Goal: Information Seeking & Learning: Check status

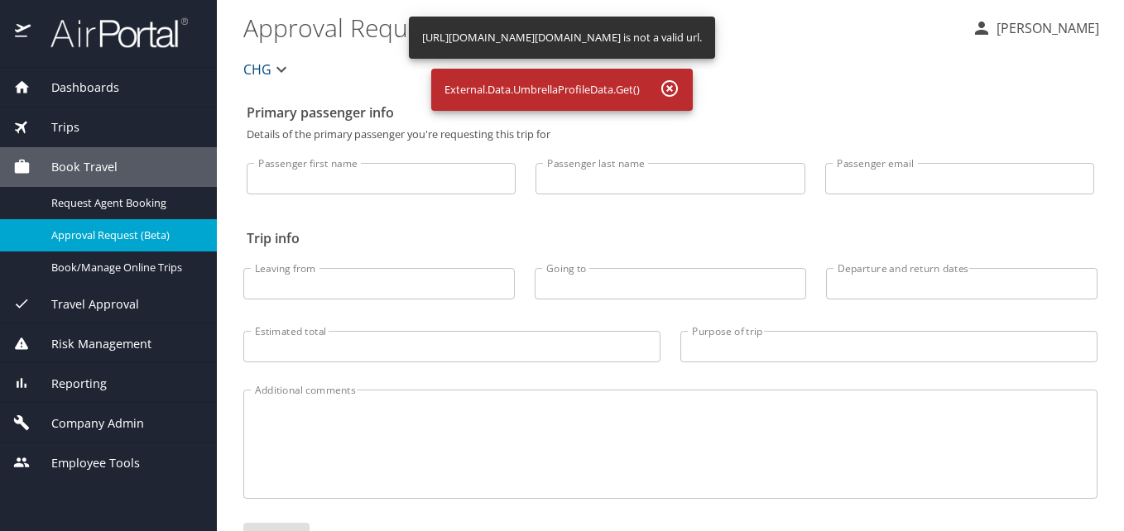
click at [113, 386] on div "Reporting" at bounding box center [108, 384] width 190 height 18
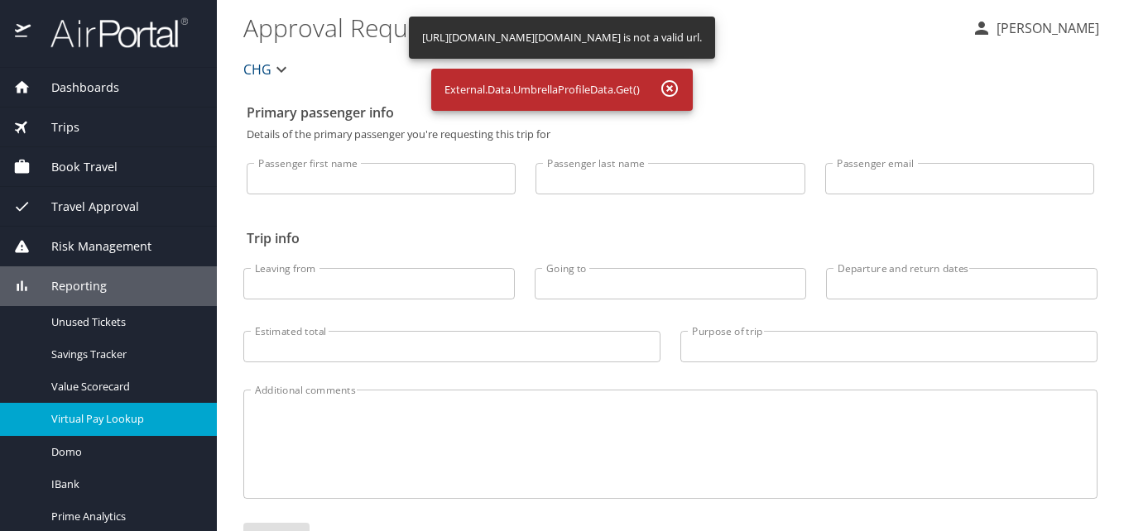
click at [108, 415] on span "Virtual Pay Lookup" at bounding box center [124, 419] width 146 height 16
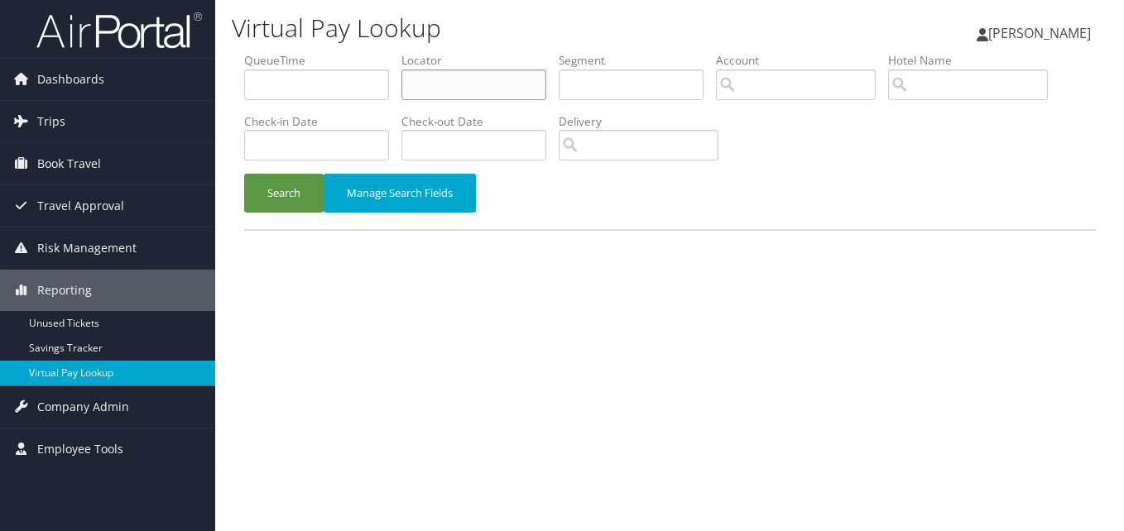
click at [429, 83] on input "text" at bounding box center [473, 85] width 145 height 31
paste input "DEIASN"
type input "DEIASN"
click at [303, 182] on button "Search" at bounding box center [283, 193] width 79 height 39
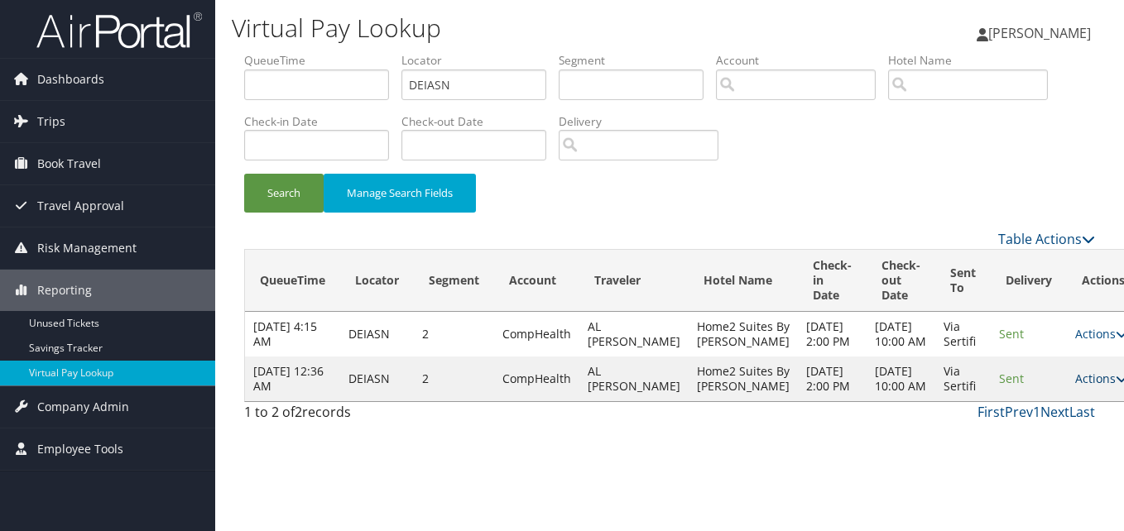
click at [1075, 386] on link "Actions" at bounding box center [1101, 379] width 52 height 16
click at [1024, 463] on link "Logs" at bounding box center [1024, 476] width 104 height 28
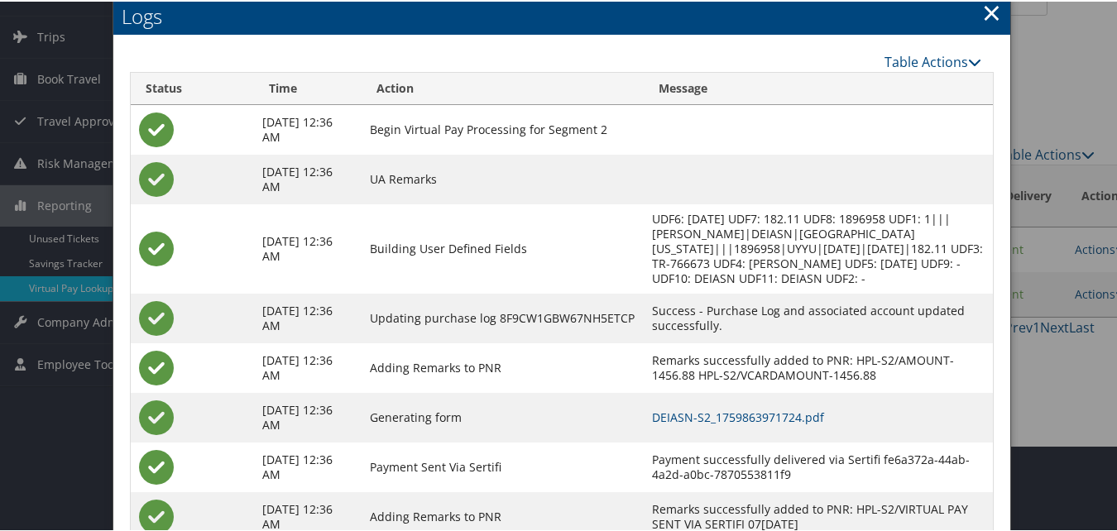
scroll to position [142, 0]
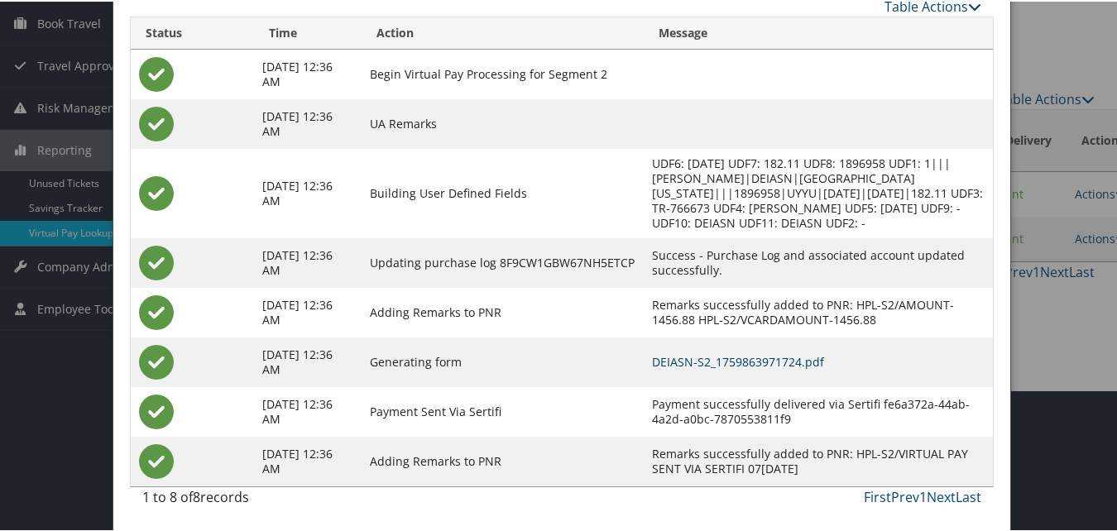
click at [687, 362] on link "DEIASN-S2_1759863971724.pdf" at bounding box center [738, 361] width 172 height 16
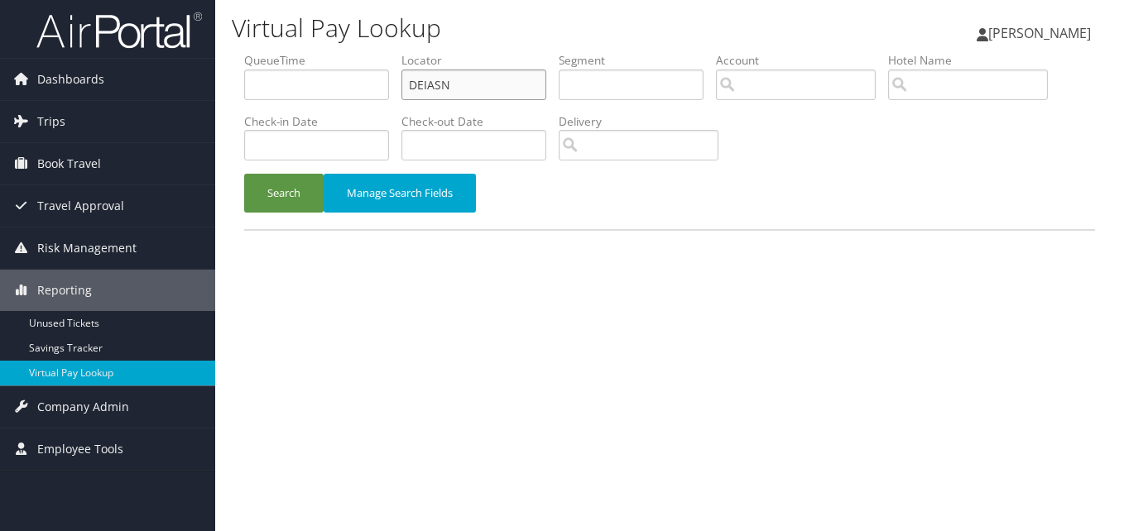
drag, startPoint x: 455, startPoint y: 81, endPoint x: 348, endPoint y: 67, distance: 107.7
click at [348, 52] on ul "QueueTime Locator DEIASN Segment Account Traveler Hotel Name Check-in Date Chec…" at bounding box center [669, 52] width 851 height 0
paste input "OEFCWO"
click at [318, 197] on button "Search" at bounding box center [283, 193] width 79 height 39
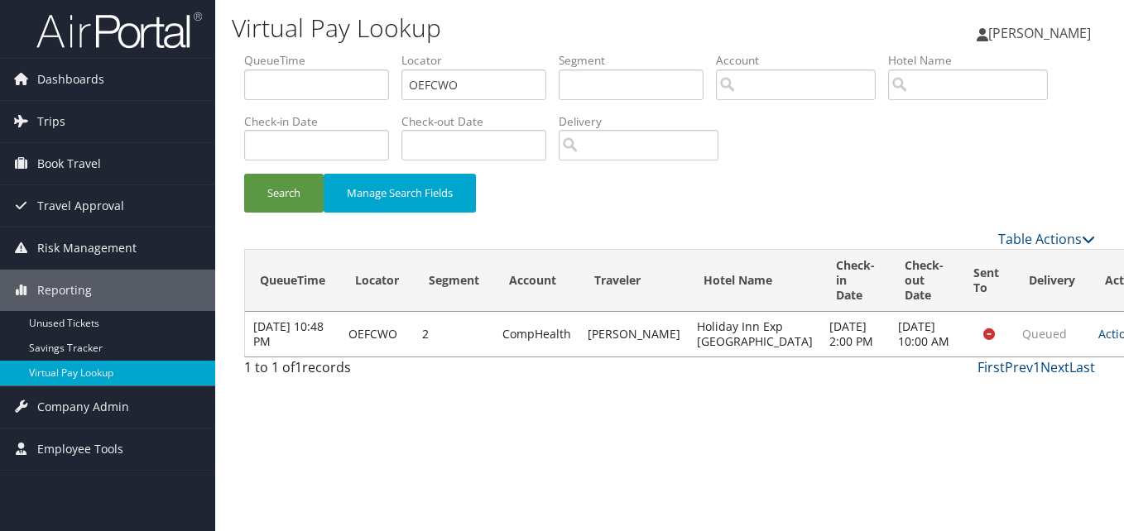
click at [1098, 342] on link "Actions" at bounding box center [1124, 334] width 52 height 16
click at [1034, 391] on link "Logs" at bounding box center [1024, 394] width 104 height 28
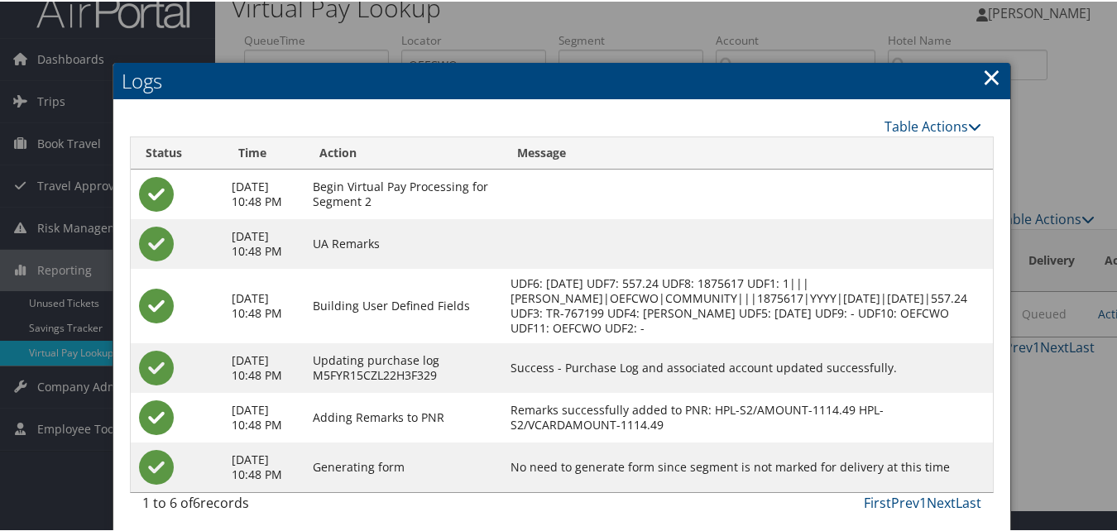
scroll to position [27, 0]
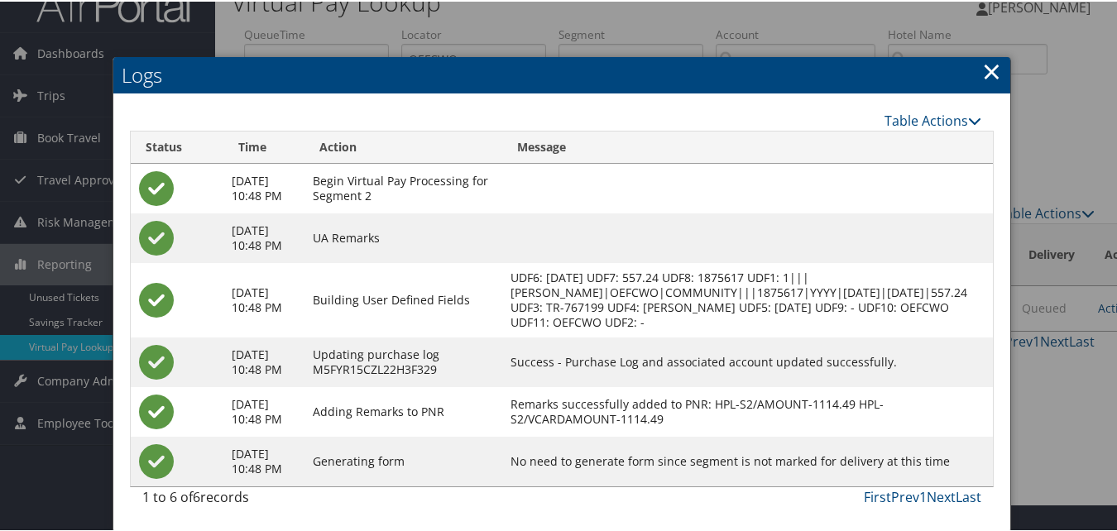
click at [982, 65] on link "×" at bounding box center [991, 69] width 19 height 33
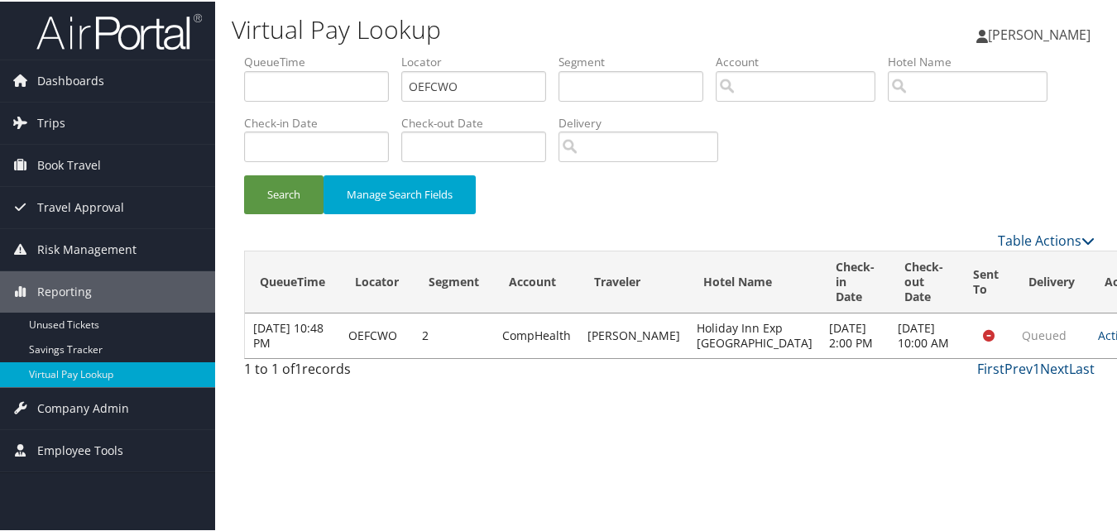
scroll to position [0, 0]
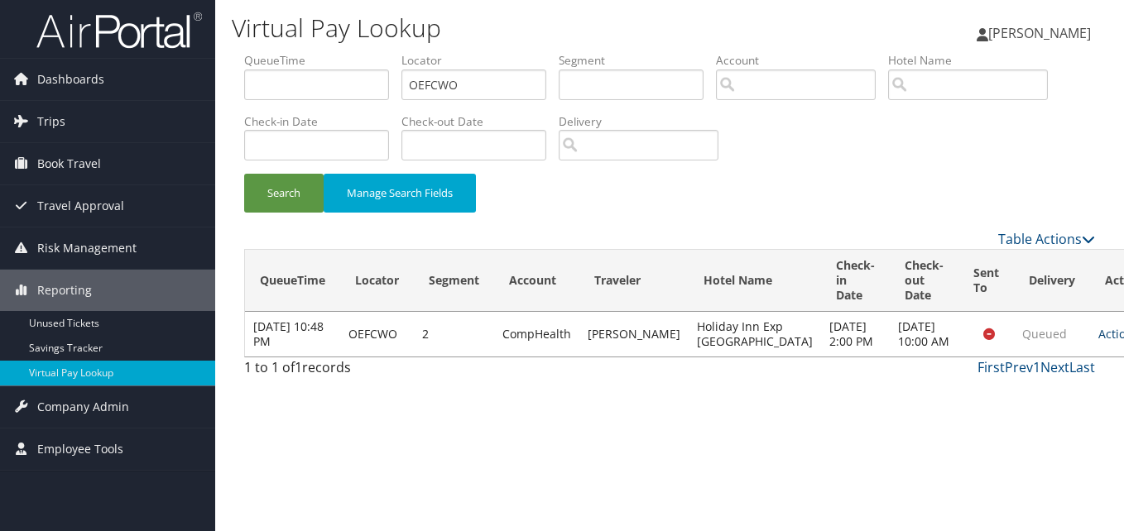
click at [1098, 336] on link "Actions" at bounding box center [1124, 334] width 52 height 16
click at [1015, 390] on link "Logs" at bounding box center [1024, 394] width 104 height 28
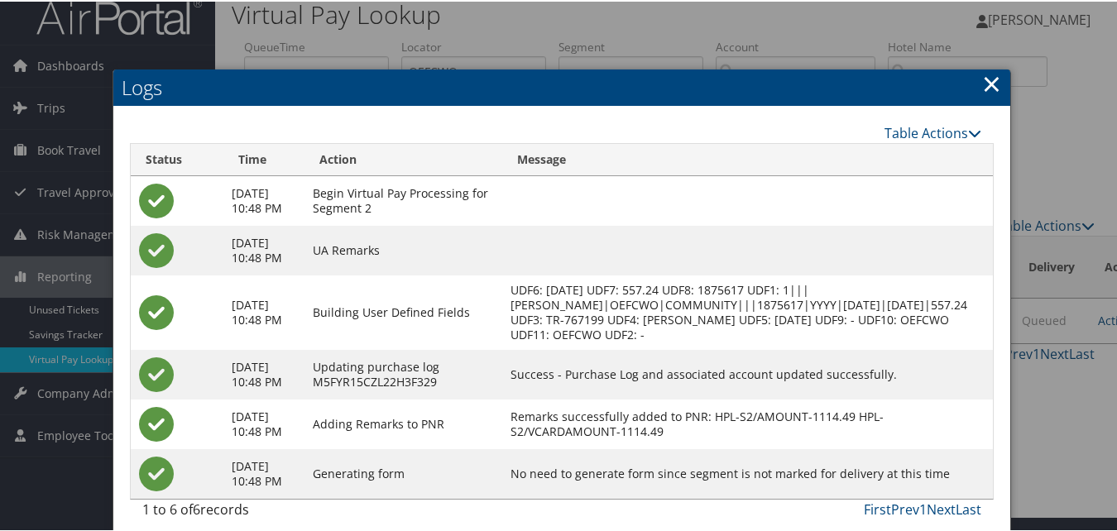
scroll to position [27, 0]
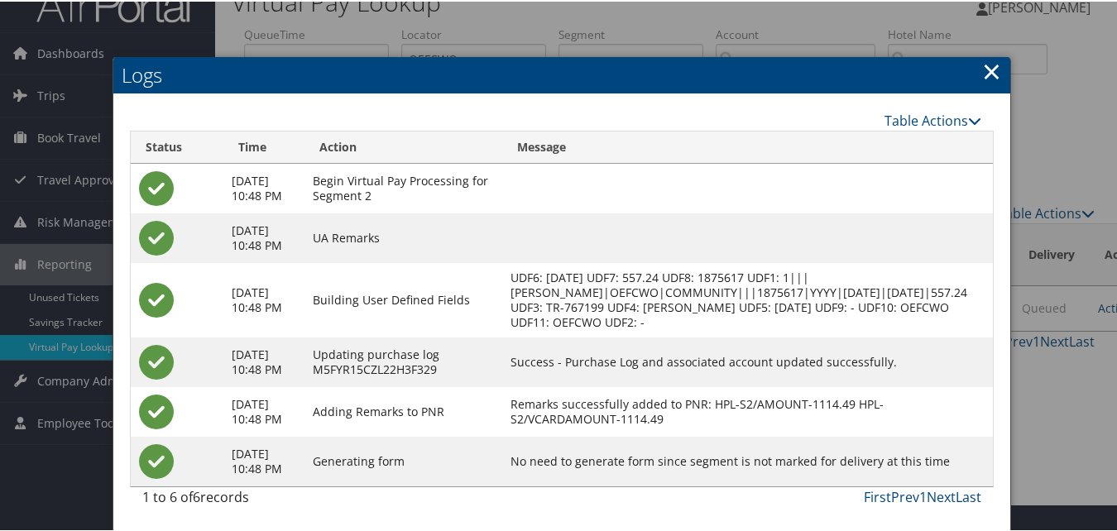
click at [992, 63] on link "×" at bounding box center [991, 69] width 19 height 33
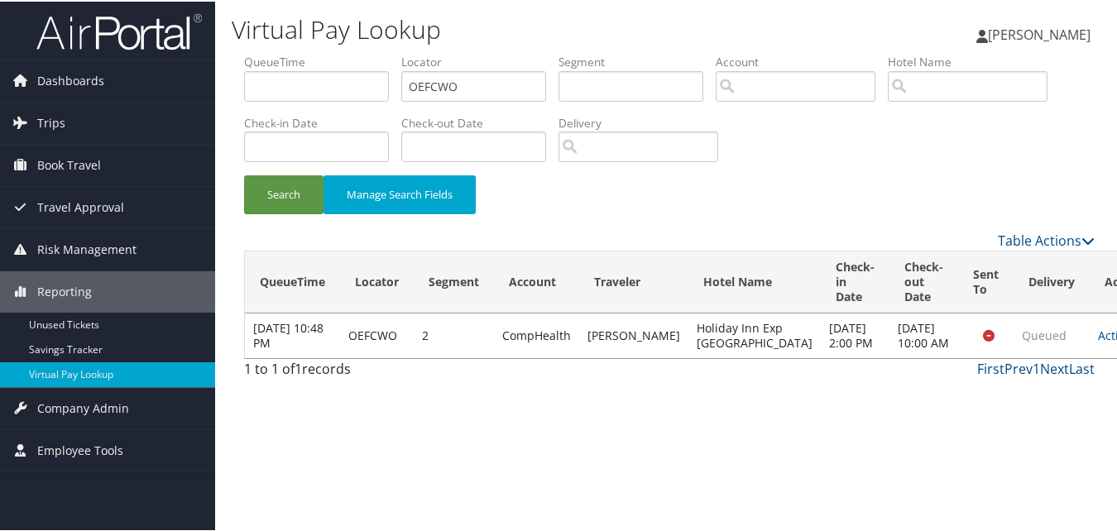
scroll to position [0, 0]
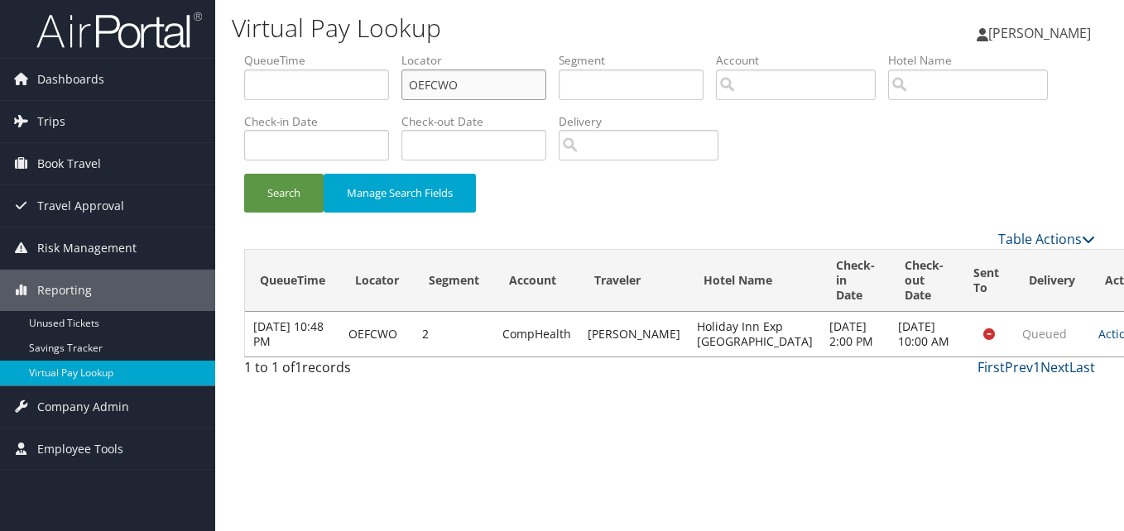
drag, startPoint x: 482, startPoint y: 93, endPoint x: 386, endPoint y: 89, distance: 96.9
click at [386, 52] on ul "QueueTime Locator OEFCWO Segment Account Traveler Hotel Name Check-in Date Chec…" at bounding box center [669, 52] width 851 height 0
paste input "KYJSPN"
click at [300, 191] on button "Search" at bounding box center [283, 193] width 79 height 39
click at [1098, 340] on link "Actions" at bounding box center [1124, 334] width 52 height 16
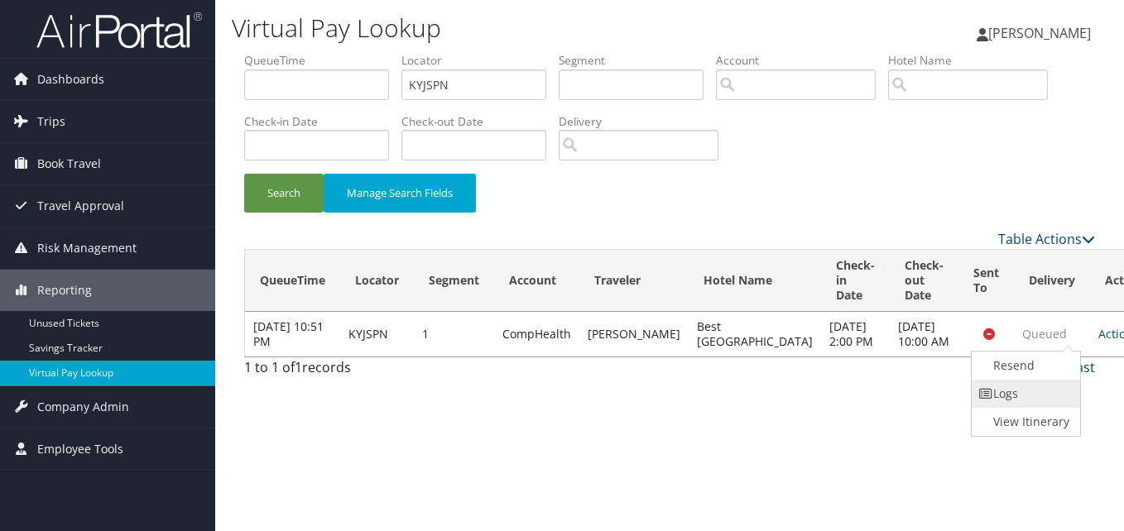
click at [1042, 392] on link "Logs" at bounding box center [1024, 394] width 104 height 28
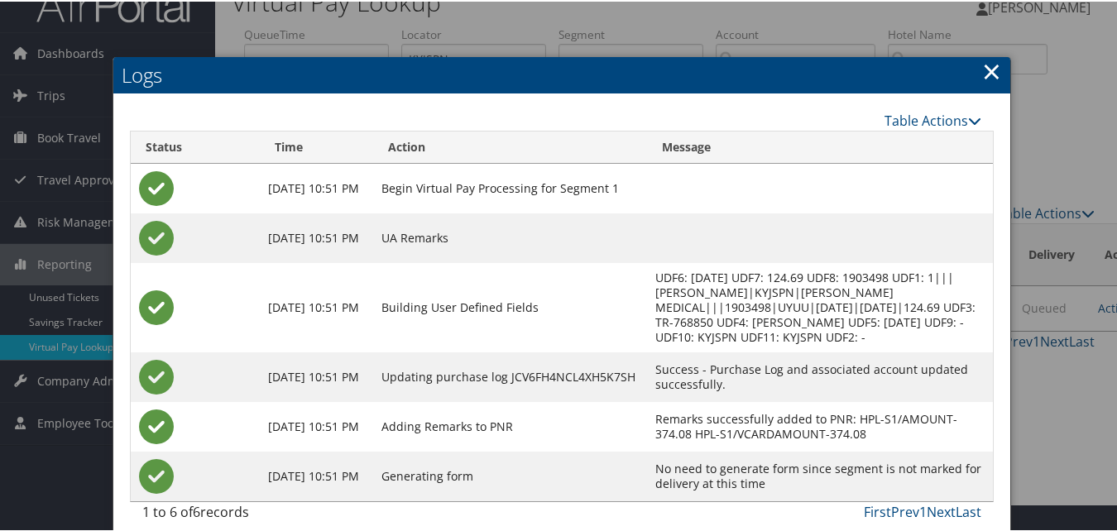
scroll to position [42, 0]
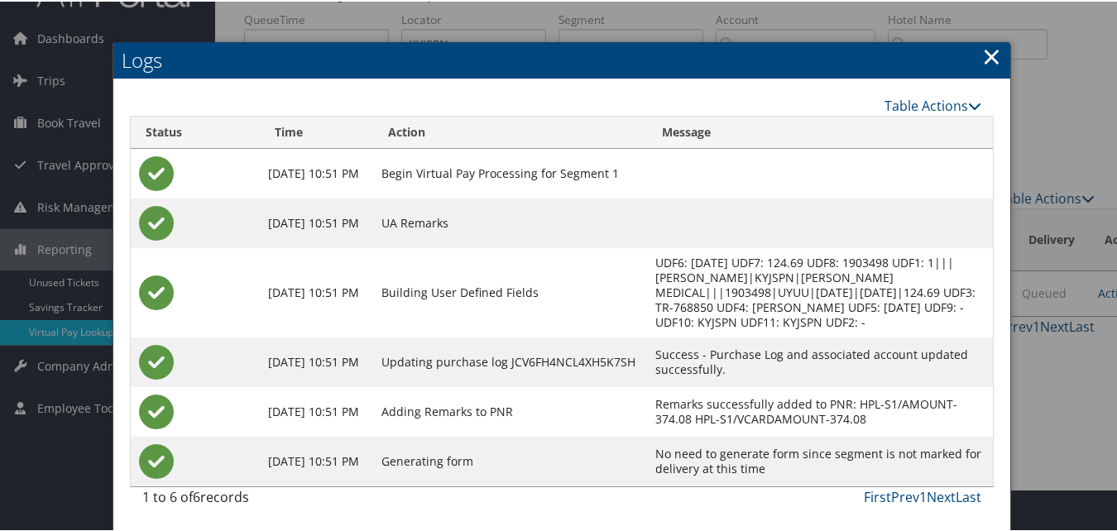
click at [982, 50] on link "×" at bounding box center [991, 54] width 19 height 33
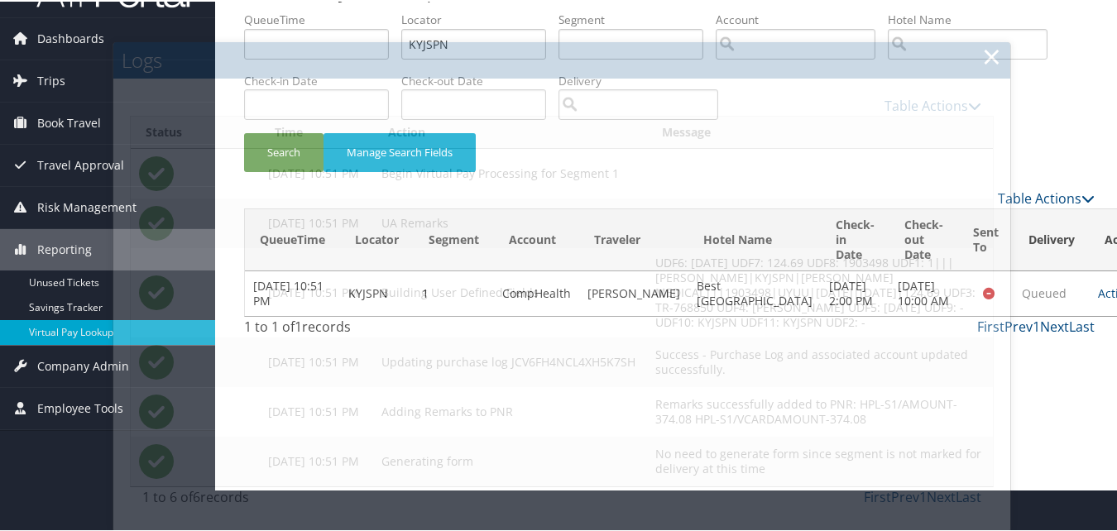
scroll to position [0, 0]
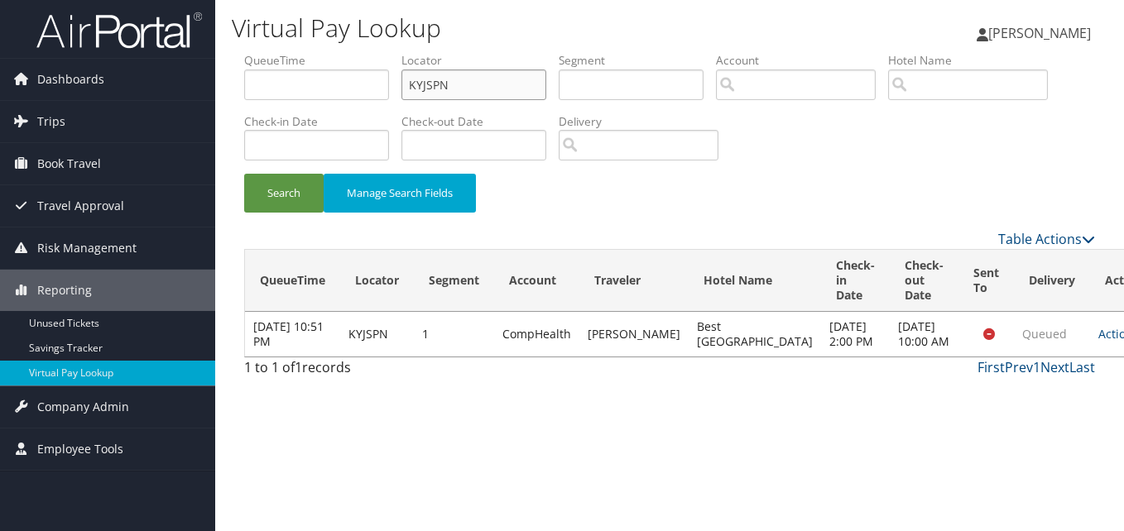
paste input "NMQADK"
drag, startPoint x: 502, startPoint y: 85, endPoint x: 352, endPoint y: 74, distance: 151.0
click at [352, 52] on ul "QueueTime Locator KYJSPN Segment Account Traveler Hotel Name Check-in Date Chec…" at bounding box center [669, 52] width 851 height 0
click at [440, 90] on input "NMQADK" at bounding box center [473, 85] width 145 height 31
type input "NMQADK"
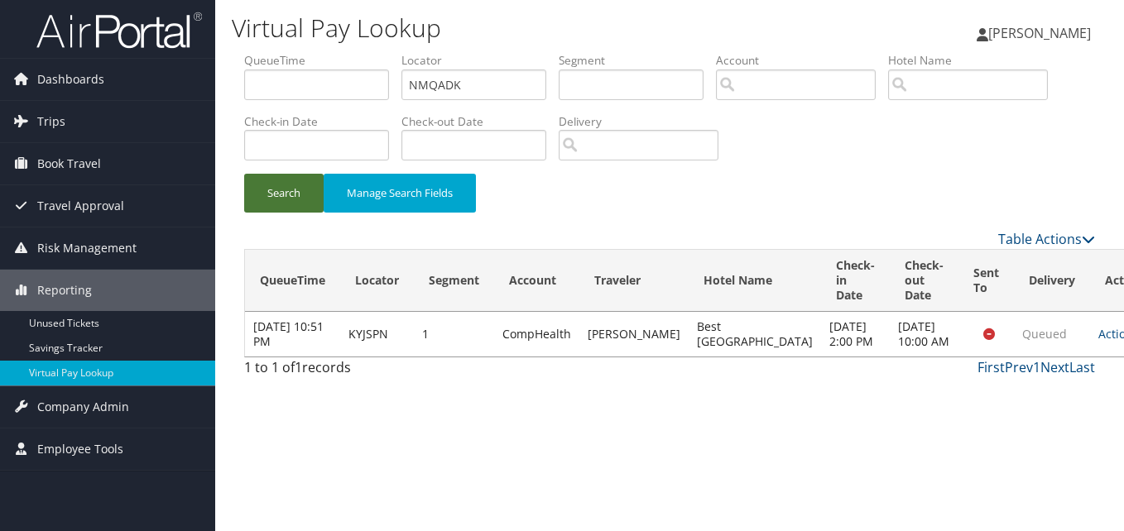
click at [299, 206] on button "Search" at bounding box center [283, 193] width 79 height 39
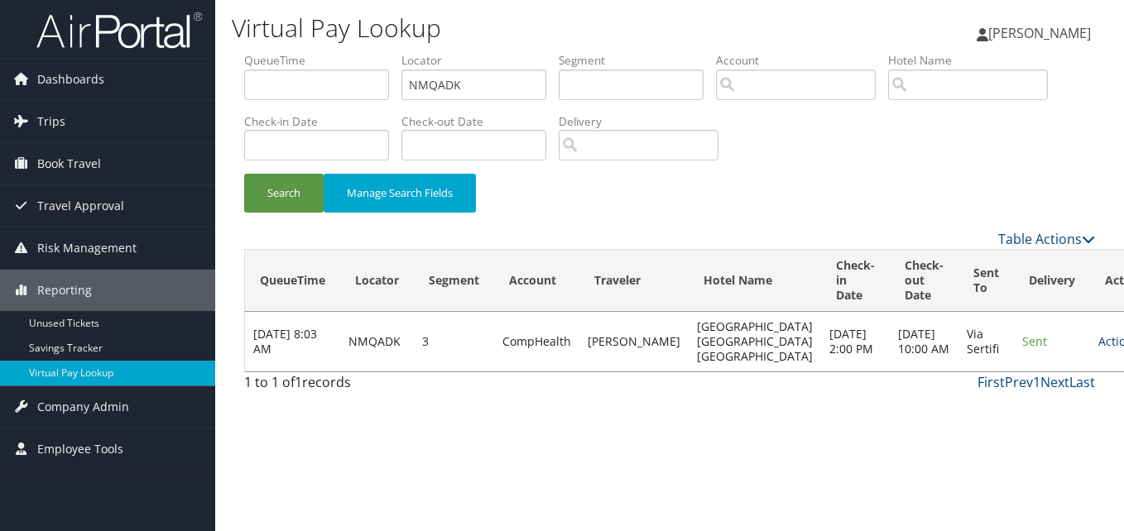
click at [1098, 348] on link "Actions" at bounding box center [1124, 341] width 52 height 16
click at [1021, 400] on link "Logs" at bounding box center [1025, 401] width 104 height 28
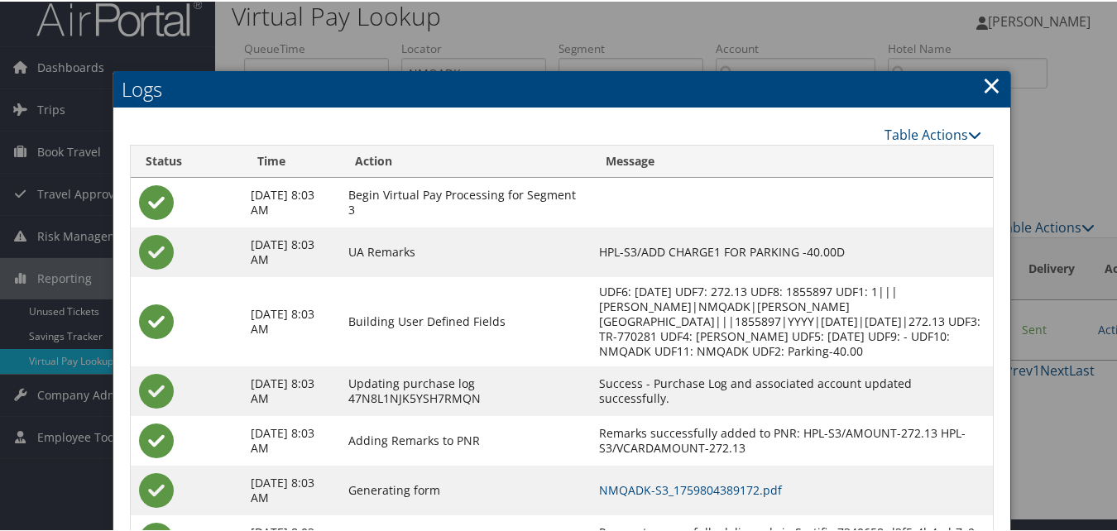
scroll to position [156, 0]
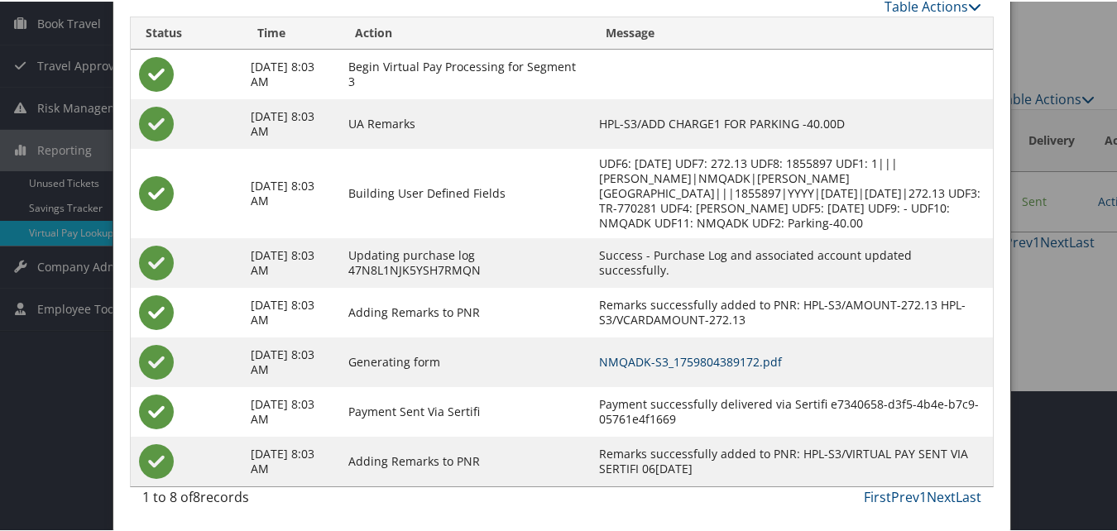
click at [759, 357] on link "NMQADK-S3_1759804389172.pdf" at bounding box center [690, 361] width 183 height 16
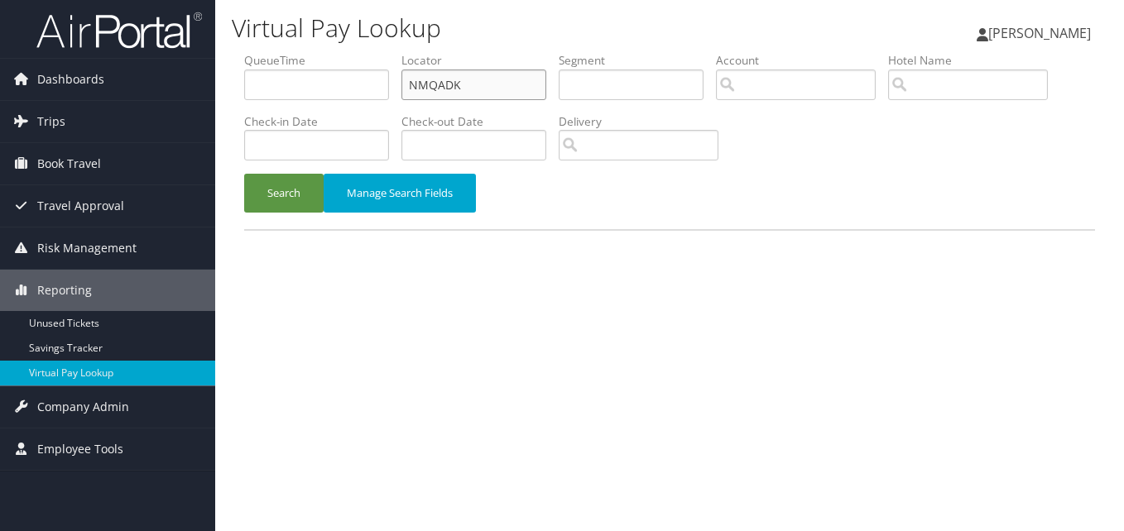
drag, startPoint x: 489, startPoint y: 86, endPoint x: 261, endPoint y: 53, distance: 230.0
click at [244, 54] on form "QueueTime Locator NMQADK Segment Account Traveler Hotel Name Check-in Date Chec…" at bounding box center [669, 140] width 851 height 177
paste input "CYHFJH"
click at [319, 190] on button "Search" at bounding box center [283, 193] width 79 height 39
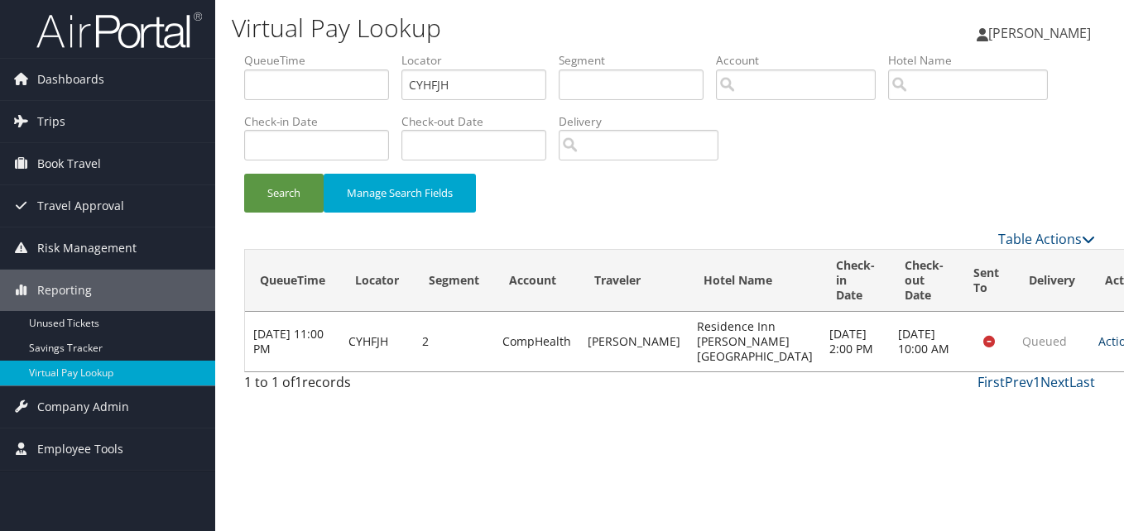
click at [1098, 349] on link "Actions" at bounding box center [1124, 341] width 52 height 16
click at [1025, 396] on link "Logs" at bounding box center [1024, 401] width 104 height 28
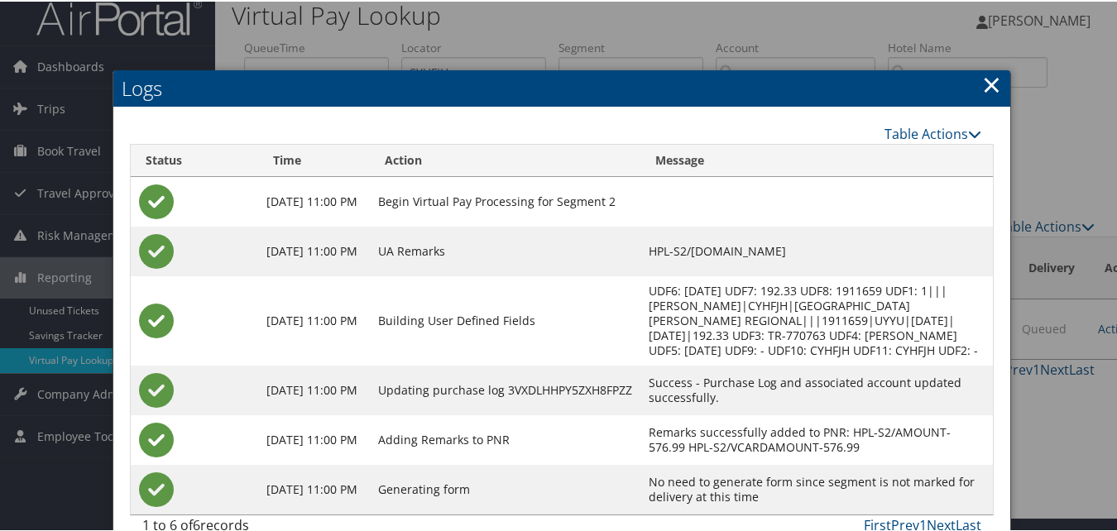
scroll to position [27, 0]
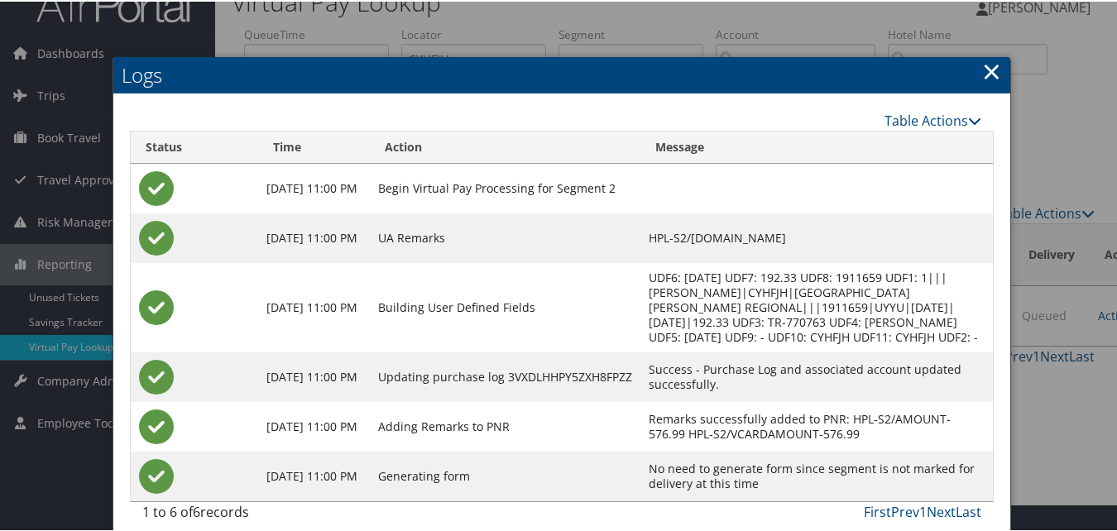
click at [993, 66] on link "×" at bounding box center [991, 69] width 19 height 33
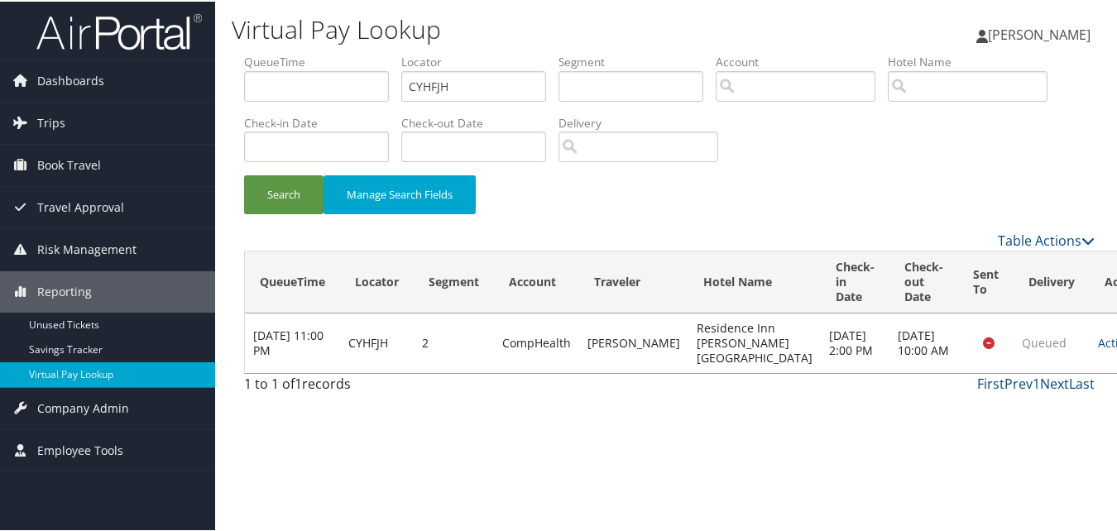
scroll to position [0, 0]
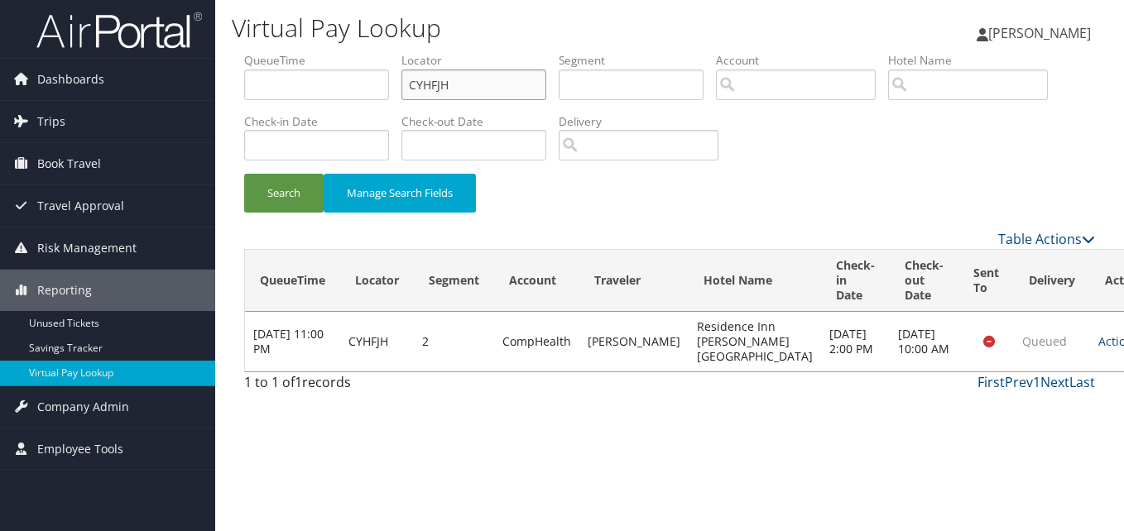
paste input "SIDZXX"
drag, startPoint x: 465, startPoint y: 84, endPoint x: 396, endPoint y: 83, distance: 68.7
click at [396, 52] on ul "QueueTime Locator SIDZXX Segment Account Traveler Hotel Name Check-in Date Chec…" at bounding box center [669, 52] width 851 height 0
click at [441, 89] on input "SIDZXX" at bounding box center [473, 85] width 145 height 31
click at [271, 203] on button "Search" at bounding box center [283, 193] width 79 height 39
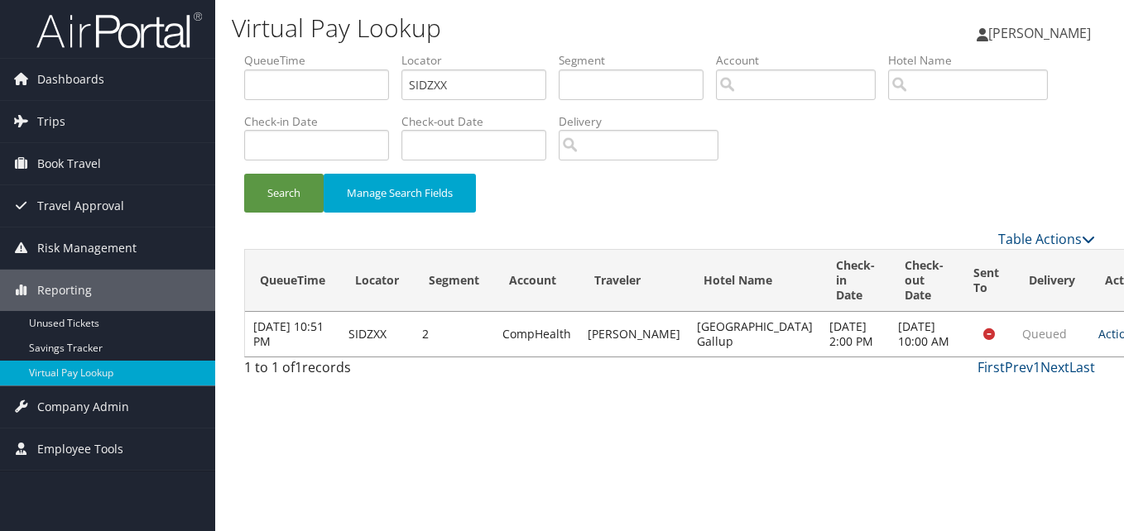
click at [1098, 342] on link "Actions" at bounding box center [1124, 334] width 52 height 16
click at [1033, 391] on link "Logs" at bounding box center [1024, 401] width 104 height 28
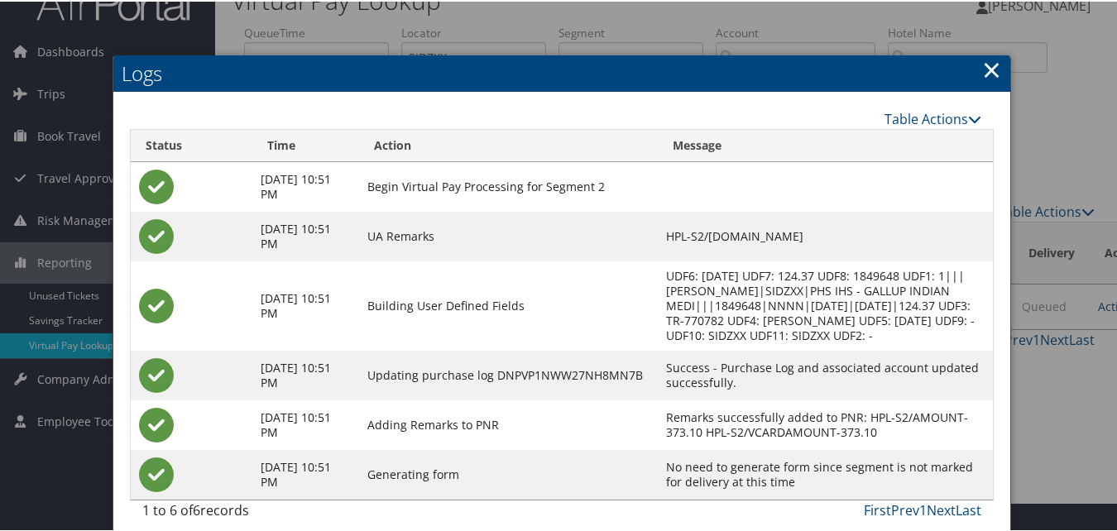
scroll to position [42, 0]
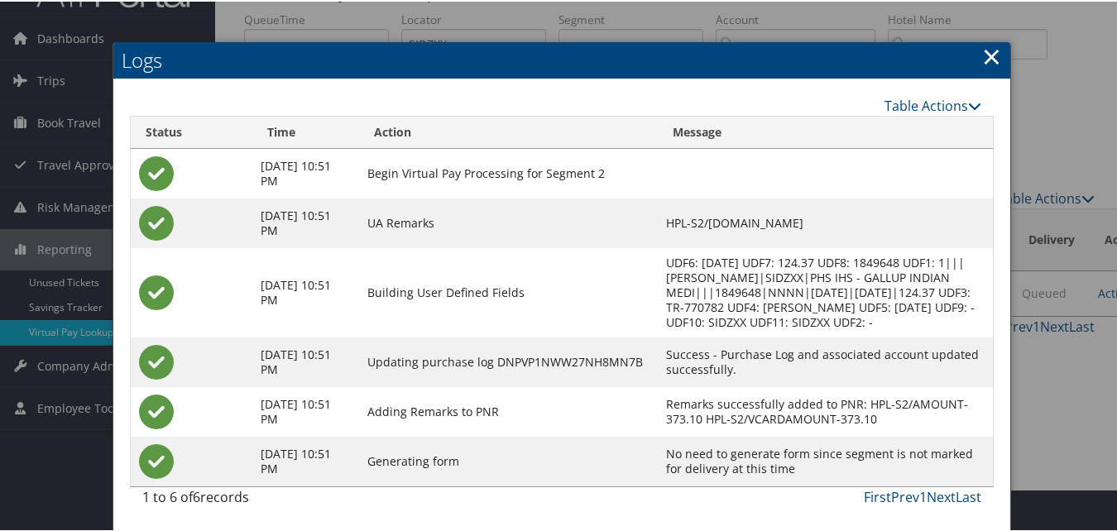
click at [982, 63] on link "×" at bounding box center [991, 54] width 19 height 33
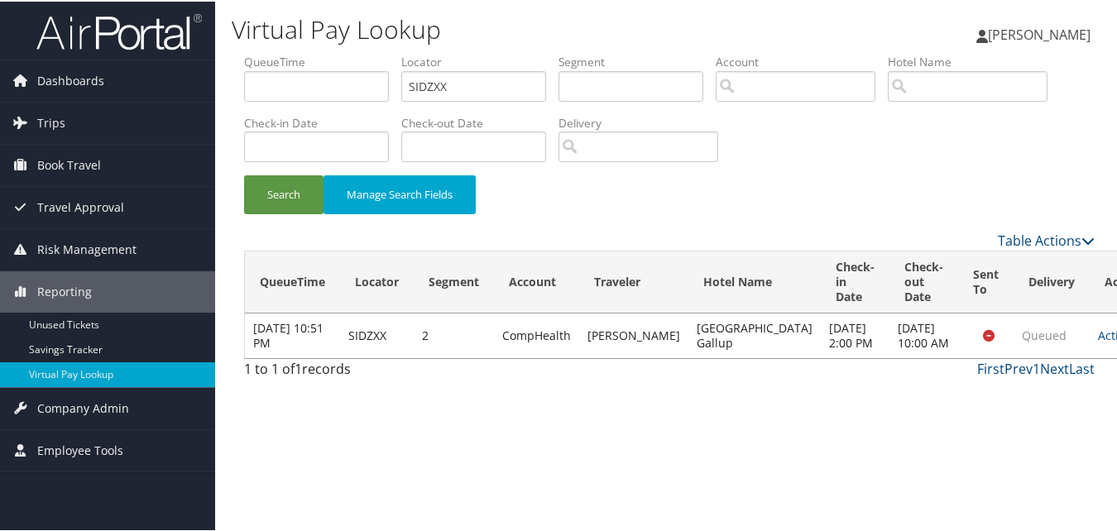
scroll to position [0, 0]
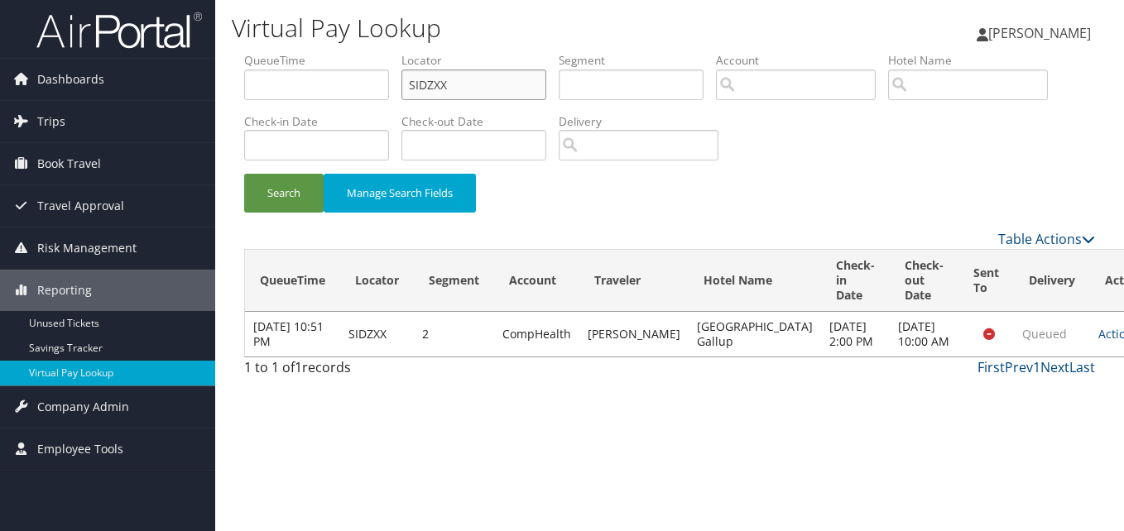
paste input "CWJUWY"
drag, startPoint x: 457, startPoint y: 87, endPoint x: 404, endPoint y: 75, distance: 54.2
click at [404, 75] on input "CWJUWY" at bounding box center [473, 85] width 145 height 31
drag, startPoint x: 434, startPoint y: 94, endPoint x: 442, endPoint y: 89, distance: 9.0
click at [434, 94] on input "CWJUWY" at bounding box center [473, 85] width 145 height 31
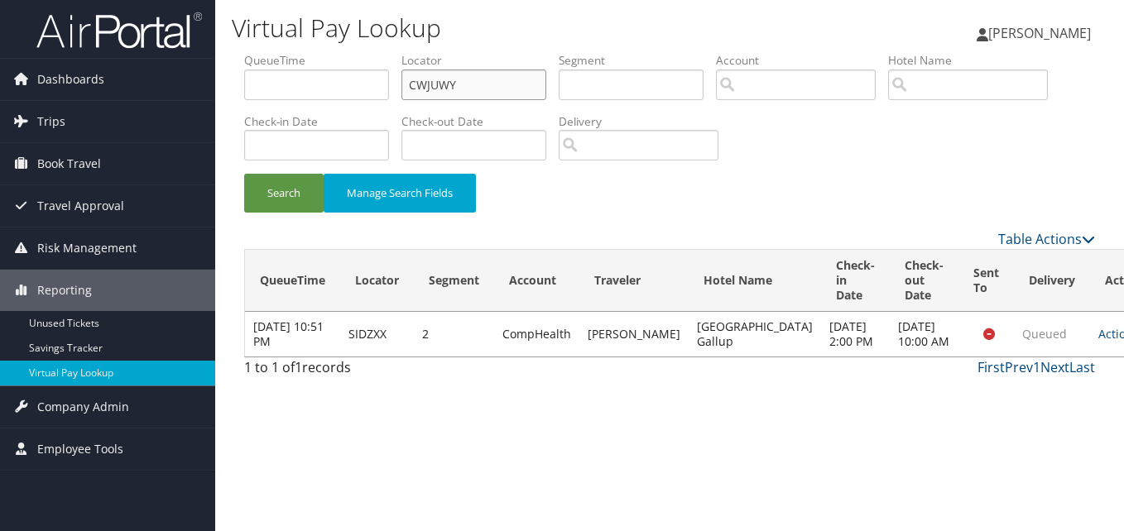
click at [442, 89] on input "CWJUWY" at bounding box center [473, 85] width 145 height 31
click at [280, 190] on button "Search" at bounding box center [283, 193] width 79 height 39
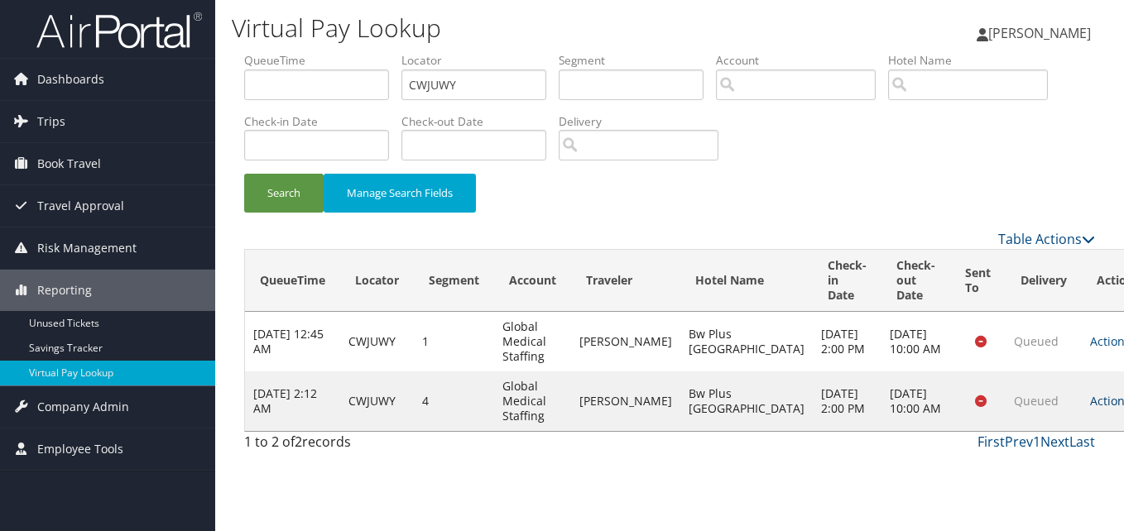
click at [1090, 400] on link "Actions" at bounding box center [1116, 401] width 52 height 16
click at [1029, 448] on link "Logs" at bounding box center [1024, 453] width 104 height 28
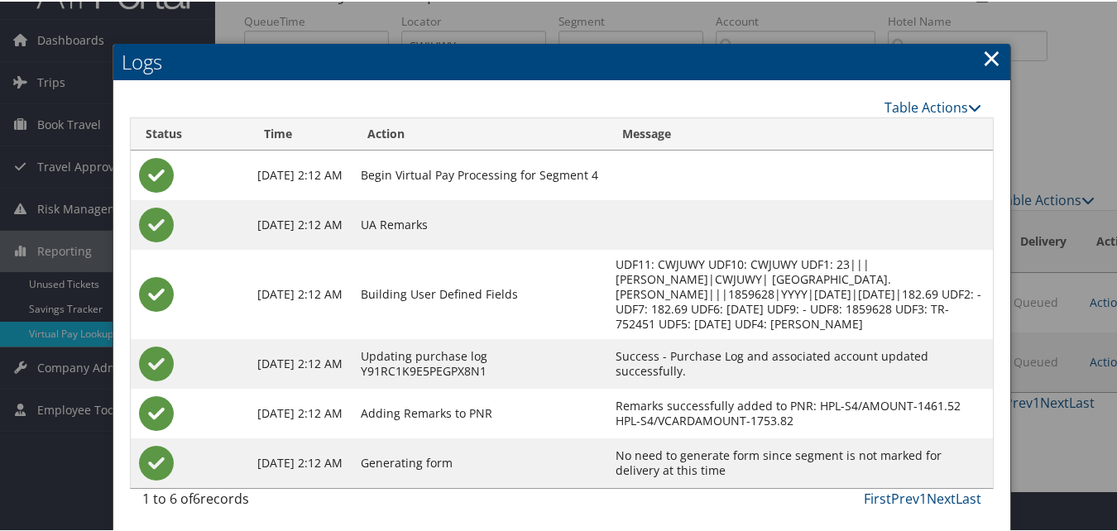
scroll to position [57, 0]
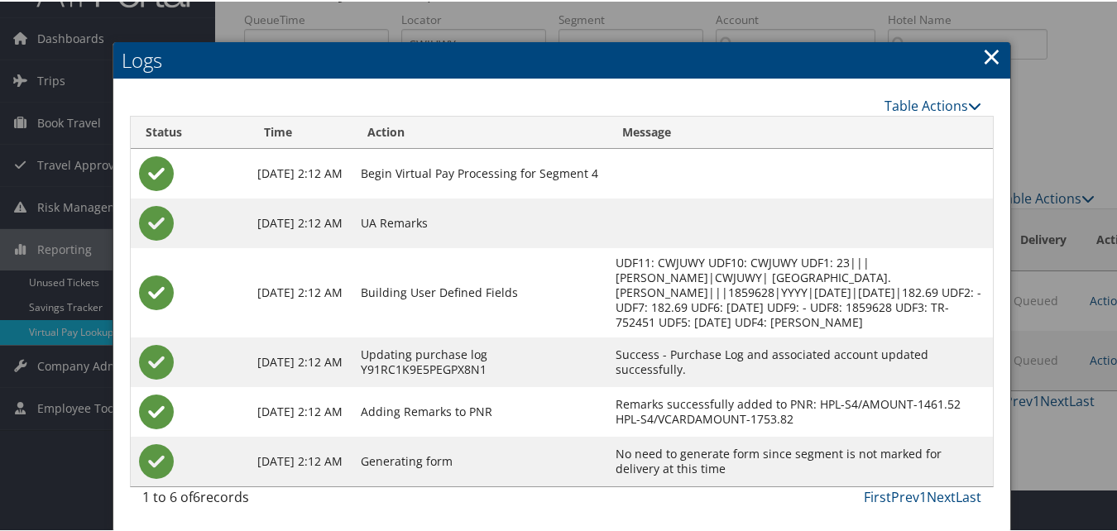
click at [985, 48] on link "×" at bounding box center [991, 54] width 19 height 33
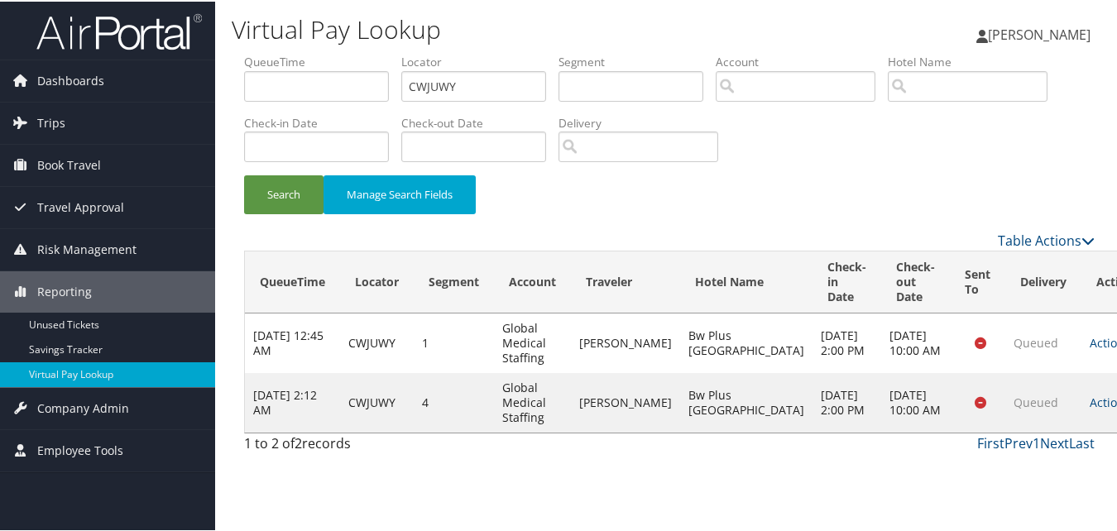
scroll to position [0, 0]
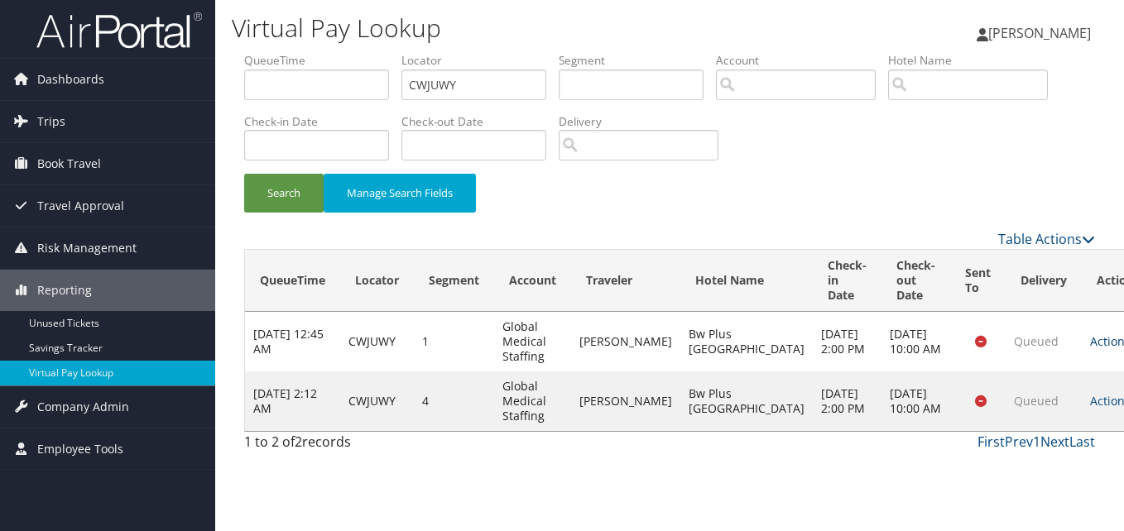
click at [1090, 338] on link "Actions" at bounding box center [1116, 341] width 52 height 16
click at [1024, 381] on link "Logs" at bounding box center [1024, 394] width 104 height 28
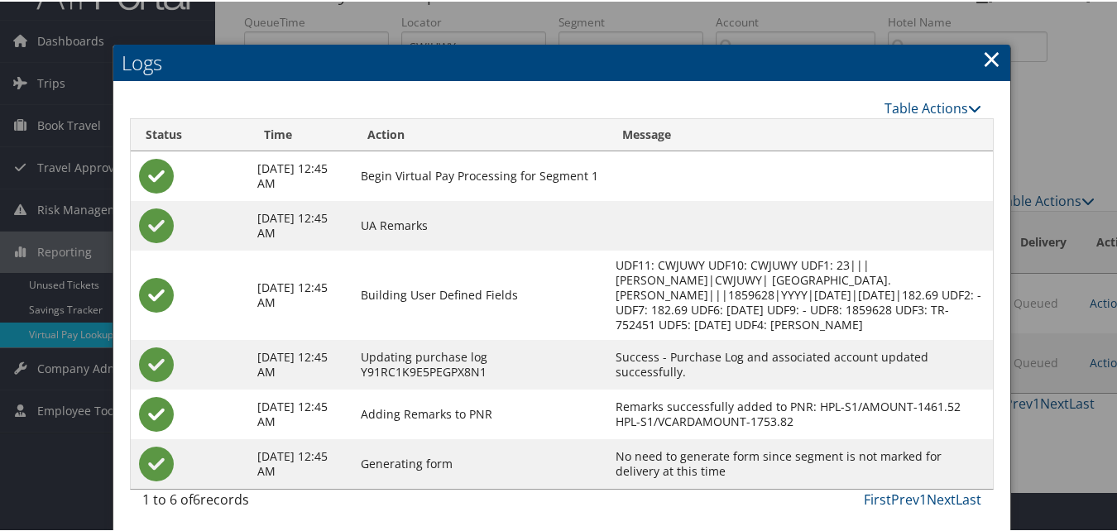
scroll to position [57, 0]
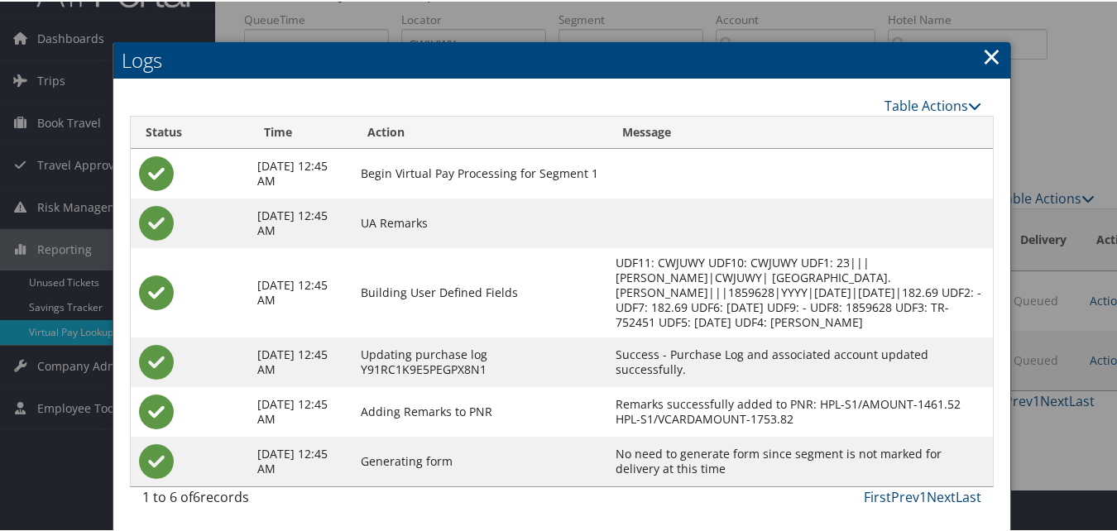
click at [985, 38] on link "×" at bounding box center [991, 54] width 19 height 33
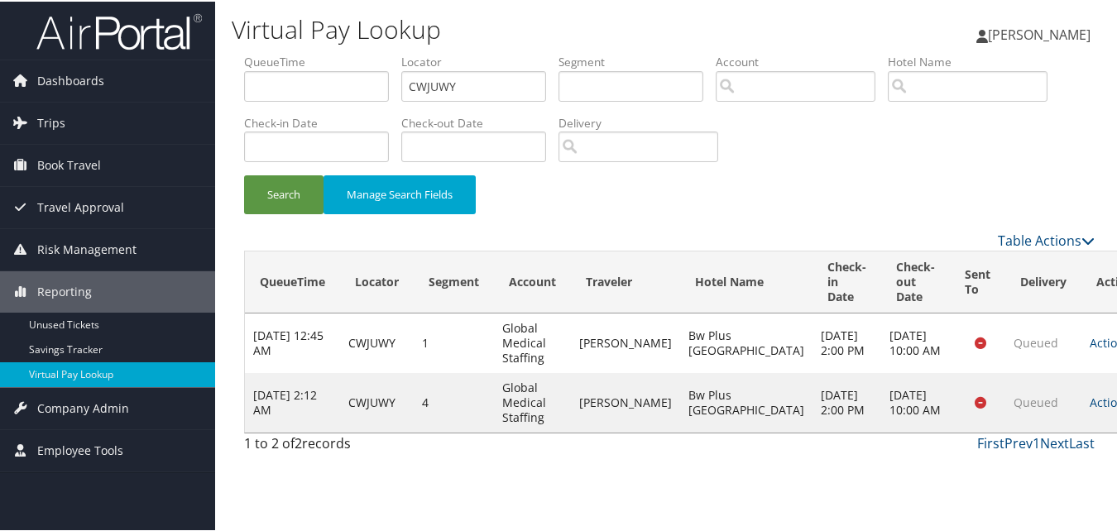
scroll to position [0, 0]
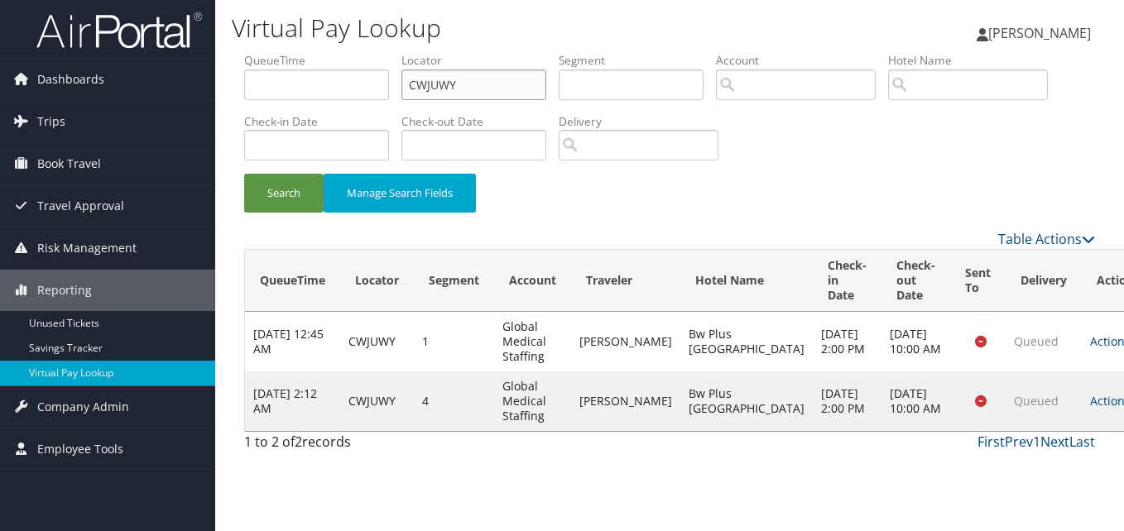
paste input "MAJEMX"
drag, startPoint x: 476, startPoint y: 92, endPoint x: 349, endPoint y: 76, distance: 127.6
click at [349, 52] on ul "QueueTime Locator MAJEMX Segment Account Traveler Hotel Name Check-in Date Chec…" at bounding box center [669, 52] width 851 height 0
click at [439, 85] on input "MAJEMX" at bounding box center [473, 85] width 145 height 31
click at [264, 198] on button "Search" at bounding box center [283, 193] width 79 height 39
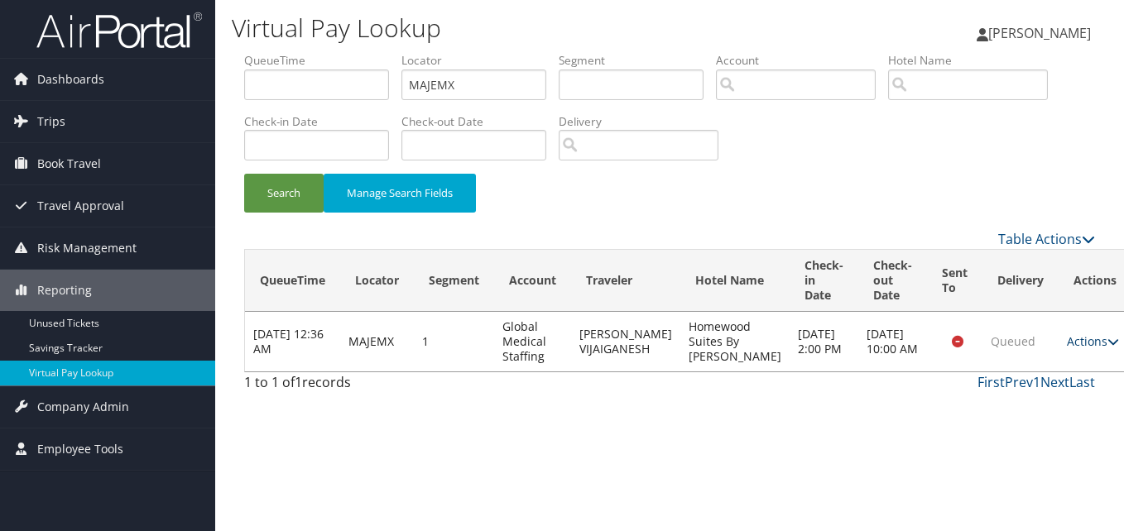
click at [1067, 338] on link "Actions" at bounding box center [1093, 341] width 52 height 16
click at [1067, 342] on link "Actions" at bounding box center [1093, 341] width 52 height 16
click at [1024, 396] on link "Logs" at bounding box center [1025, 394] width 104 height 28
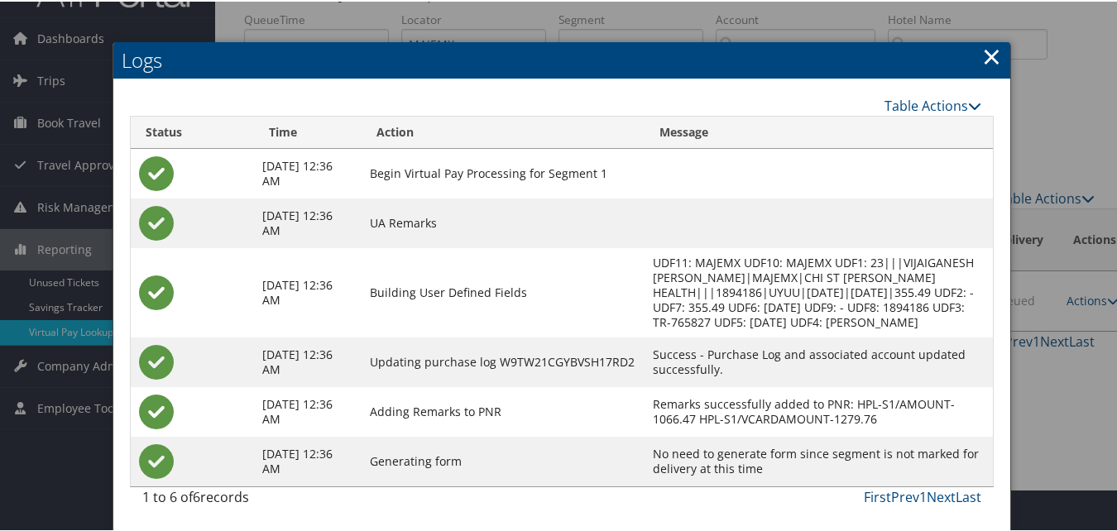
scroll to position [57, 0]
click at [993, 38] on link "×" at bounding box center [991, 54] width 19 height 33
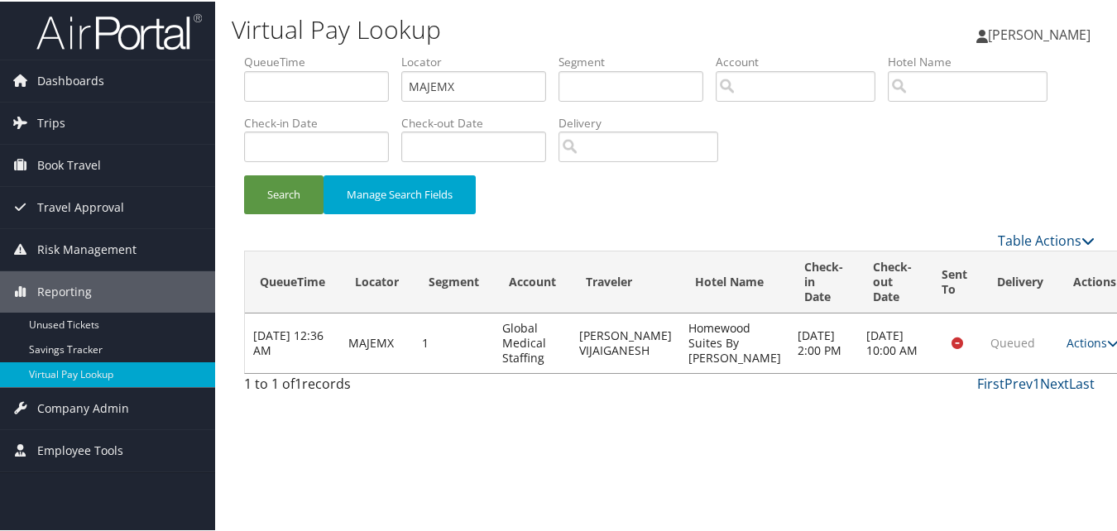
scroll to position [0, 0]
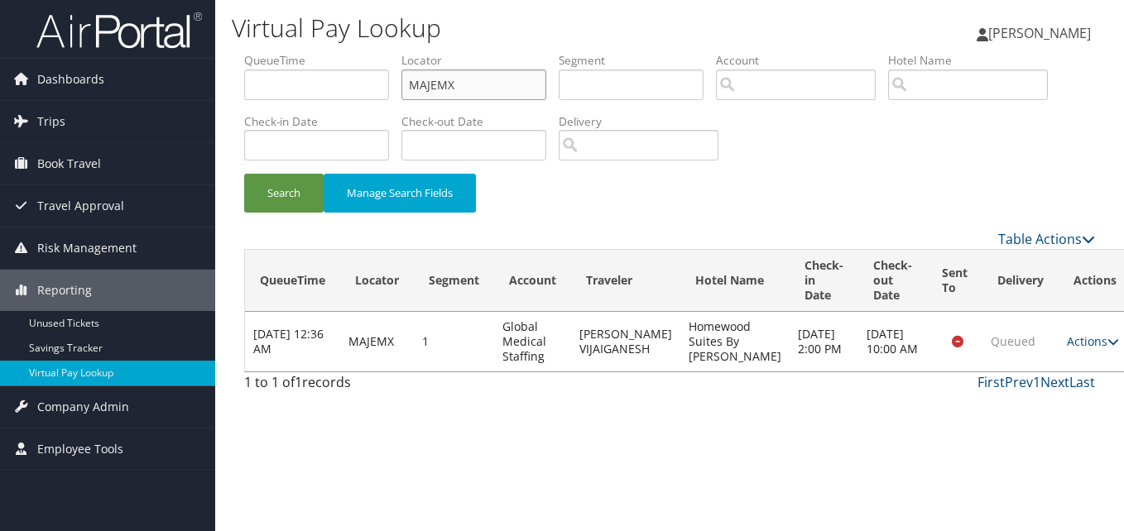
click at [314, 52] on ul "QueueTime Locator MAJEMX Segment Account Traveler Hotel Name Check-in Date Chec…" at bounding box center [669, 52] width 851 height 0
paste input "HYYZRO"
click at [439, 81] on input "HYYZRO" at bounding box center [473, 85] width 145 height 31
type input "HYYZRO"
click at [293, 179] on button "Search" at bounding box center [283, 193] width 79 height 39
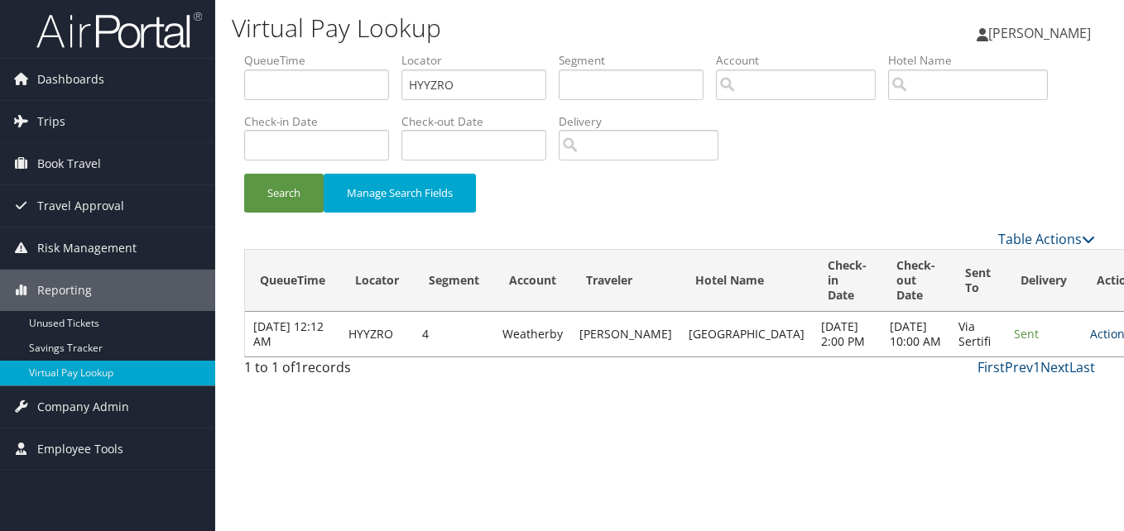
click at [1090, 342] on link "Actions" at bounding box center [1116, 334] width 52 height 16
click at [1049, 386] on link "Resend" at bounding box center [1024, 373] width 104 height 28
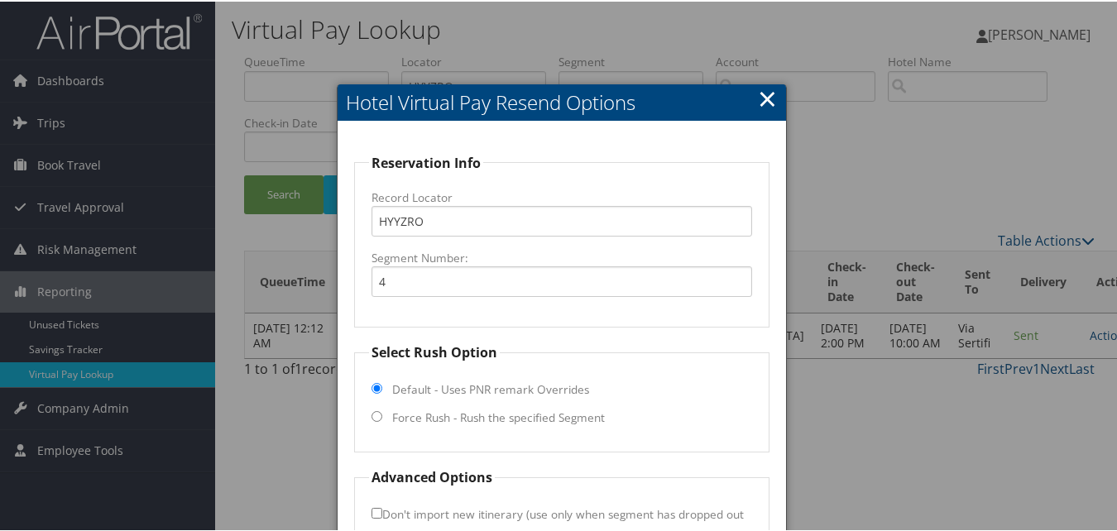
click at [761, 92] on link "×" at bounding box center [767, 96] width 19 height 33
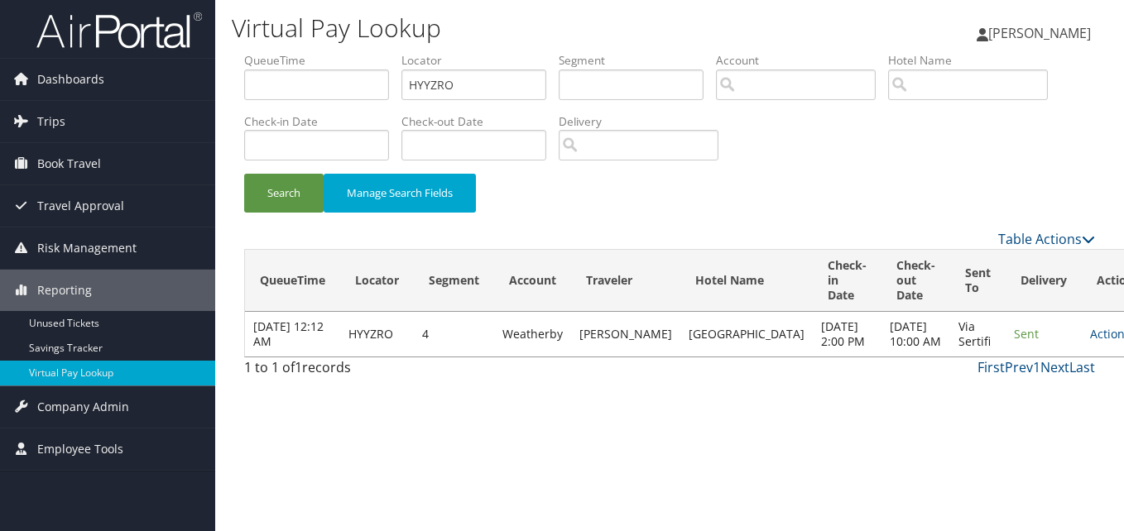
click at [1082, 357] on td "Actions Resend Logs View Itinerary" at bounding box center [1118, 334] width 73 height 45
click at [1090, 342] on link "Actions" at bounding box center [1116, 334] width 52 height 16
click at [1022, 396] on link "Logs" at bounding box center [1024, 401] width 104 height 28
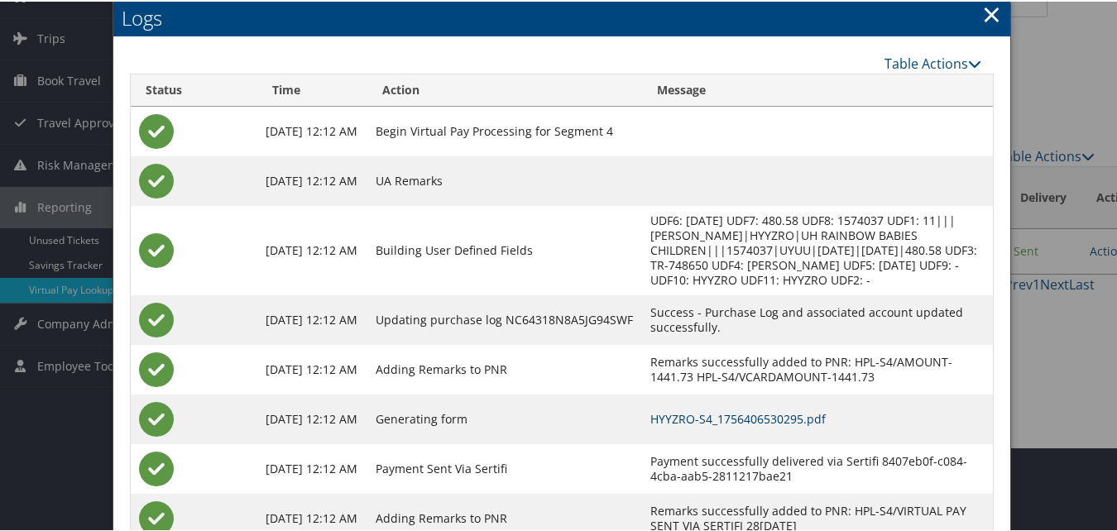
scroll to position [142, 0]
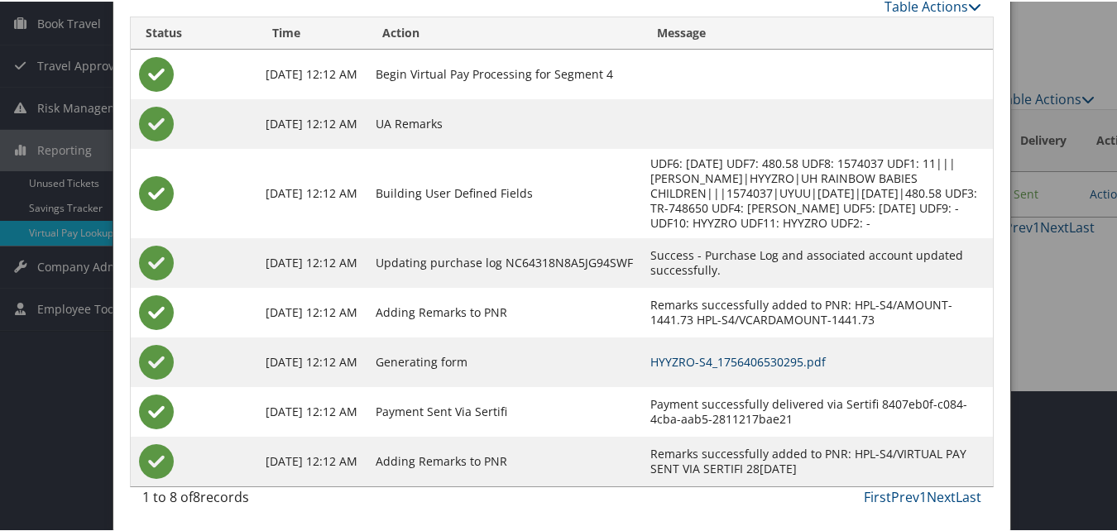
click at [704, 362] on link "HYYZRO-S4_1756406530295.pdf" at bounding box center [737, 361] width 175 height 16
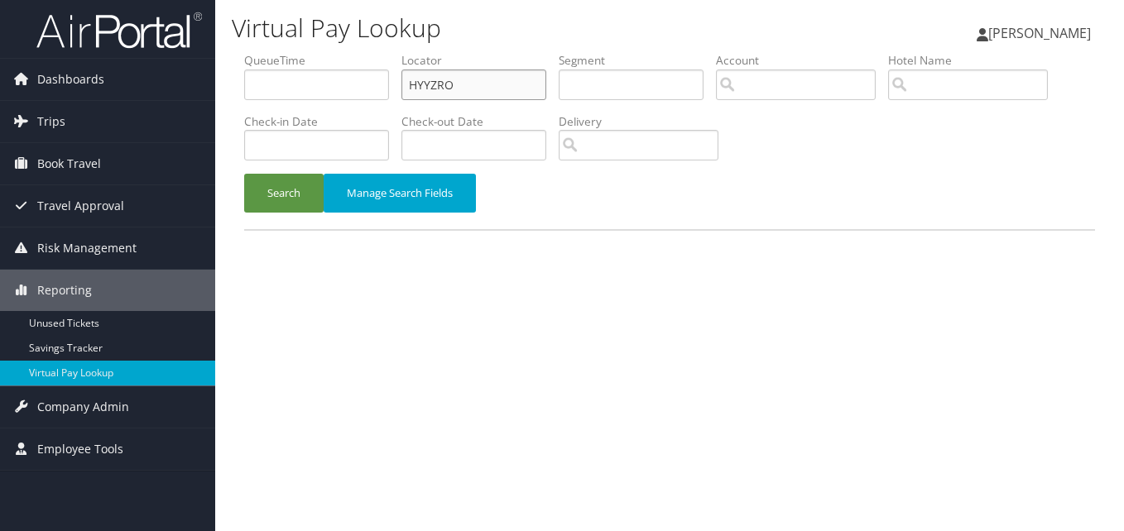
paste input "LACSMZ"
drag, startPoint x: 0, startPoint y: 0, endPoint x: 327, endPoint y: 92, distance: 339.5
click at [327, 52] on ul "QueueTime Locator HYYZRO Segment Account Traveler Hotel Name Check-in Date Chec…" at bounding box center [669, 52] width 851 height 0
click at [437, 89] on input "LACSMZ" at bounding box center [473, 85] width 145 height 31
click at [295, 199] on button "Search" at bounding box center [283, 193] width 79 height 39
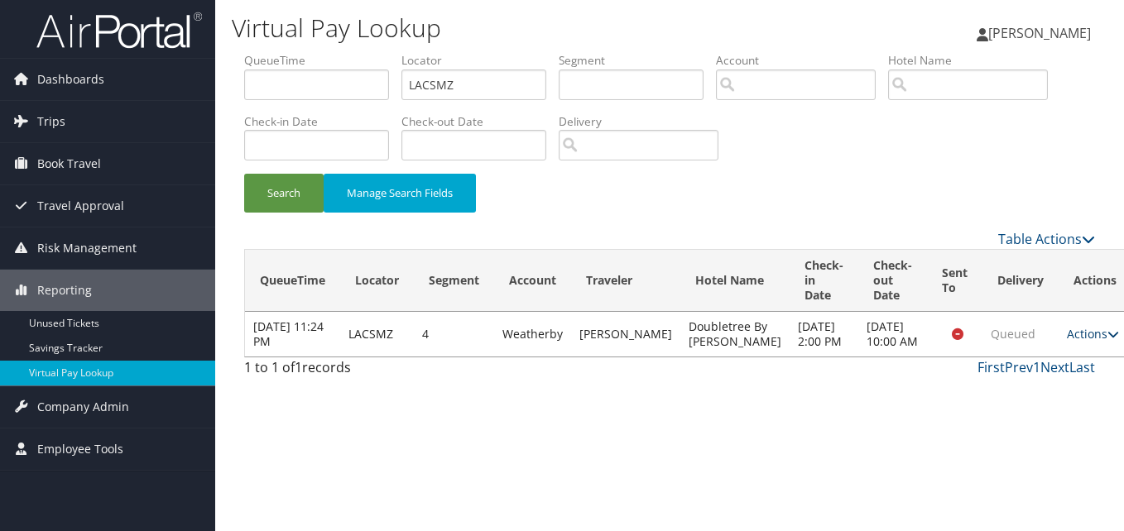
click at [1067, 342] on link "Actions" at bounding box center [1093, 334] width 52 height 16
click at [1029, 391] on link "Logs" at bounding box center [1027, 394] width 104 height 28
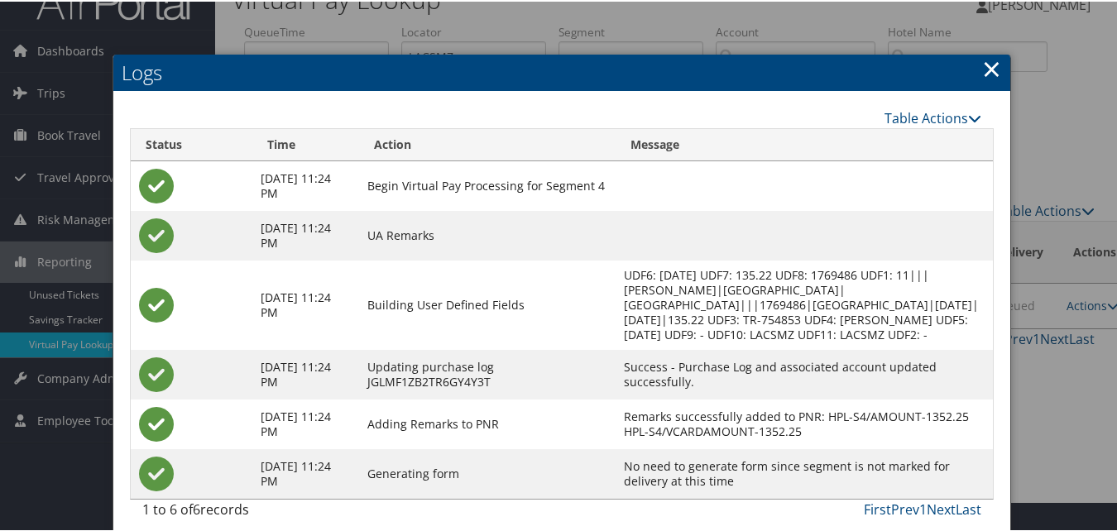
scroll to position [42, 0]
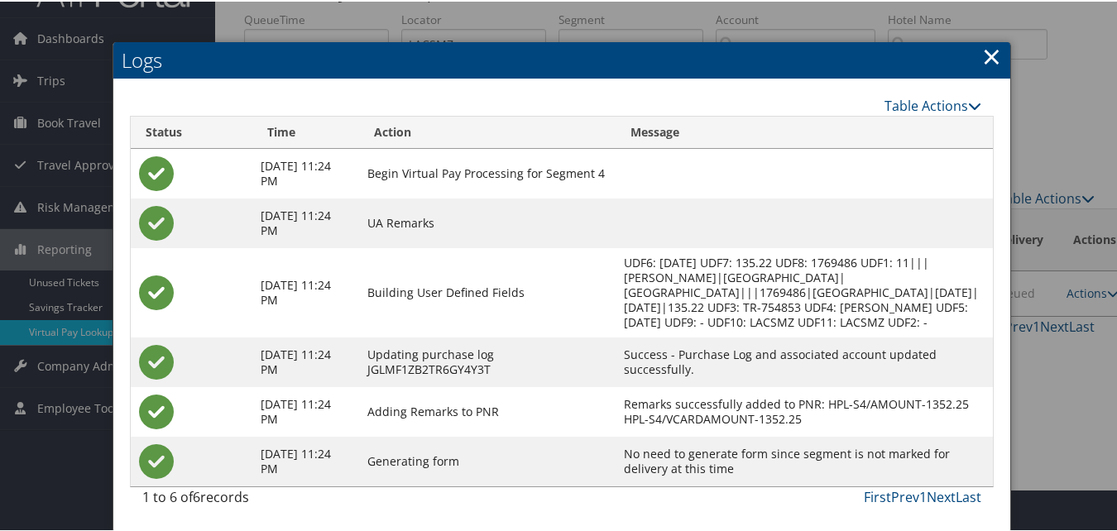
click at [997, 43] on h2 "Logs" at bounding box center [561, 59] width 897 height 36
click at [993, 46] on link "×" at bounding box center [991, 54] width 19 height 33
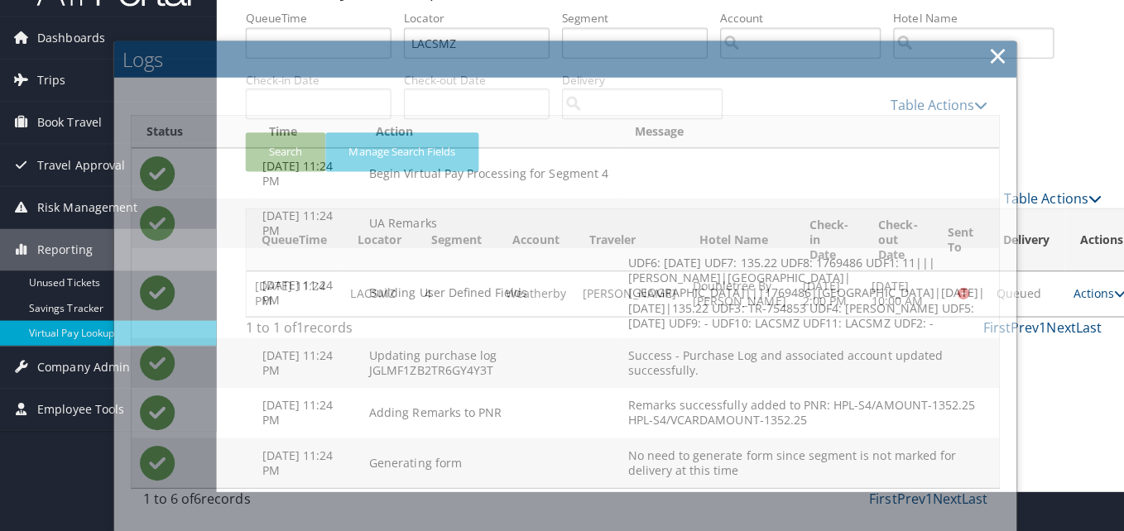
scroll to position [0, 0]
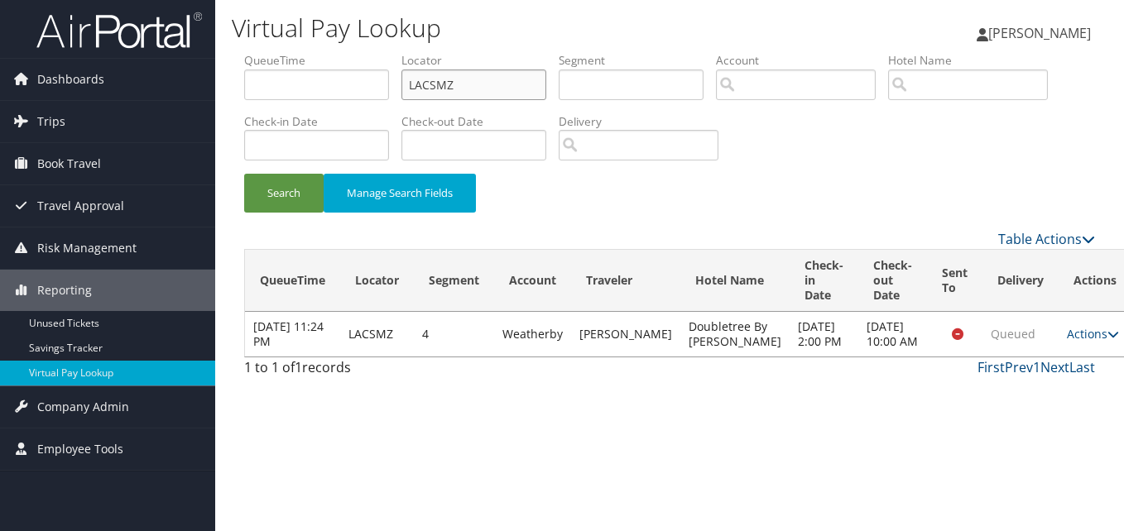
paste input "HVQCDY"
drag, startPoint x: 494, startPoint y: 94, endPoint x: 411, endPoint y: 103, distance: 83.3
click at [320, 52] on ul "QueueTime Locator LACSMZ Segment Account Traveler Hotel Name Check-in Date Chec…" at bounding box center [669, 52] width 851 height 0
click at [435, 87] on input "HVQCDY" at bounding box center [473, 85] width 145 height 31
click at [439, 84] on input "HVQCDY" at bounding box center [473, 85] width 145 height 31
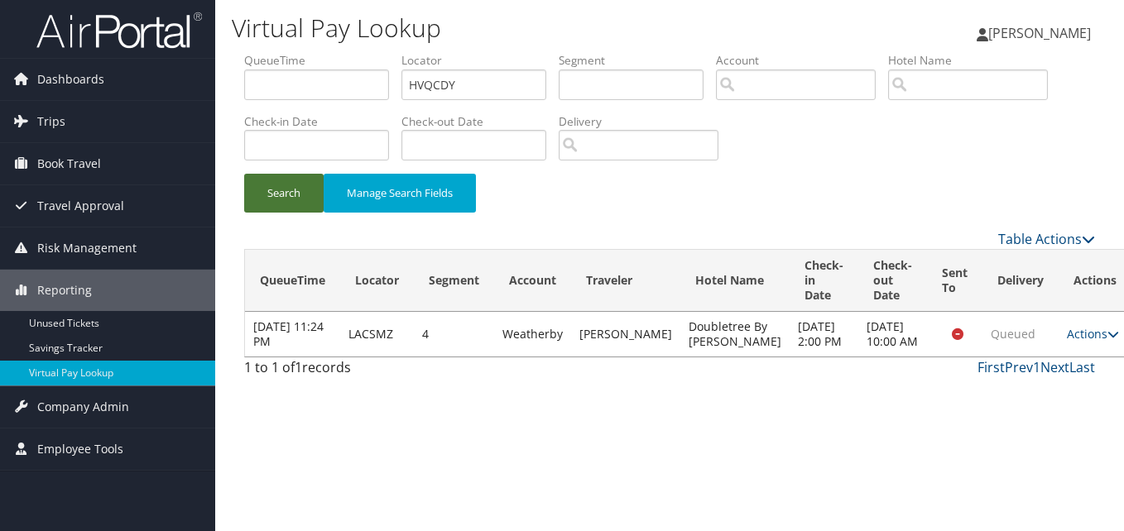
click at [311, 191] on button "Search" at bounding box center [283, 193] width 79 height 39
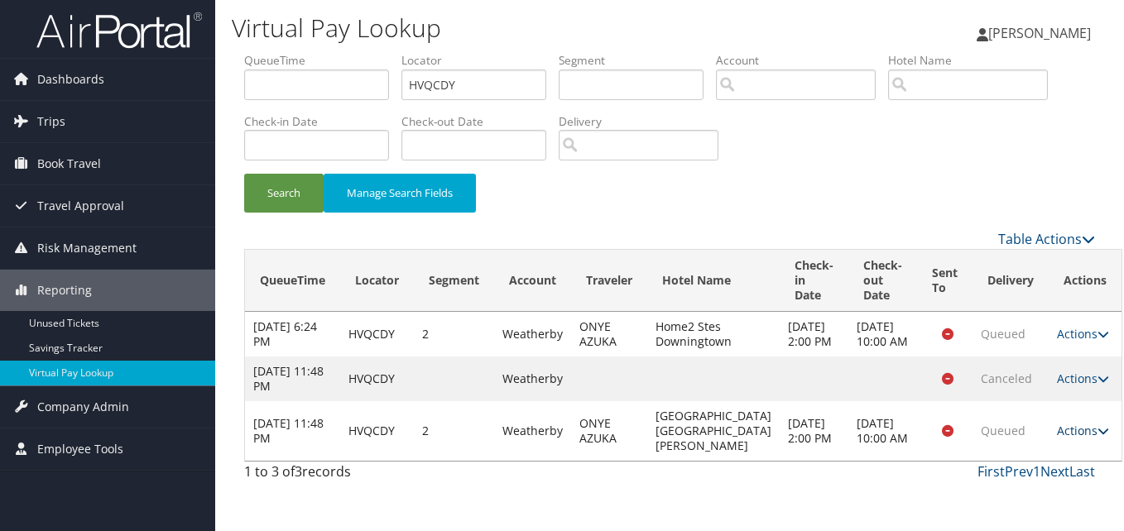
click at [1057, 439] on link "Actions" at bounding box center [1083, 431] width 52 height 16
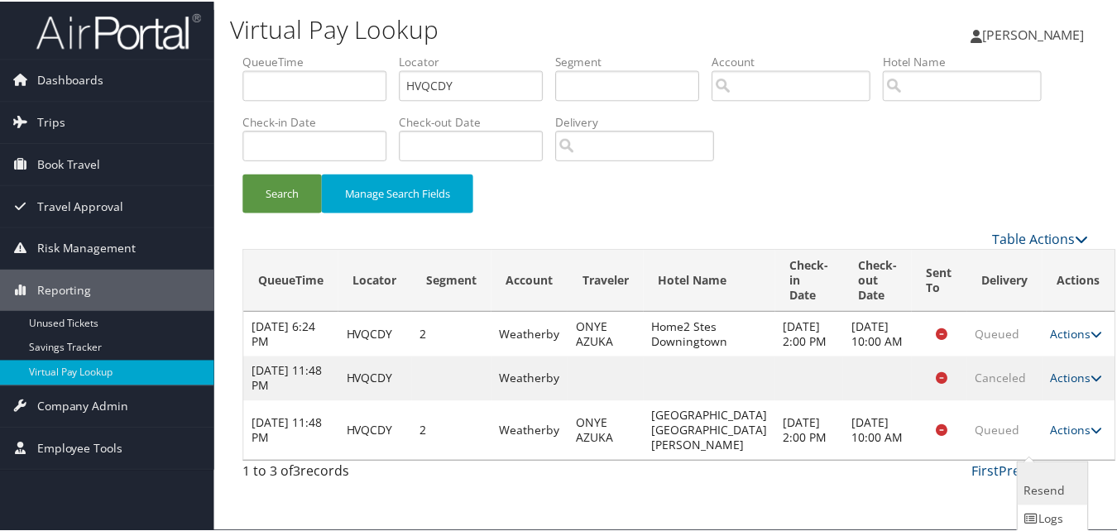
scroll to position [47, 0]
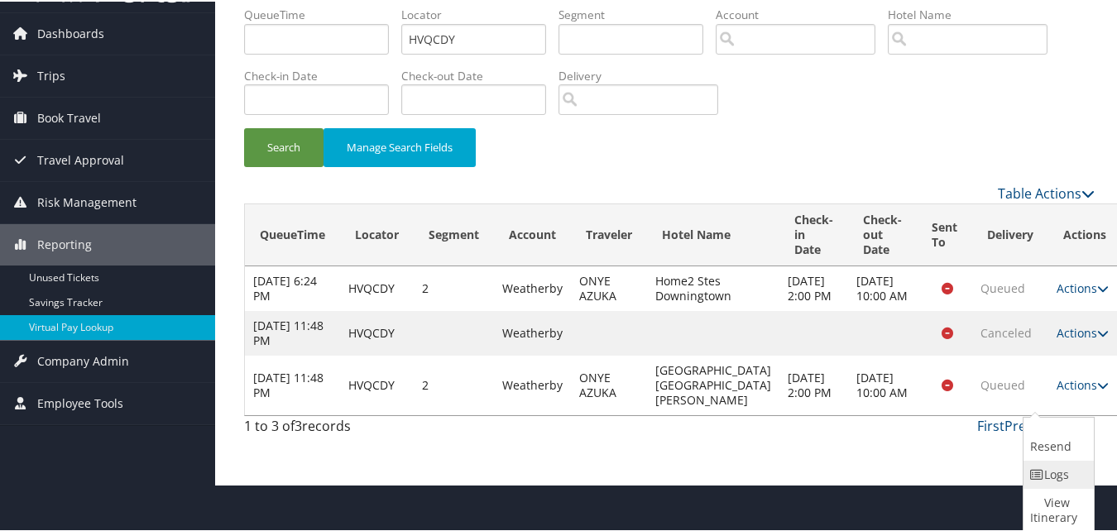
click at [1041, 470] on icon at bounding box center [1037, 474] width 15 height 12
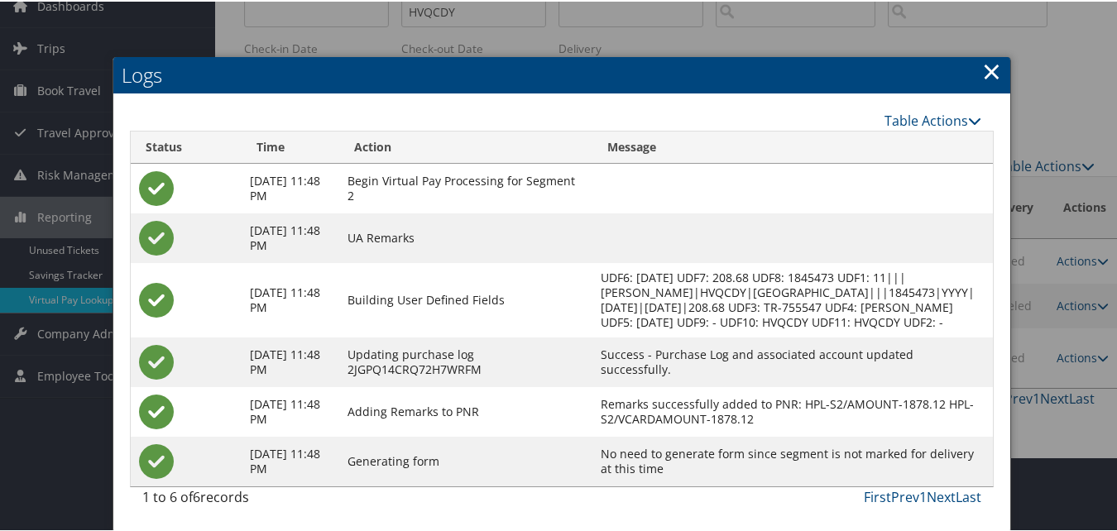
scroll to position [89, 0]
click at [983, 53] on link "×" at bounding box center [991, 69] width 19 height 33
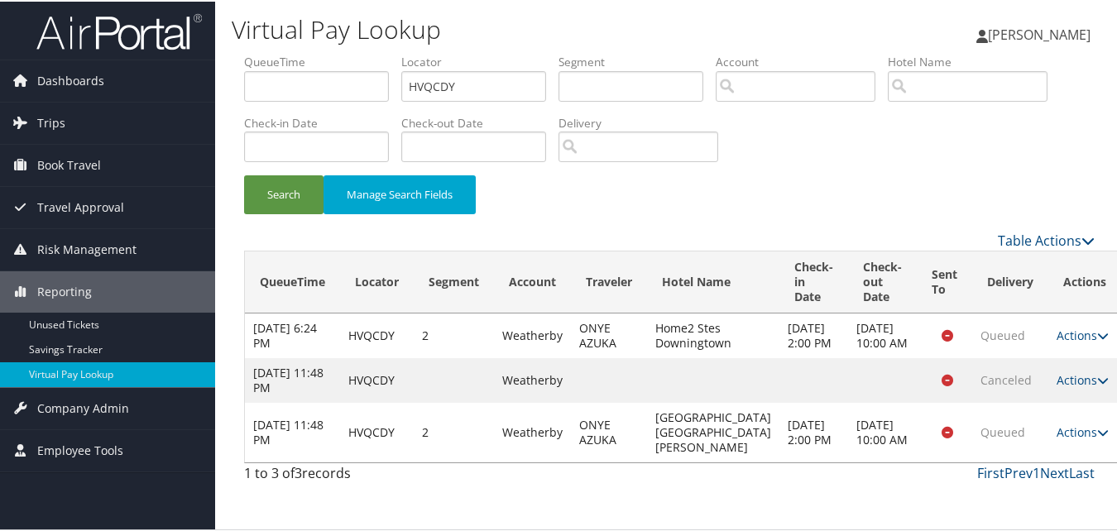
scroll to position [0, 0]
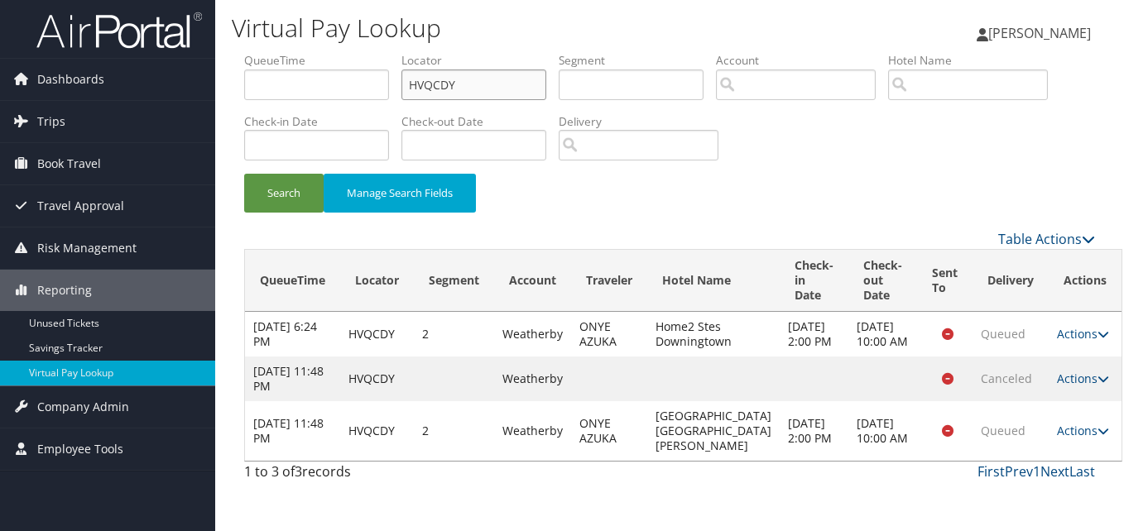
drag, startPoint x: 487, startPoint y: 90, endPoint x: 357, endPoint y: 68, distance: 132.6
click at [357, 52] on ul "QueueTime Locator HVQCDY Segment Account Traveler Hotel Name Check-in Date Chec…" at bounding box center [669, 52] width 851 height 0
type input "v"
click at [444, 91] on input "v" at bounding box center [473, 85] width 145 height 31
paste input "JAJDYD"
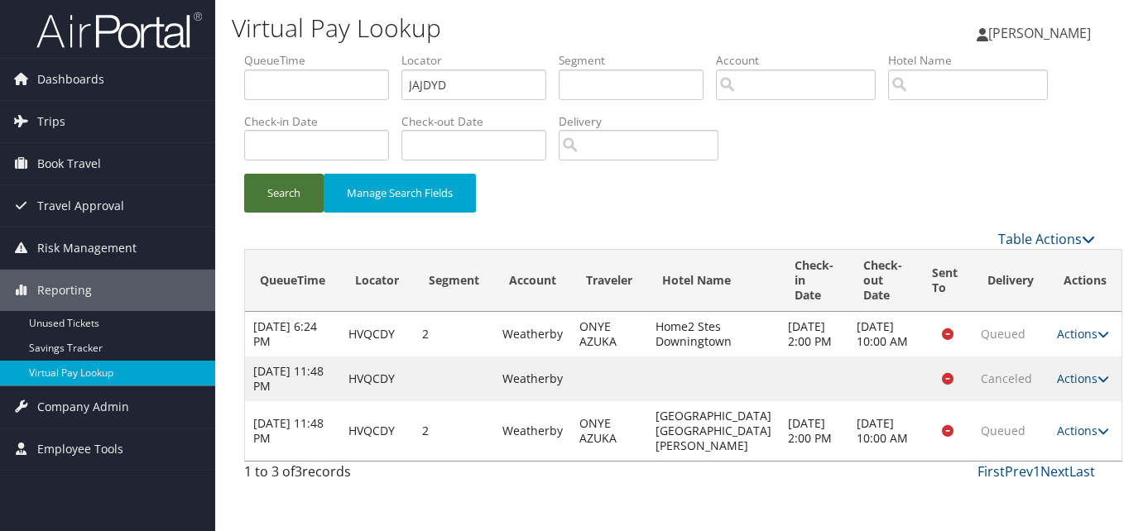
click at [311, 194] on button "Search" at bounding box center [283, 193] width 79 height 39
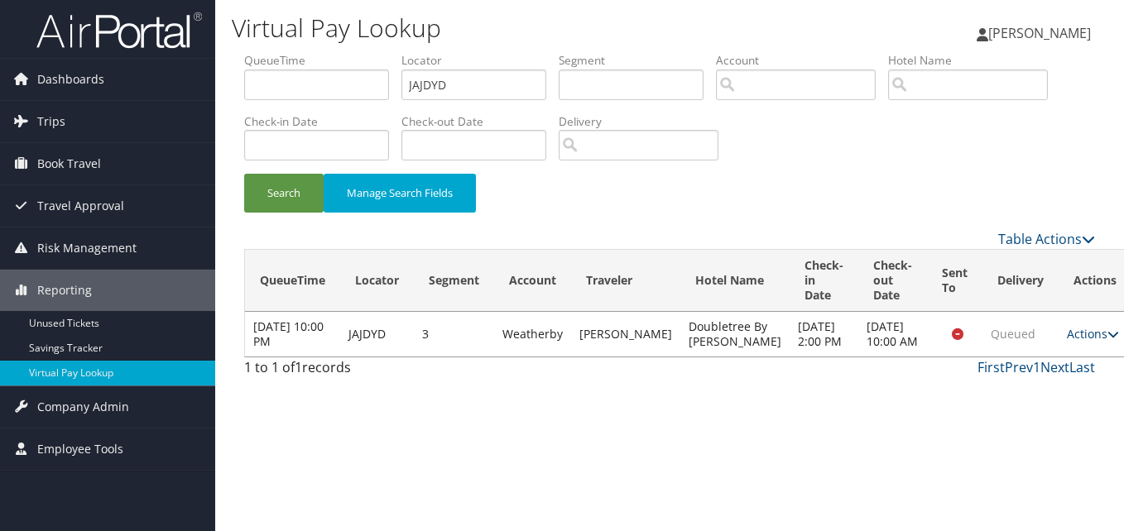
click at [1067, 335] on link "Actions" at bounding box center [1093, 334] width 52 height 16
click at [1029, 390] on link "Logs" at bounding box center [1024, 394] width 104 height 28
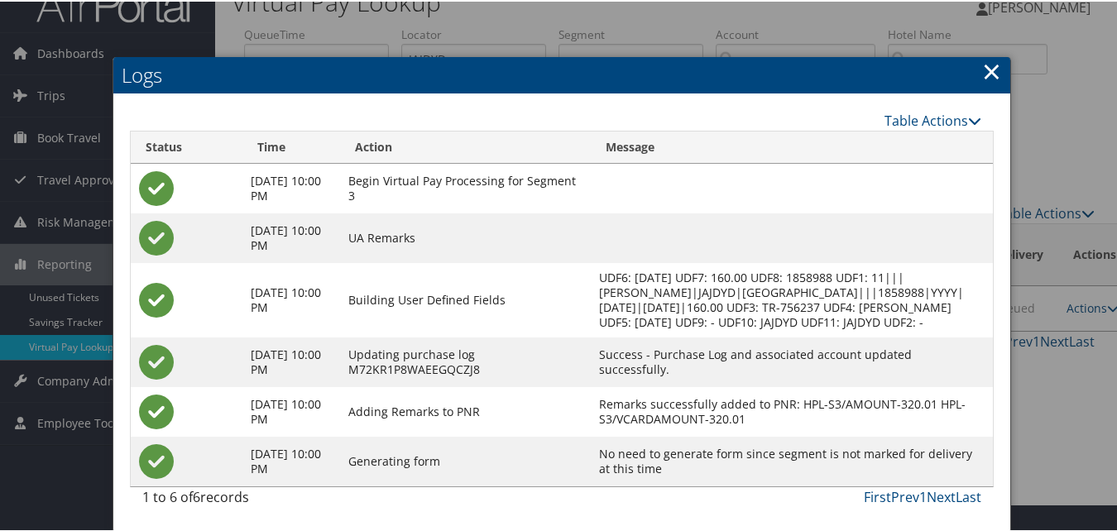
scroll to position [42, 0]
click at [994, 72] on link "×" at bounding box center [991, 69] width 19 height 33
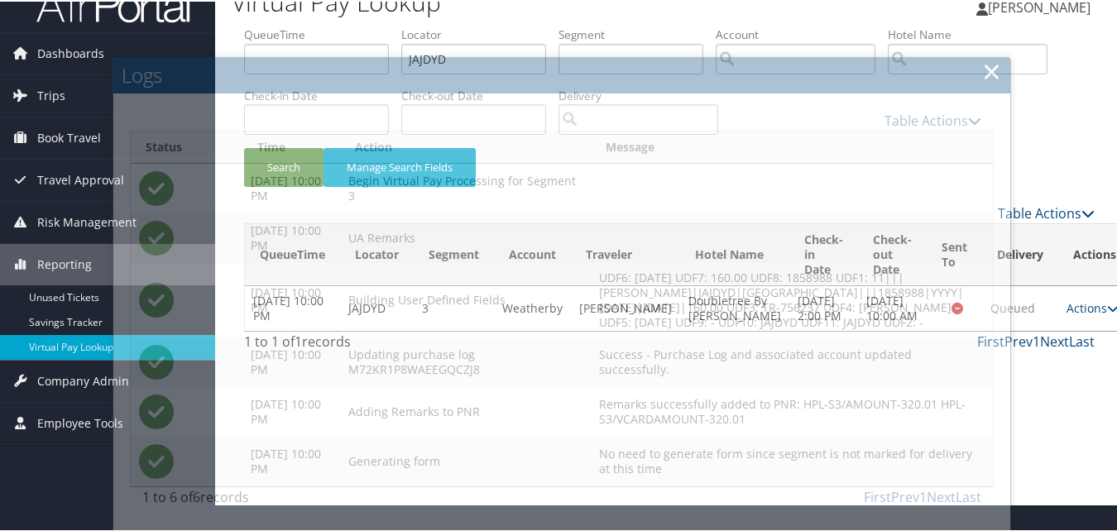
scroll to position [0, 0]
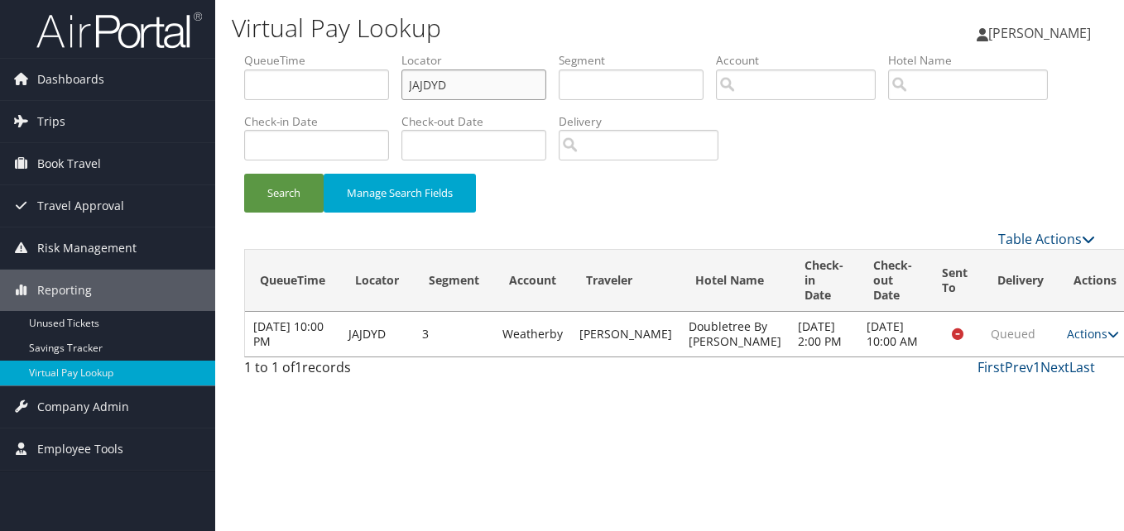
paste input "WPCJZP"
drag, startPoint x: 466, startPoint y: 95, endPoint x: 408, endPoint y: 88, distance: 58.4
click at [408, 88] on input "JAJDYD" at bounding box center [473, 85] width 145 height 31
click at [293, 189] on button "Search" at bounding box center [283, 193] width 79 height 39
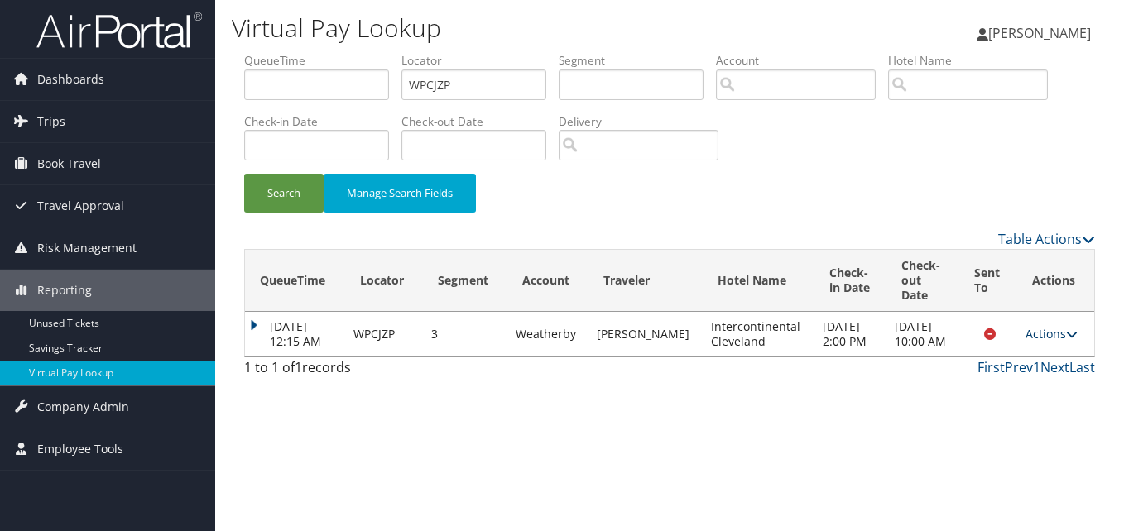
click at [1037, 338] on link "Actions" at bounding box center [1051, 334] width 52 height 16
click at [1017, 391] on link "Logs" at bounding box center [1019, 394] width 104 height 28
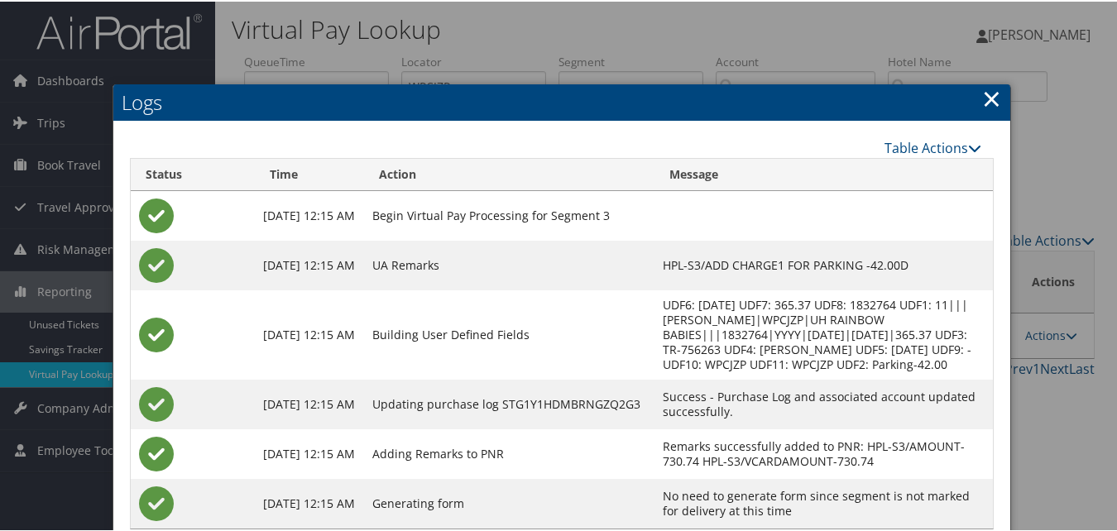
scroll to position [57, 0]
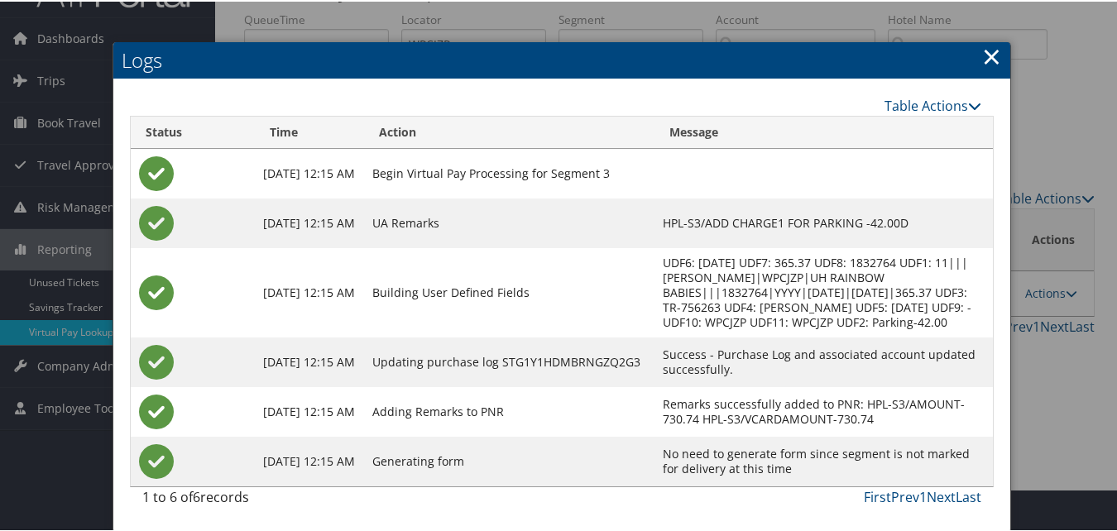
click at [989, 43] on link "×" at bounding box center [991, 54] width 19 height 33
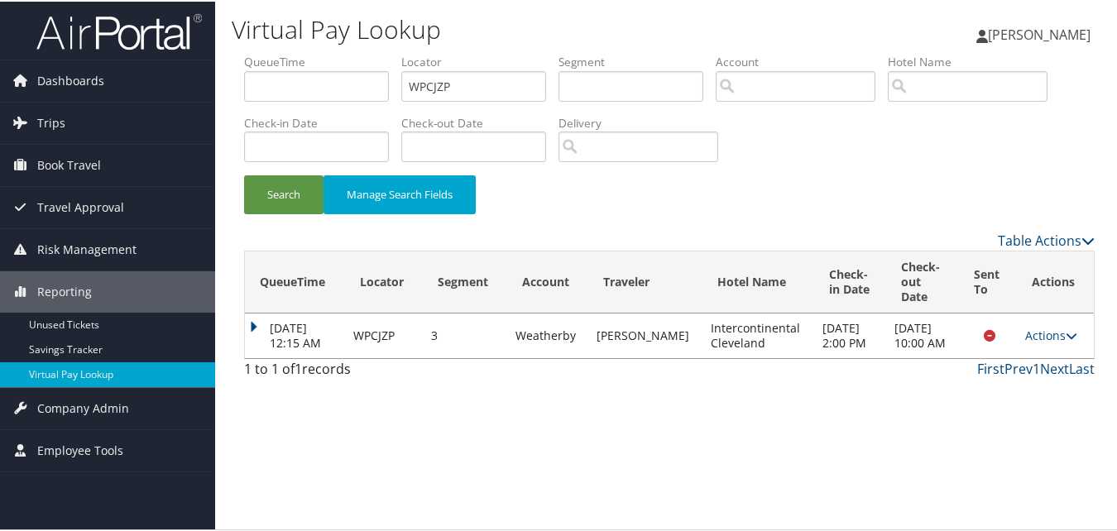
scroll to position [0, 0]
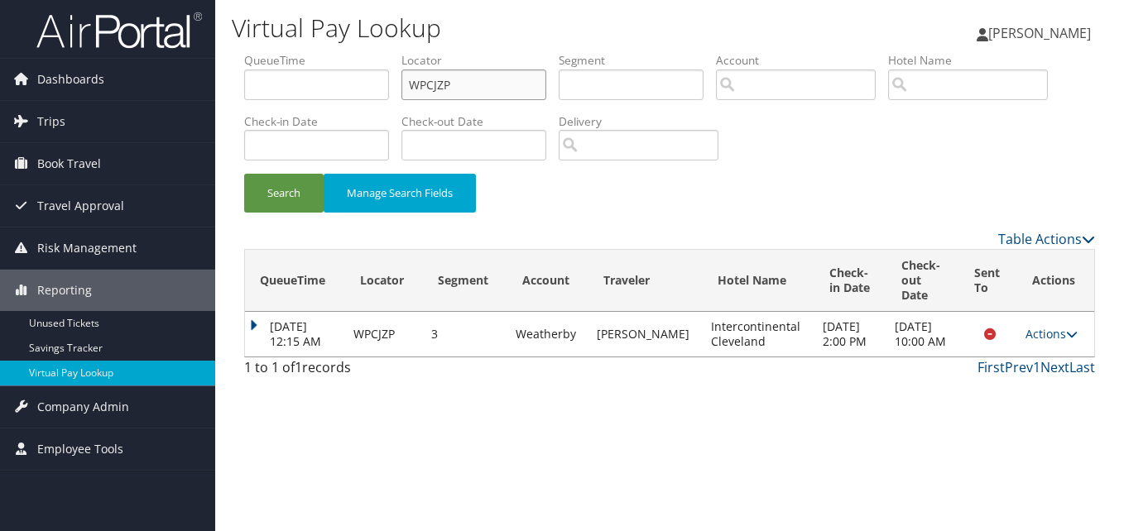
paste input "SKLBRZ"
drag, startPoint x: 492, startPoint y: 88, endPoint x: 386, endPoint y: 75, distance: 106.6
click at [386, 52] on ul "QueueTime Locator SKLBRZ Segment Account Traveler Hotel Name Check-in Date Chec…" at bounding box center [669, 52] width 851 height 0
click at [439, 88] on input "SKLBRZ" at bounding box center [473, 85] width 145 height 31
type input "SKLBRZ"
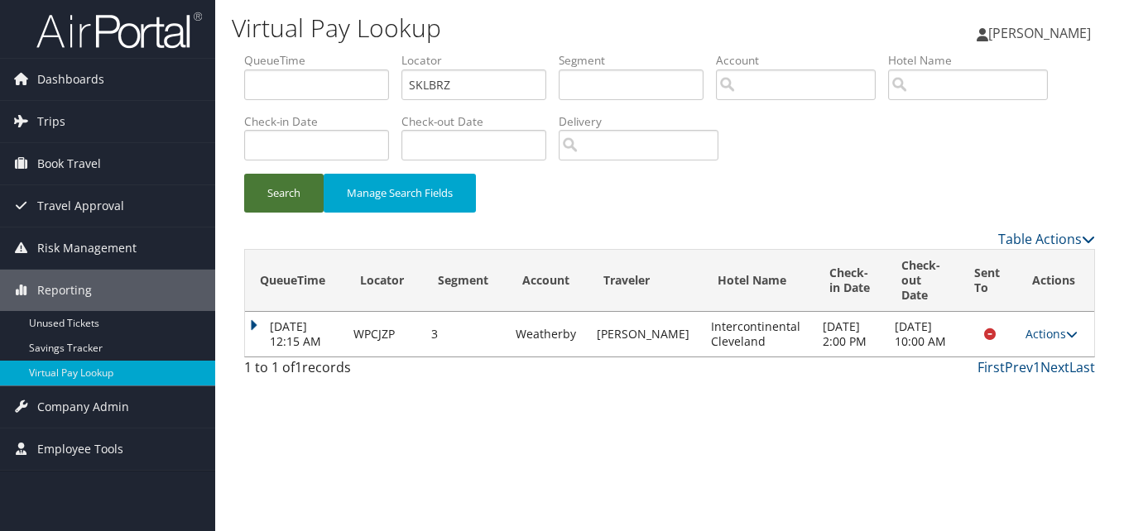
click at [281, 200] on button "Search" at bounding box center [283, 193] width 79 height 39
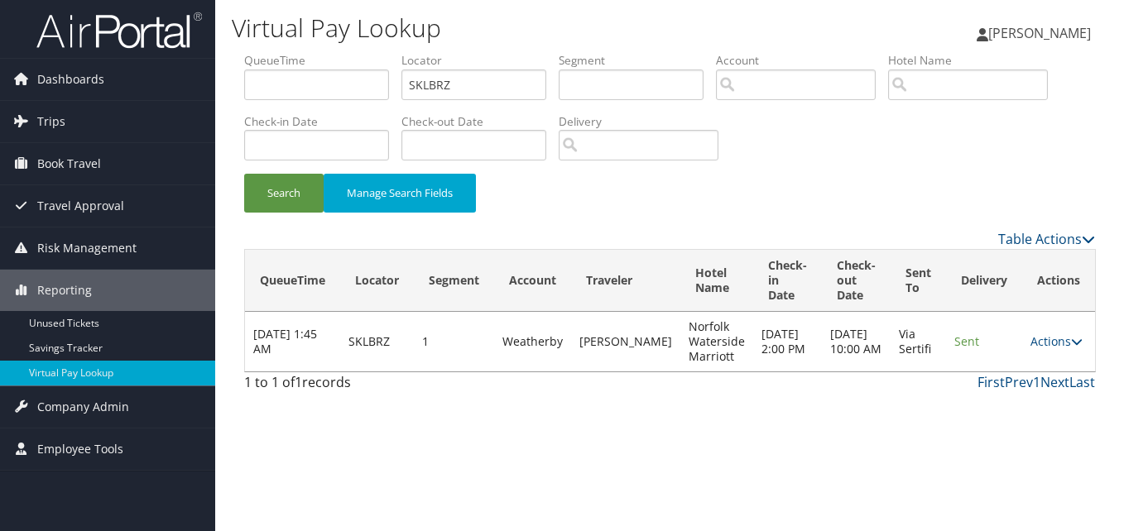
click at [1023, 333] on td "Actions Resend Logs View Itinerary" at bounding box center [1058, 342] width 73 height 60
click at [1035, 336] on link "Actions" at bounding box center [1056, 341] width 52 height 16
click at [1034, 397] on link "Logs" at bounding box center [1025, 394] width 104 height 28
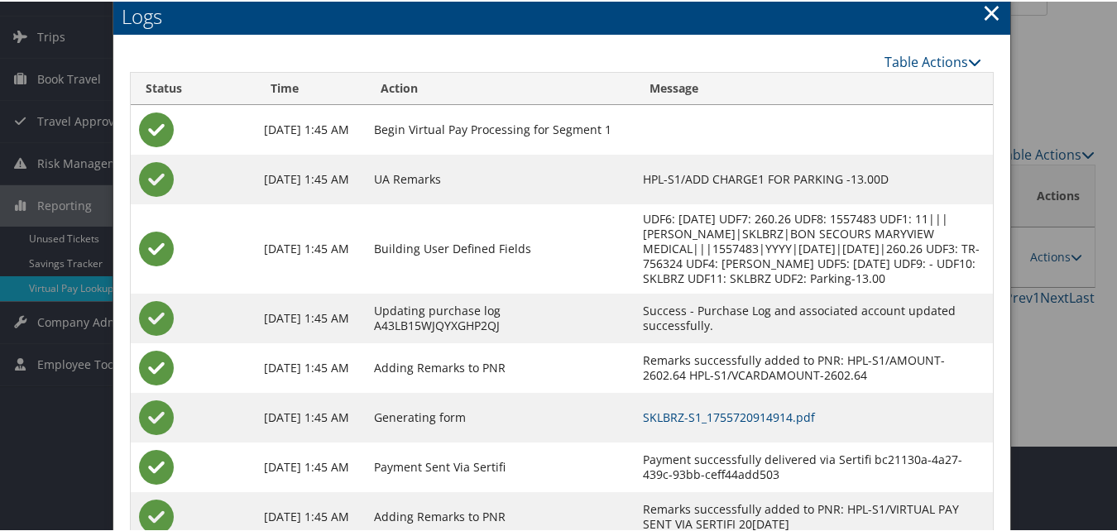
scroll to position [142, 0]
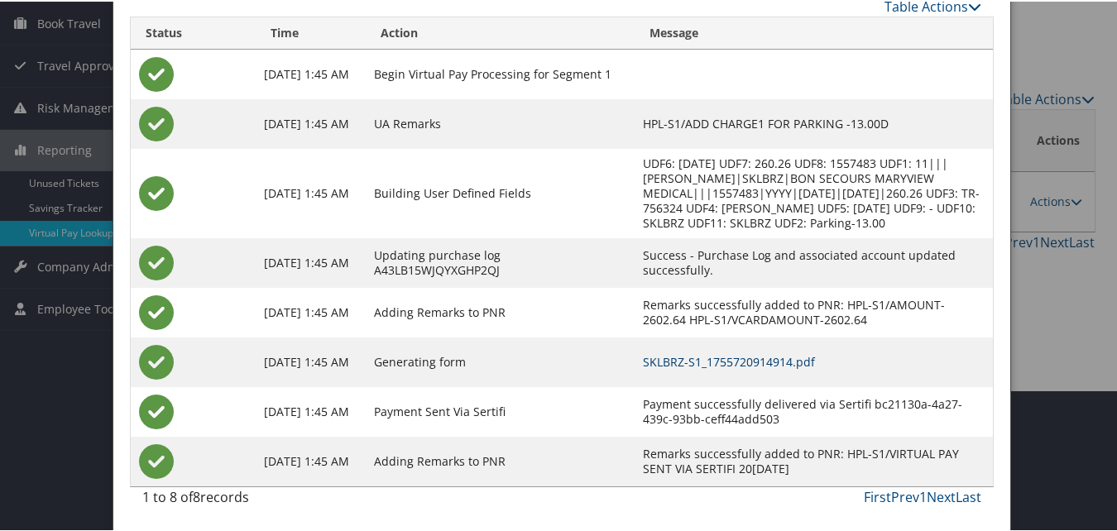
click at [701, 353] on link "SKLBRZ-S1_1755720914914.pdf" at bounding box center [729, 361] width 172 height 16
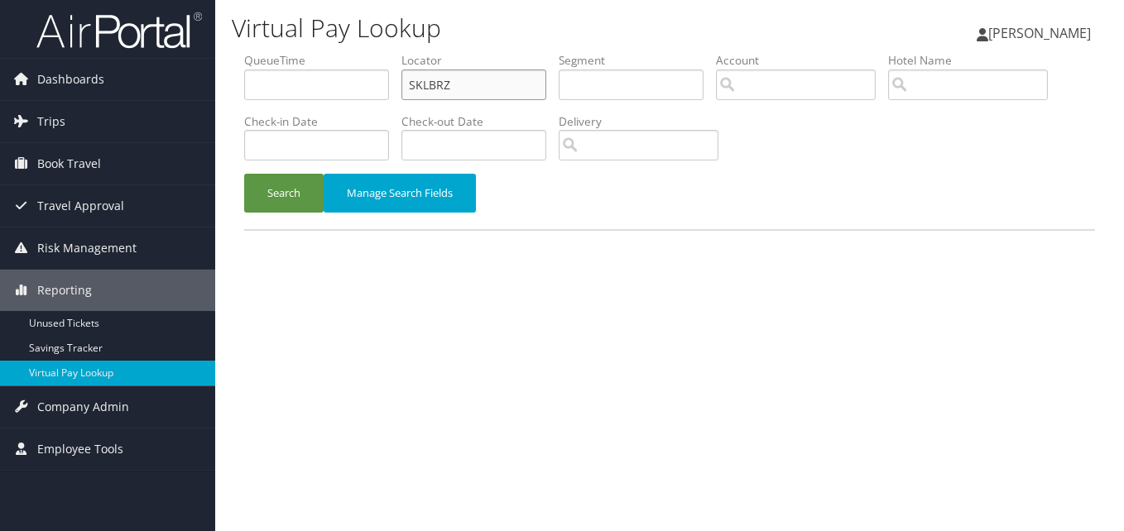
paste input "HQJGUN"
drag, startPoint x: 464, startPoint y: 88, endPoint x: 414, endPoint y: 83, distance: 50.7
click at [414, 83] on input "S HQJGUN" at bounding box center [473, 85] width 145 height 31
click at [500, 80] on input "S HQJGUN" at bounding box center [473, 85] width 145 height 31
paste input "text"
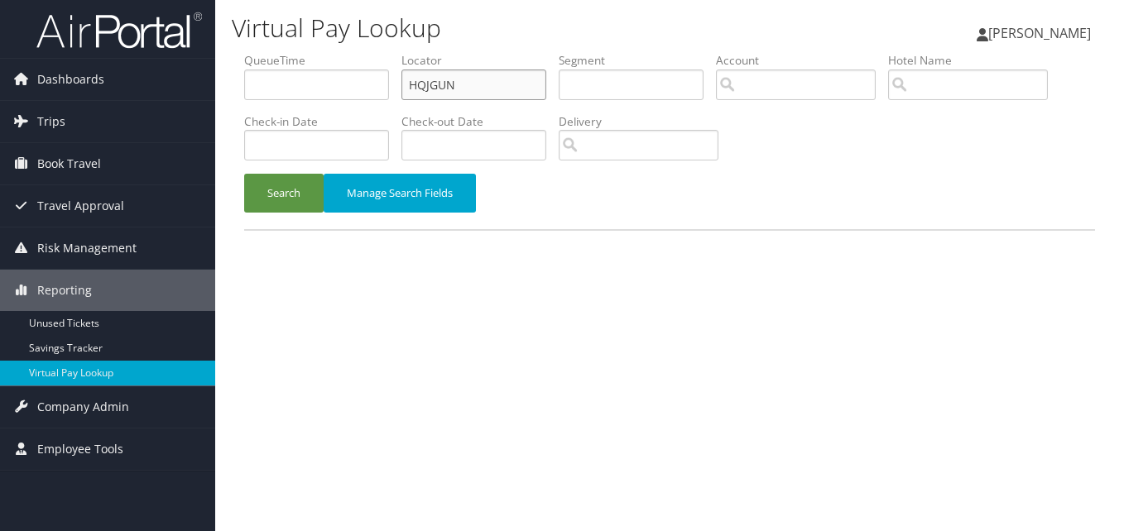
drag, startPoint x: 496, startPoint y: 83, endPoint x: 263, endPoint y: 81, distance: 232.5
click at [263, 52] on ul "QueueTime Locator HQJGUN Segment Account Traveler Hotel Name Check-in Date Chec…" at bounding box center [669, 52] width 851 height 0
click at [440, 88] on input "HQJGUN" at bounding box center [473, 85] width 145 height 31
click at [281, 200] on button "Search" at bounding box center [283, 193] width 79 height 39
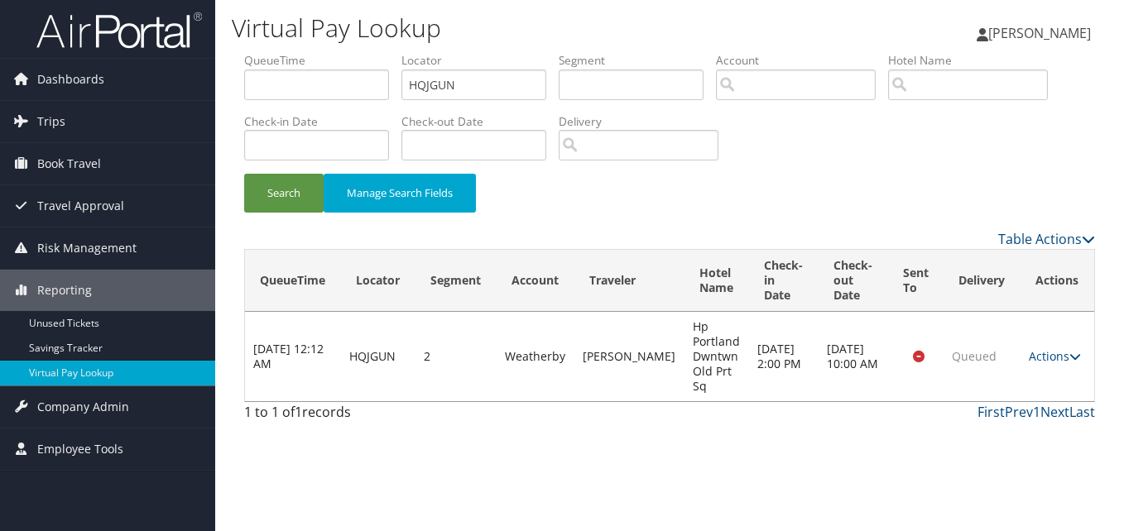
click at [1040, 343] on td "Actions Resend Logs View Itinerary" at bounding box center [1057, 356] width 74 height 89
click at [1042, 361] on link "Actions" at bounding box center [1055, 356] width 52 height 16
click at [1043, 410] on link "Logs" at bounding box center [1023, 409] width 104 height 28
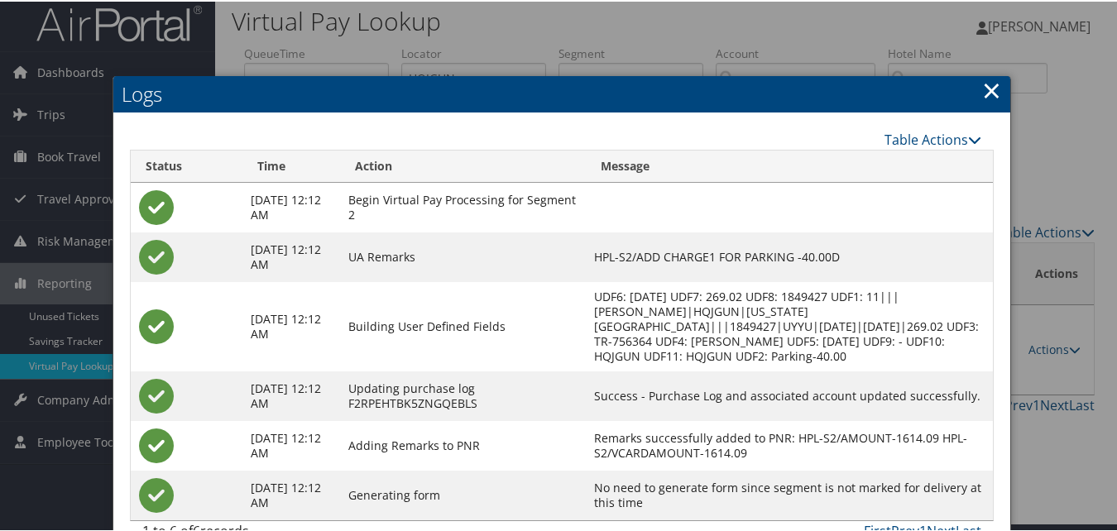
scroll to position [57, 0]
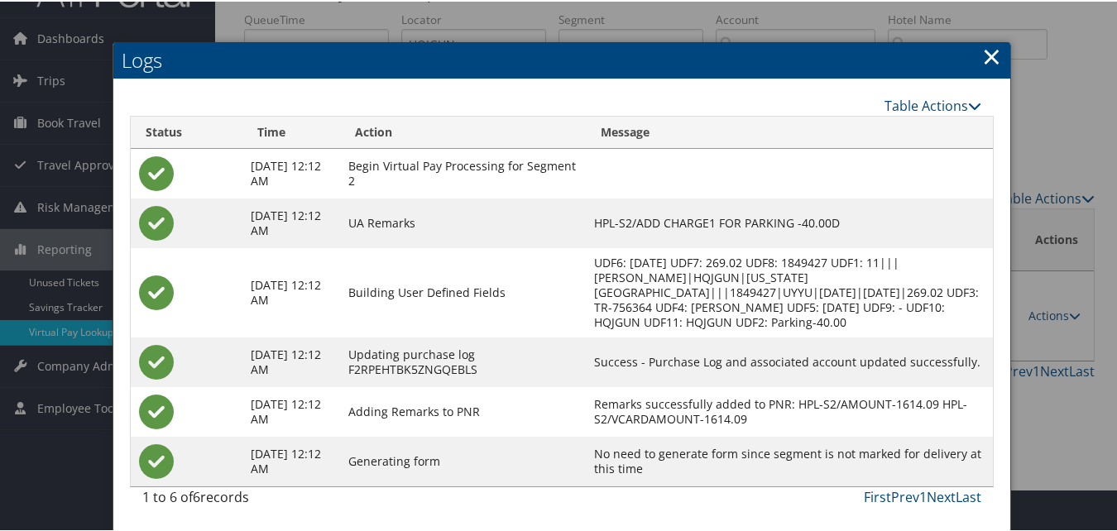
click at [986, 38] on link "×" at bounding box center [991, 54] width 19 height 33
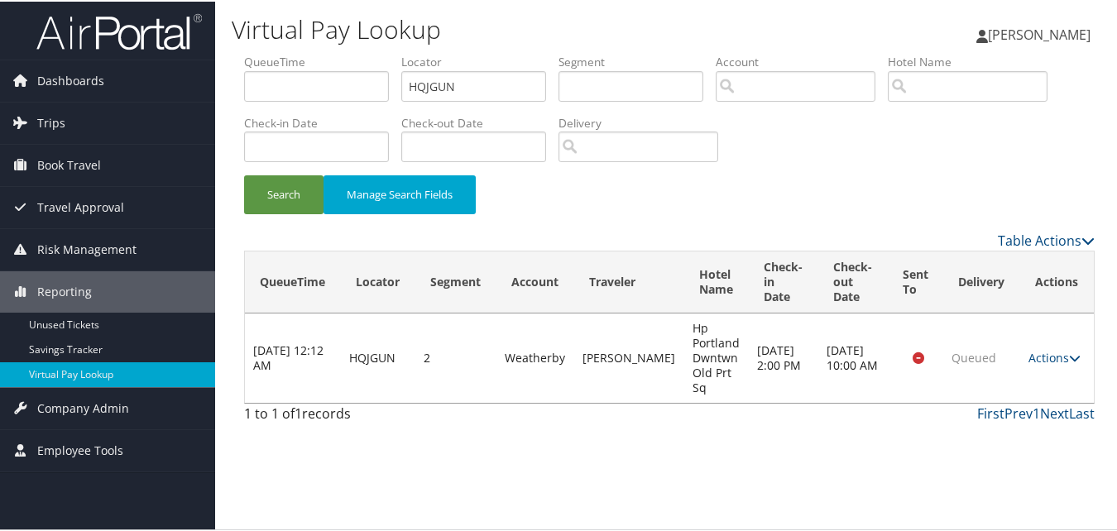
scroll to position [0, 0]
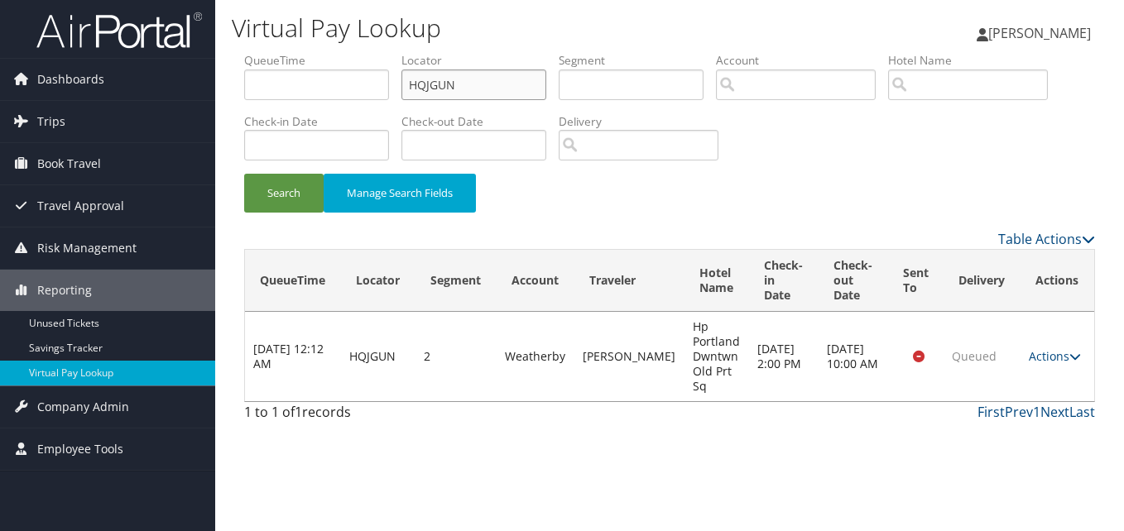
drag, startPoint x: 485, startPoint y: 84, endPoint x: 337, endPoint y: 84, distance: 148.1
click at [337, 52] on ul "QueueTime Locator HQJGUN Segment Account Traveler Hotel Name Check-in Date Chec…" at bounding box center [669, 52] width 851 height 0
paste input "BSRI"
click at [253, 213] on div "Search Manage Search Fields" at bounding box center [670, 201] width 876 height 55
click at [281, 199] on button "Search" at bounding box center [283, 193] width 79 height 39
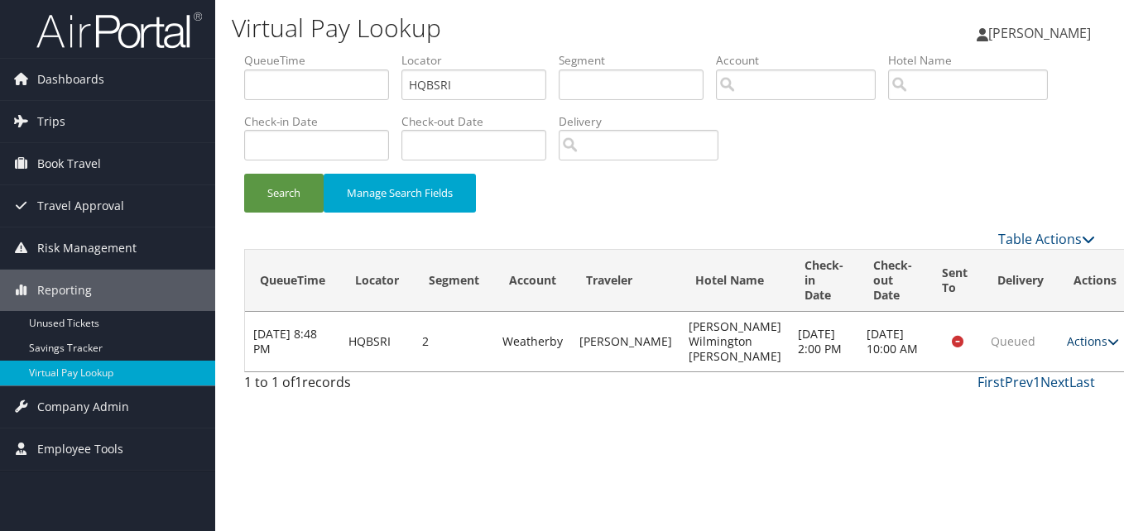
click at [1067, 345] on link "Actions" at bounding box center [1093, 341] width 52 height 16
click at [1048, 378] on link "Resend" at bounding box center [1024, 366] width 104 height 28
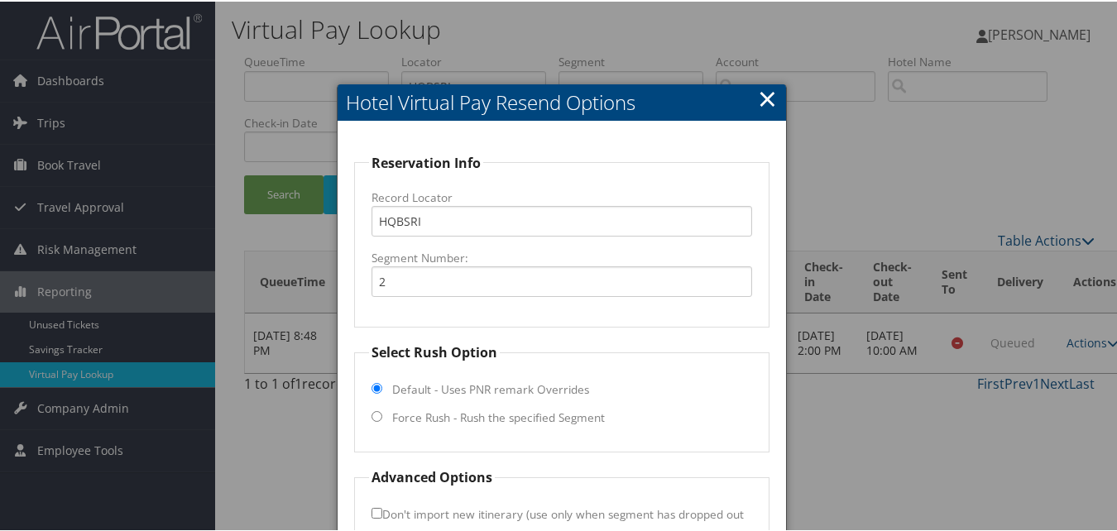
click at [771, 102] on link "×" at bounding box center [767, 96] width 19 height 33
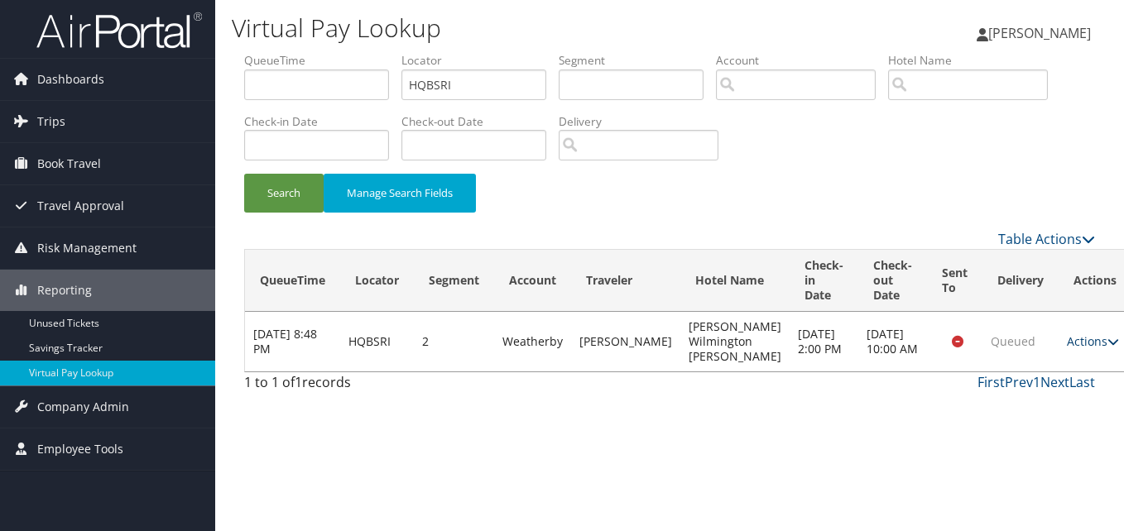
click at [1067, 346] on link "Actions" at bounding box center [1093, 341] width 52 height 16
click at [1032, 391] on link "Logs" at bounding box center [1024, 394] width 104 height 28
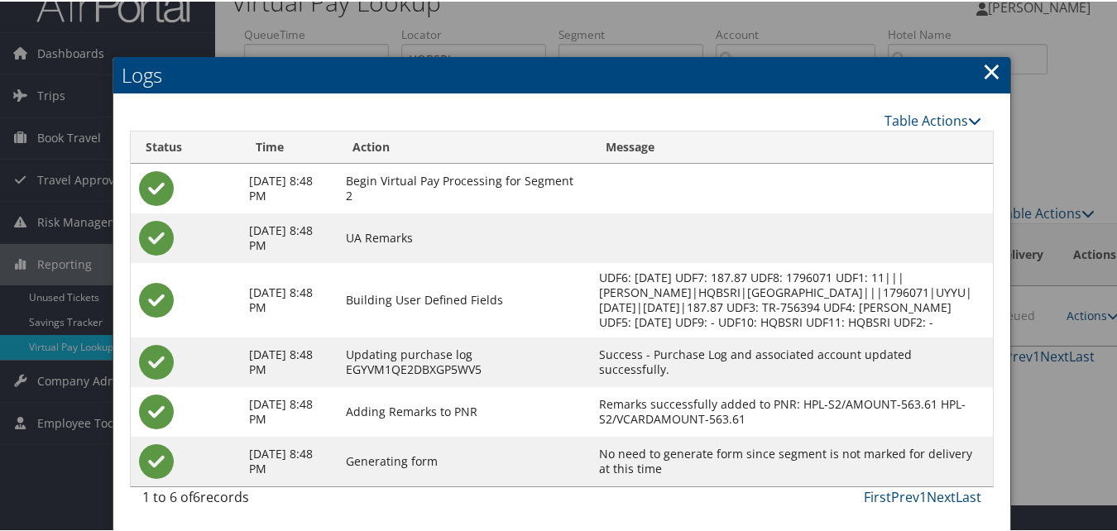
scroll to position [42, 0]
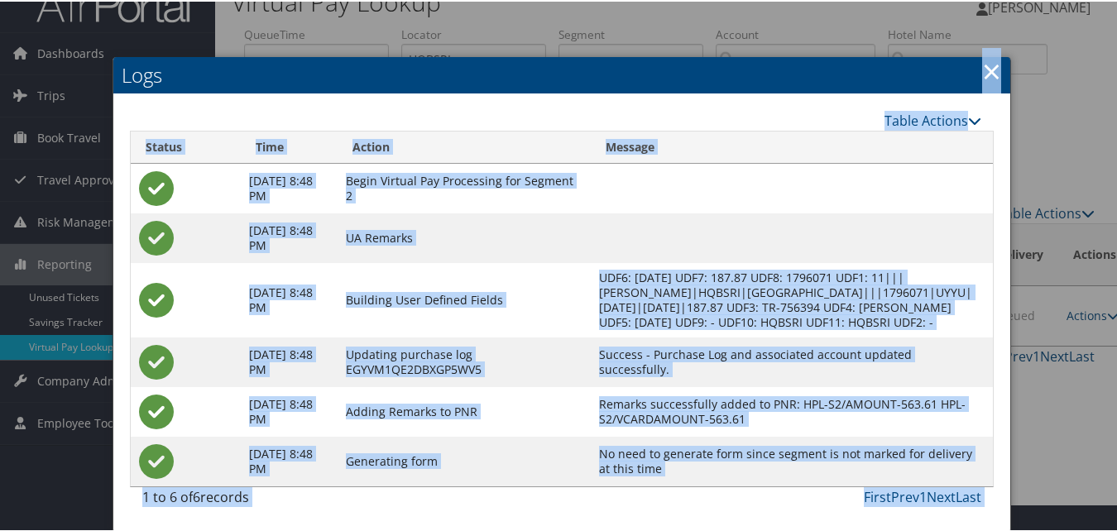
click at [994, 57] on div "Logs Table Actions Loading... Status Time Action Message Sep 2, 2025 8:48 PM Be…" at bounding box center [562, 293] width 899 height 476
click at [984, 55] on link "×" at bounding box center [991, 69] width 19 height 33
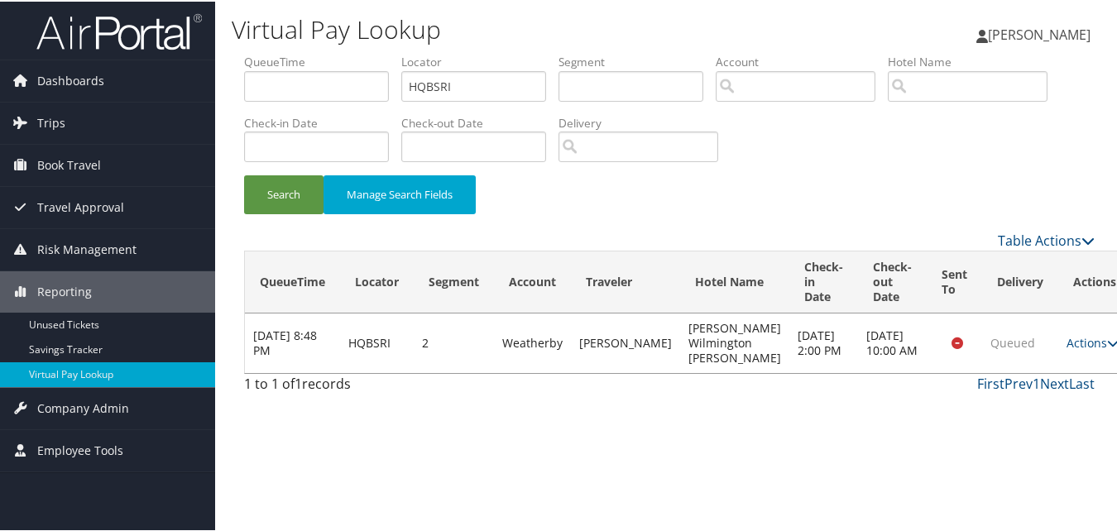
scroll to position [0, 0]
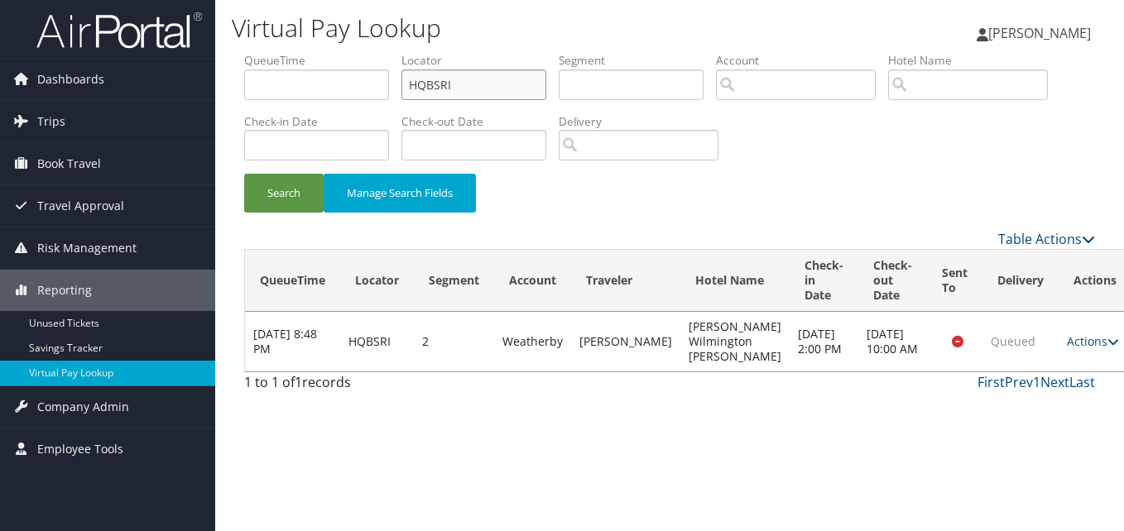
drag, startPoint x: 477, startPoint y: 89, endPoint x: 327, endPoint y: 59, distance: 153.5
click at [327, 52] on ul "QueueTime Locator HQBSRI Segment Account Traveler Hotel Name Check-in Date Chec…" at bounding box center [669, 52] width 851 height 0
paste input "USOWPQ"
click at [439, 94] on input "USOWPQ" at bounding box center [473, 85] width 145 height 31
click at [311, 196] on button "Search" at bounding box center [283, 193] width 79 height 39
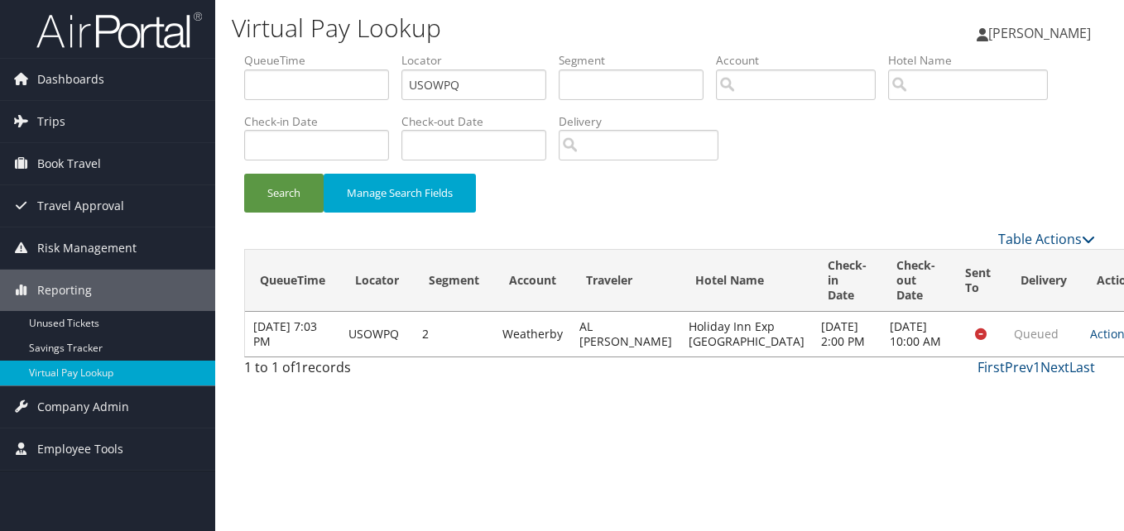
click at [1082, 346] on td "Actions Resend Logs View Itinerary" at bounding box center [1118, 334] width 73 height 45
click at [1090, 342] on link "Actions" at bounding box center [1116, 334] width 52 height 16
click at [1041, 401] on link "Logs" at bounding box center [1023, 409] width 104 height 28
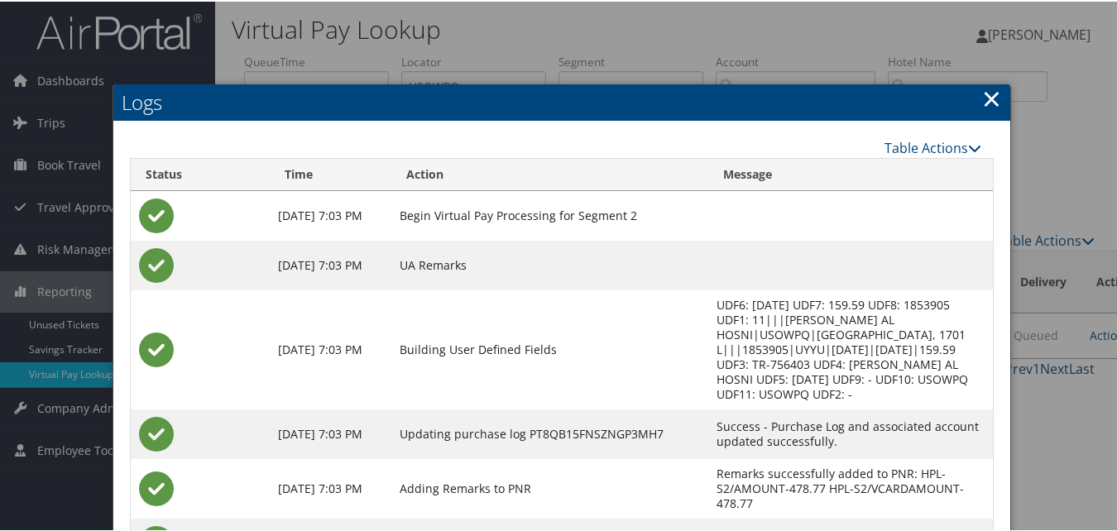
scroll to position [57, 0]
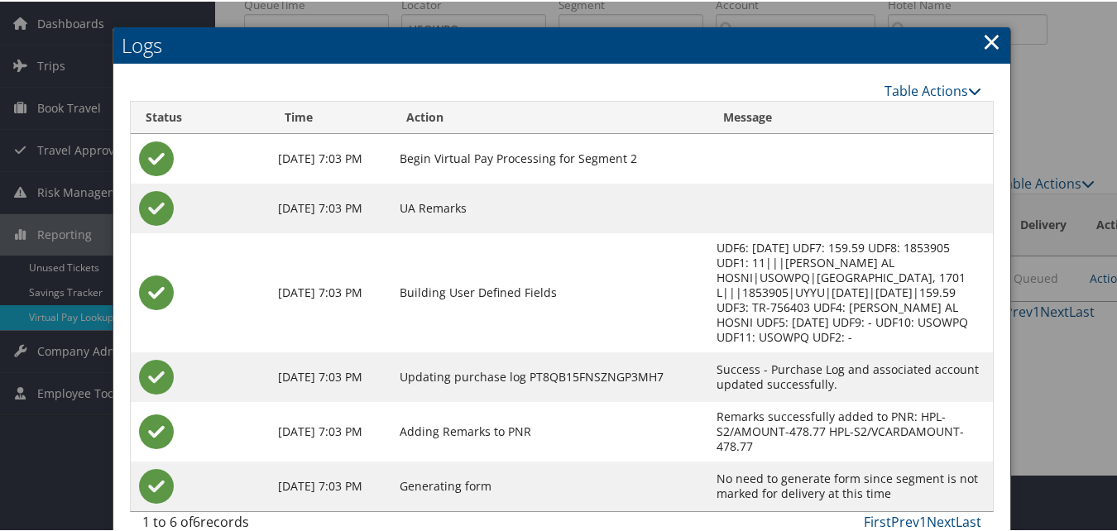
click at [994, 37] on link "×" at bounding box center [991, 39] width 19 height 33
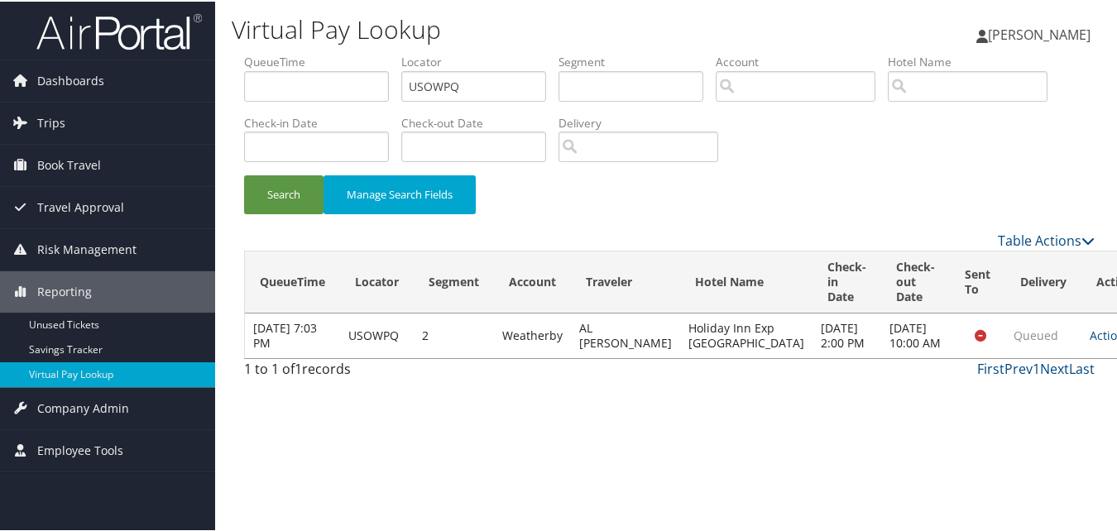
scroll to position [0, 0]
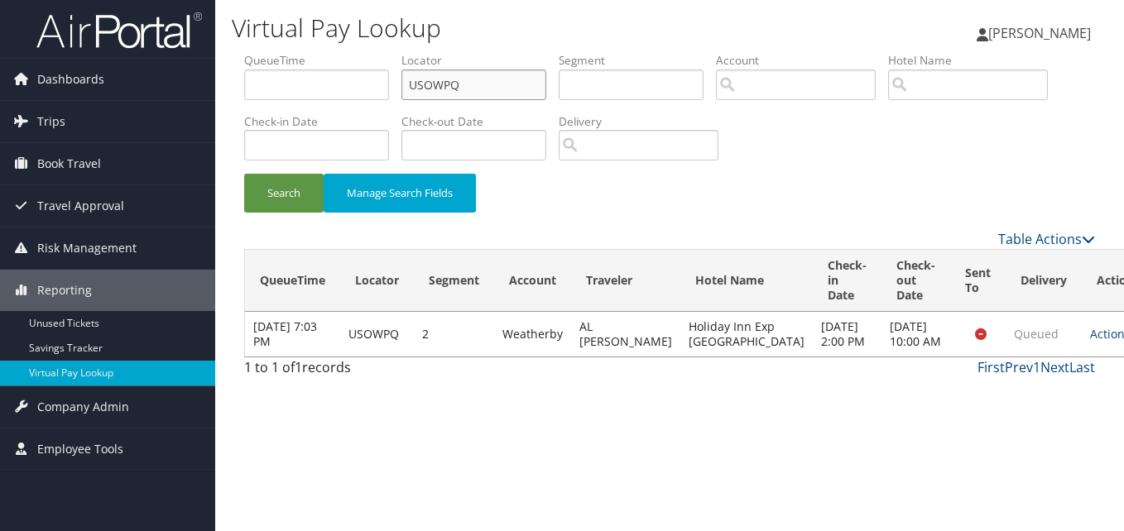
paste input "KVZTUP"
drag, startPoint x: 474, startPoint y: 89, endPoint x: 372, endPoint y: 90, distance: 102.6
click at [372, 52] on ul "QueueTime Locator KVZTUP Segment Account Traveler Hotel Name Check-in Date Chec…" at bounding box center [669, 52] width 851 height 0
click at [444, 94] on input "KVZTUP" at bounding box center [473, 85] width 145 height 31
click at [439, 94] on input "KVZTUP" at bounding box center [473, 85] width 145 height 31
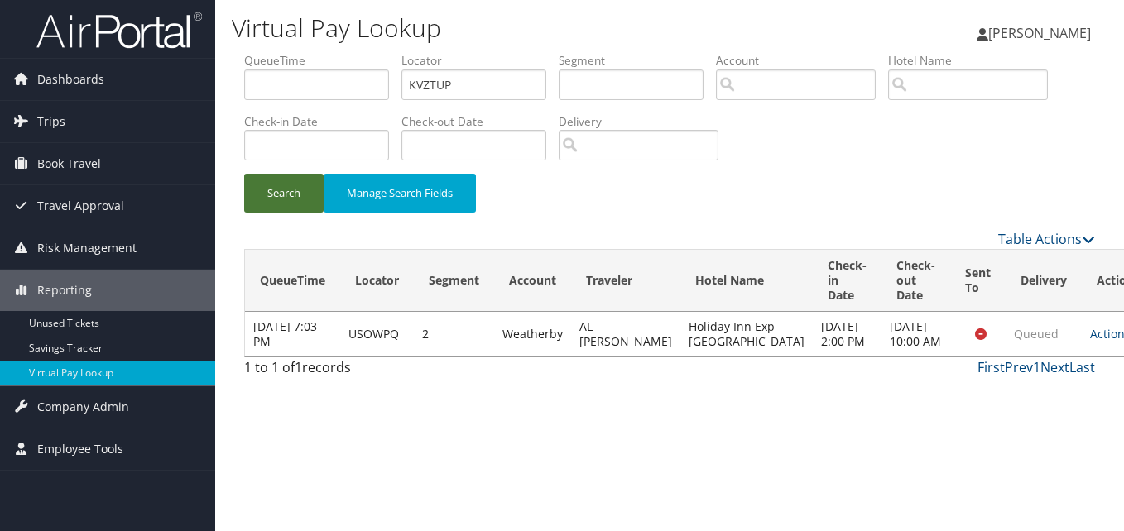
click at [300, 183] on button "Search" at bounding box center [283, 193] width 79 height 39
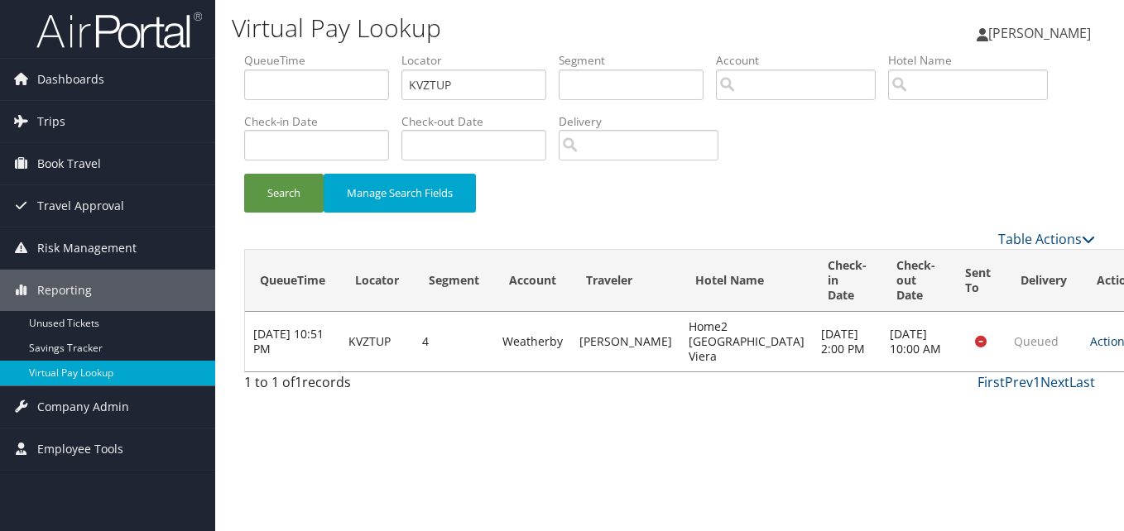
click at [1090, 344] on link "Actions" at bounding box center [1116, 341] width 52 height 16
click at [1039, 395] on link "Logs" at bounding box center [1024, 394] width 104 height 28
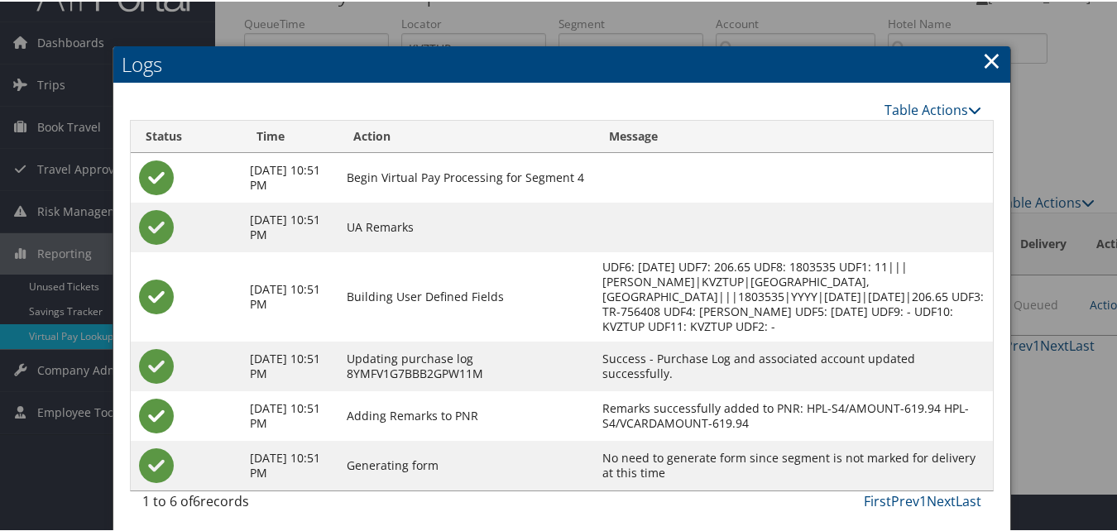
scroll to position [57, 0]
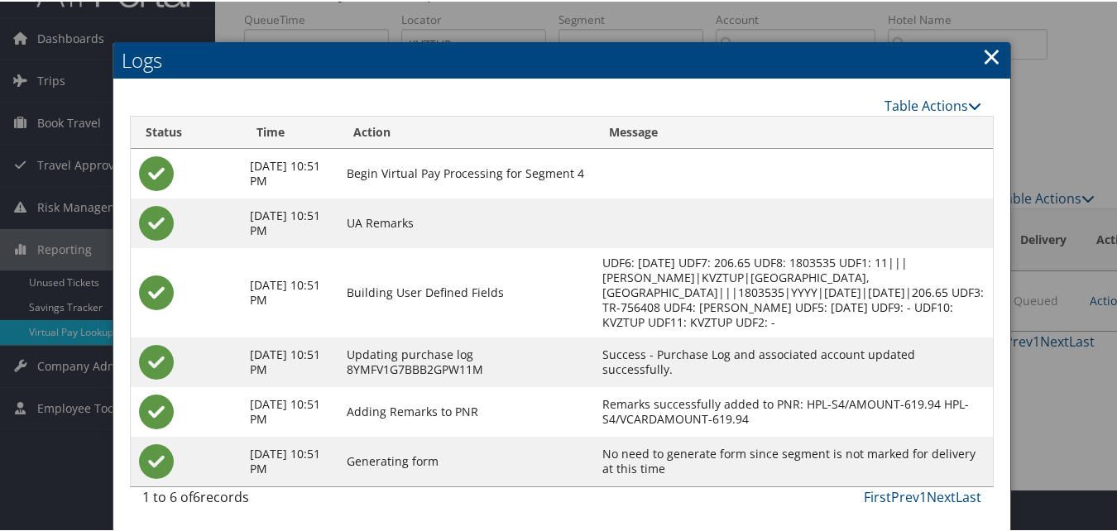
click at [985, 44] on link "×" at bounding box center [991, 54] width 19 height 33
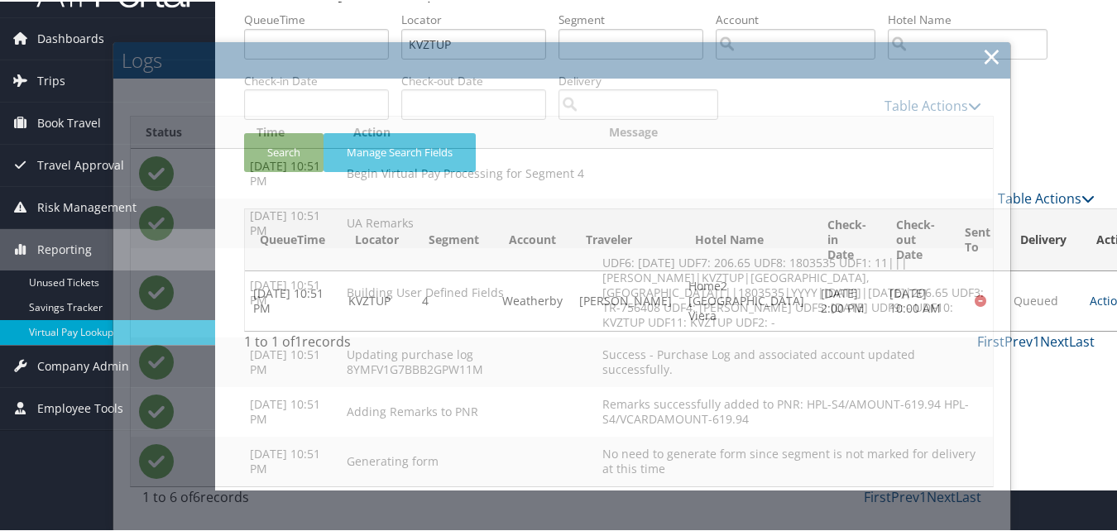
scroll to position [0, 0]
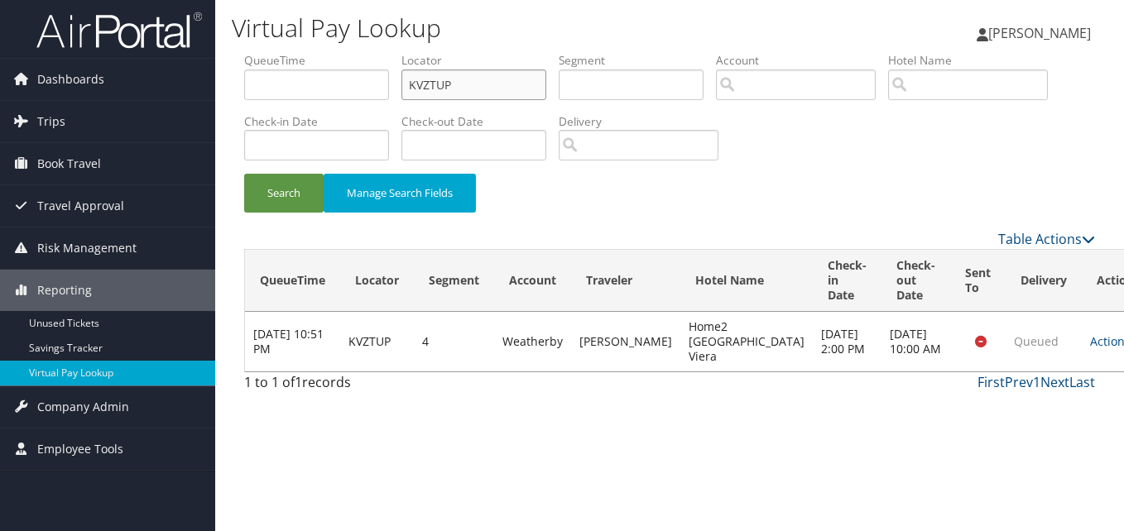
paste input "OXFRZM"
drag, startPoint x: 463, startPoint y: 84, endPoint x: 337, endPoint y: 63, distance: 127.5
click at [337, 52] on ul "QueueTime Locator OXFRZM Segment Account Traveler Hotel Name Check-in Date Chec…" at bounding box center [669, 52] width 851 height 0
click at [295, 207] on button "Search" at bounding box center [283, 193] width 79 height 39
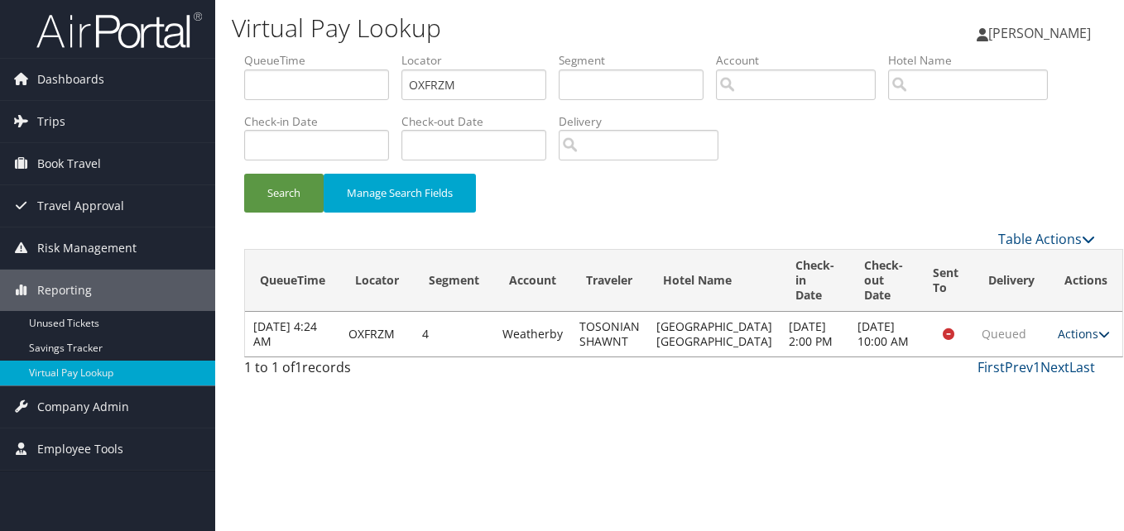
click at [1058, 342] on link "Actions" at bounding box center [1084, 334] width 52 height 16
click at [1018, 408] on link "Logs" at bounding box center [1023, 401] width 104 height 28
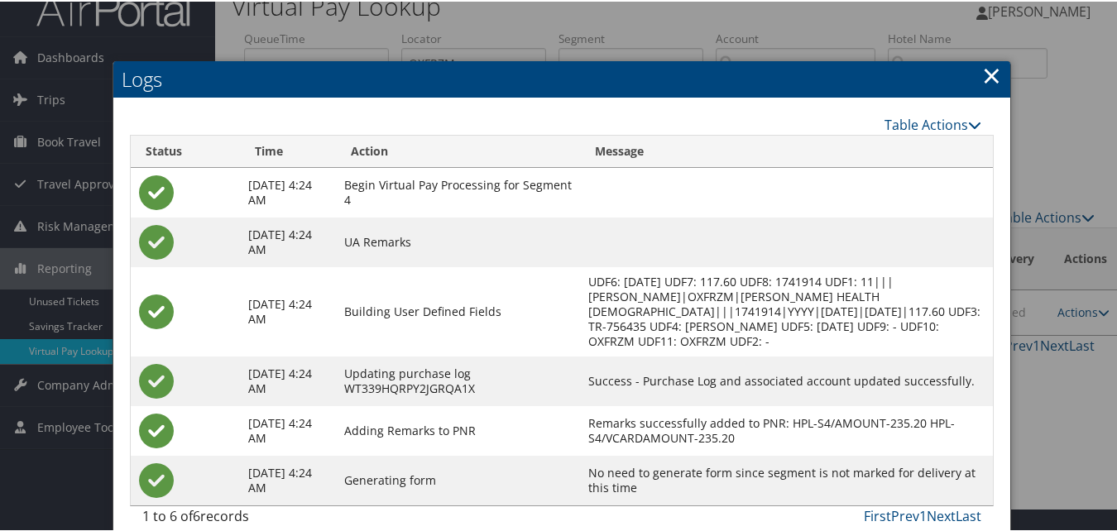
scroll to position [42, 0]
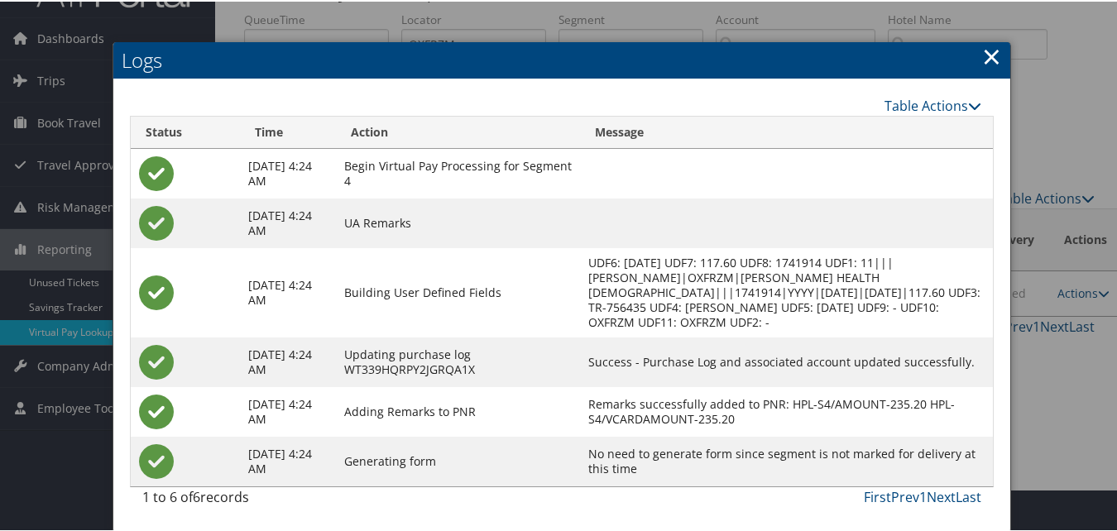
drag, startPoint x: 991, startPoint y: 36, endPoint x: 979, endPoint y: 58, distance: 24.4
click at [991, 38] on link "×" at bounding box center [991, 54] width 19 height 33
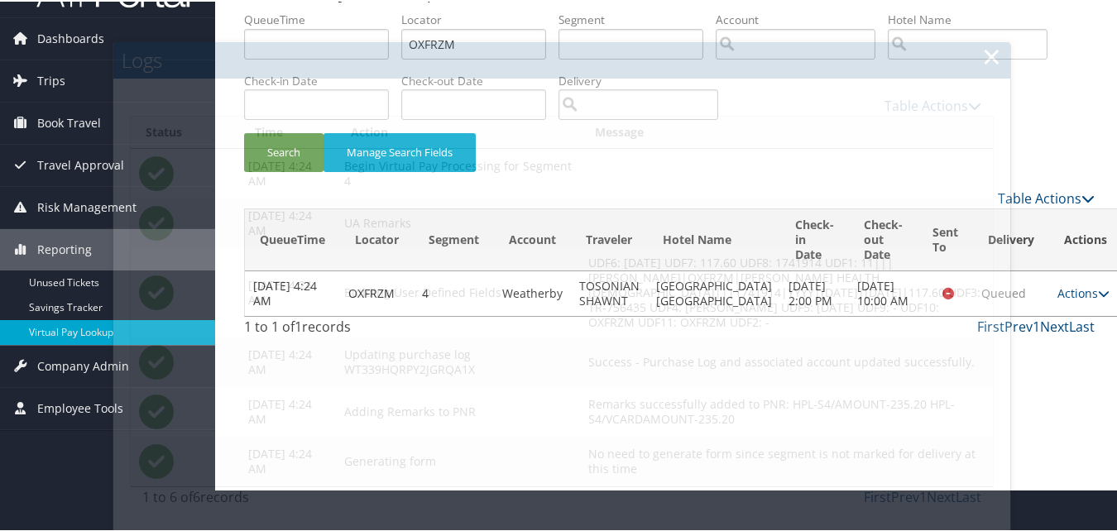
scroll to position [0, 0]
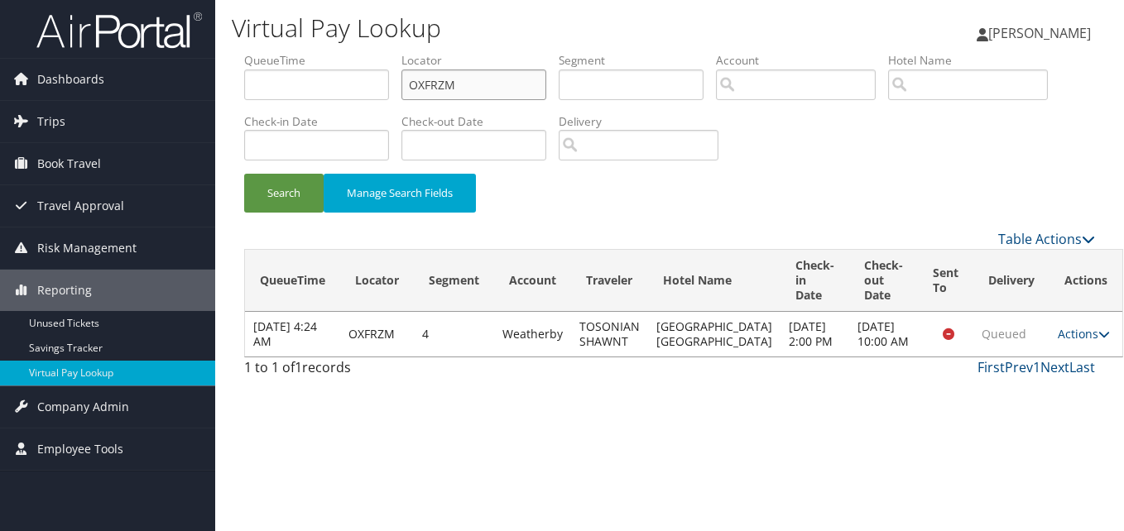
drag, startPoint x: 477, startPoint y: 85, endPoint x: 198, endPoint y: 28, distance: 285.5
click at [198, 28] on div "Dashboards AirPortal 360™ (Manager) My Travel Dashboard Trips Airtinerary® Look…" at bounding box center [562, 265] width 1124 height 531
paste input "DDTUFG"
click at [440, 91] on input "DDTUFG" at bounding box center [473, 85] width 145 height 31
click at [278, 187] on button "Search" at bounding box center [283, 193] width 79 height 39
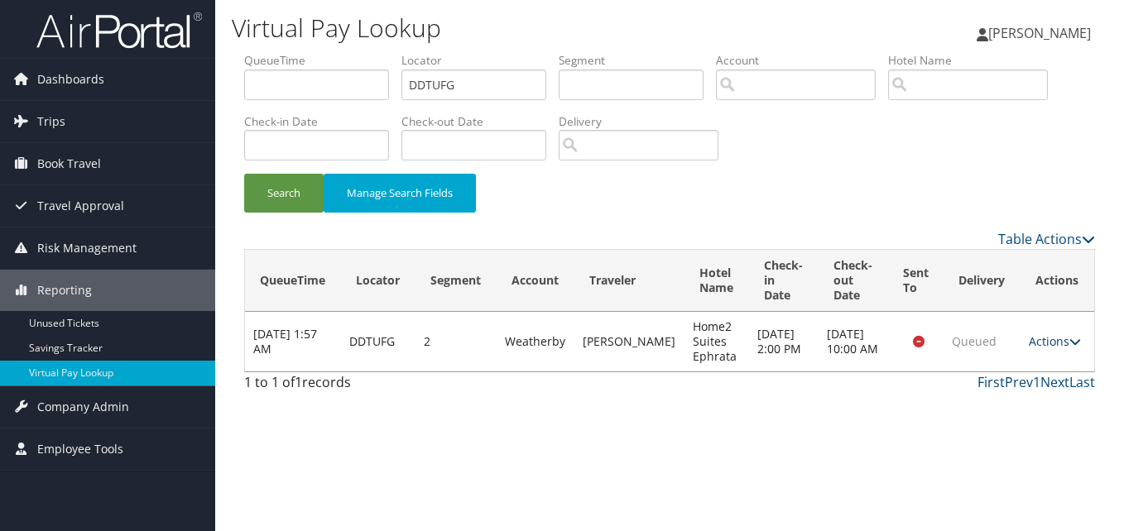
click at [1036, 342] on link "Actions" at bounding box center [1055, 341] width 52 height 16
click at [1021, 401] on link "Logs" at bounding box center [1024, 394] width 104 height 28
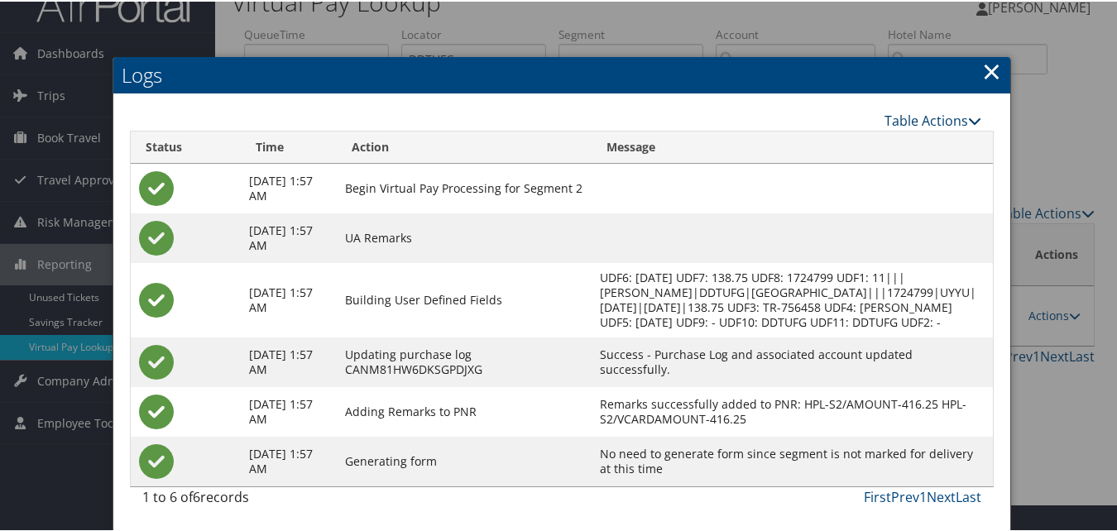
scroll to position [42, 0]
click at [993, 53] on link "×" at bounding box center [991, 69] width 19 height 33
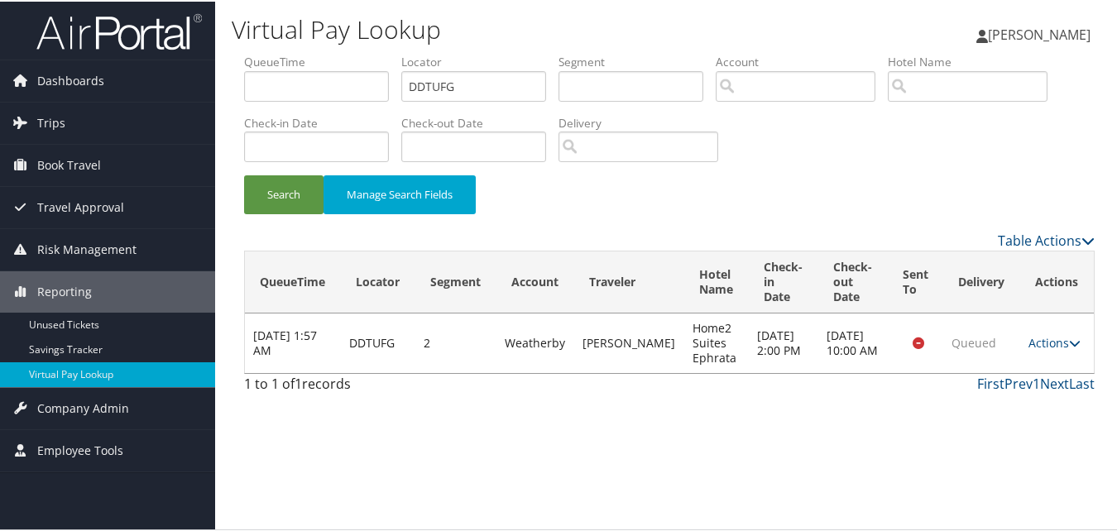
scroll to position [0, 0]
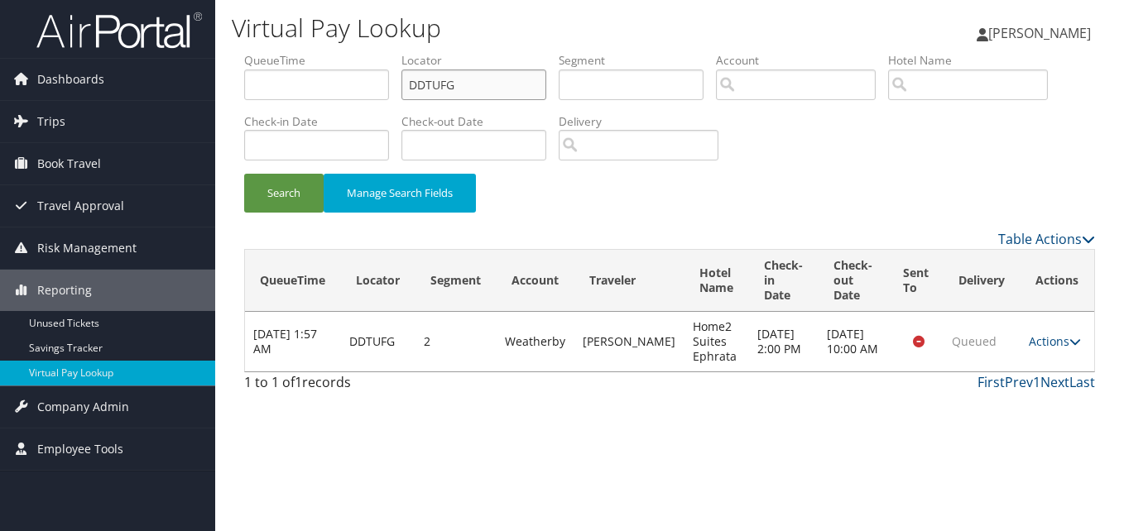
drag, startPoint x: 494, startPoint y: 83, endPoint x: 329, endPoint y: 86, distance: 164.7
click at [329, 52] on ul "QueueTime Locator DDTUFG Segment Account Traveler Hotel Name Check-in Date Chec…" at bounding box center [669, 52] width 851 height 0
paste input "HXKZSA"
click at [439, 91] on input "HXKZSA" at bounding box center [473, 85] width 145 height 31
type input "HXKZSA"
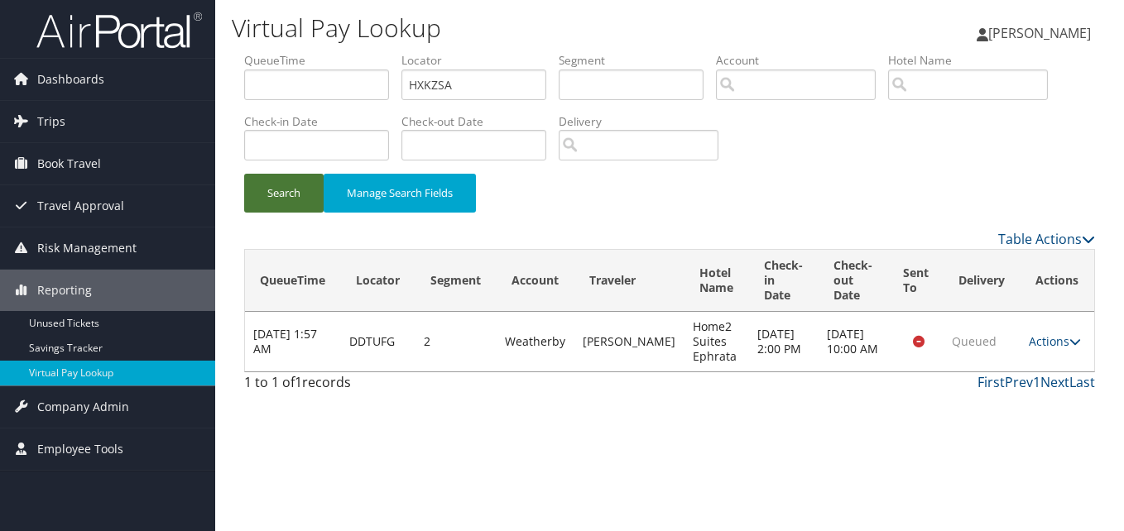
click at [266, 186] on button "Search" at bounding box center [283, 193] width 79 height 39
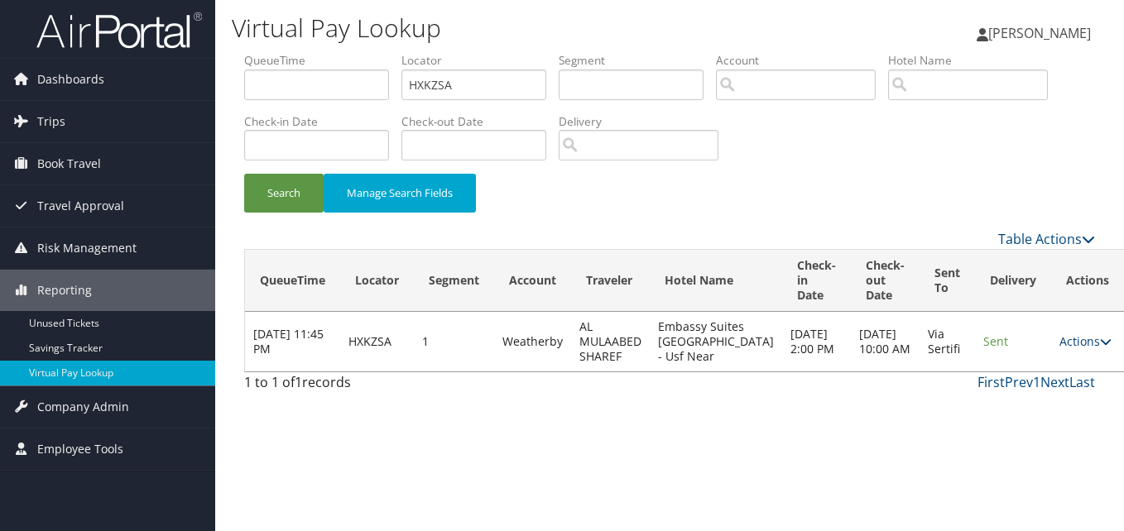
click at [1062, 341] on link "Actions" at bounding box center [1085, 341] width 52 height 16
click at [1029, 408] on link "Logs" at bounding box center [1023, 401] width 104 height 28
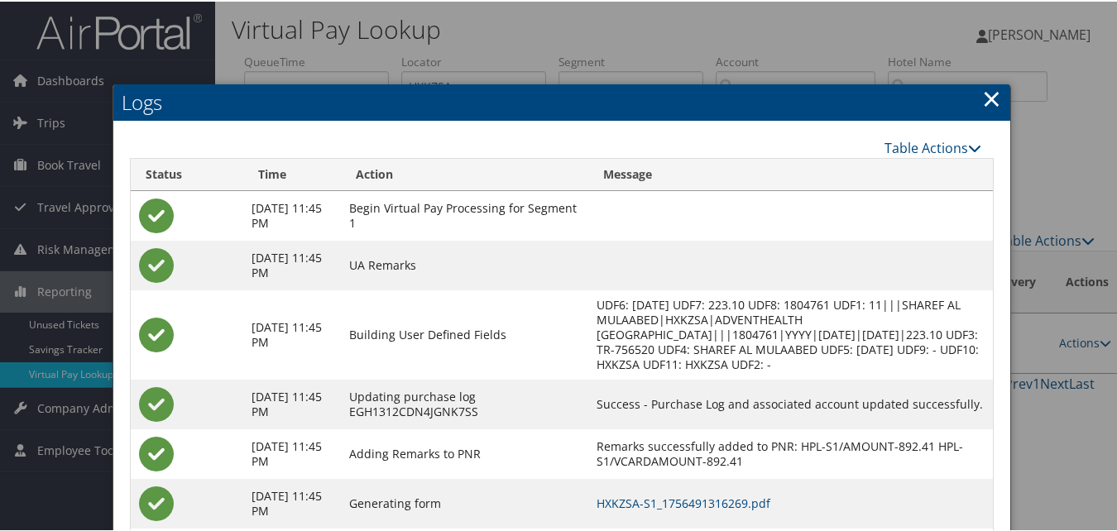
scroll to position [142, 0]
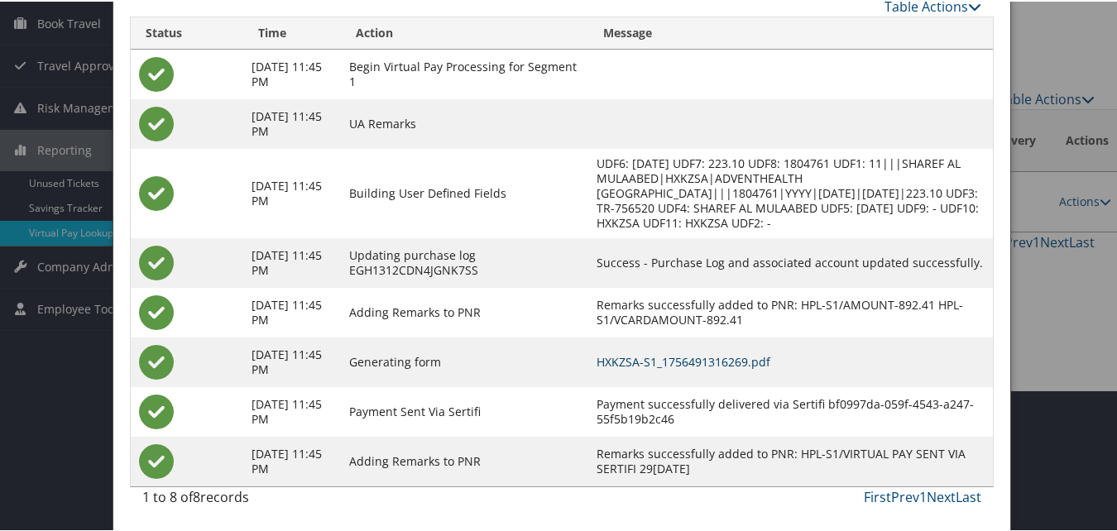
click at [660, 358] on link "HXKZSA-S1_1756491316269.pdf" at bounding box center [684, 361] width 174 height 16
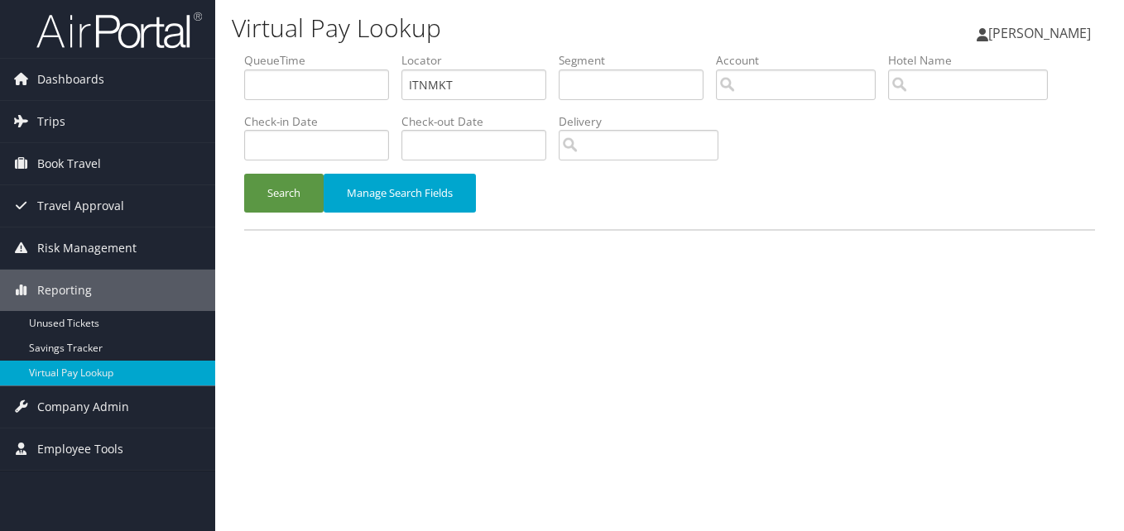
click at [435, 92] on input "ITNMKT" at bounding box center [473, 85] width 145 height 31
click at [440, 84] on input "ITNMKT" at bounding box center [473, 85] width 145 height 31
click at [439, 91] on input "ITNMKT" at bounding box center [473, 85] width 145 height 31
type input "ITNMKT"
click at [298, 182] on button "Search" at bounding box center [283, 193] width 79 height 39
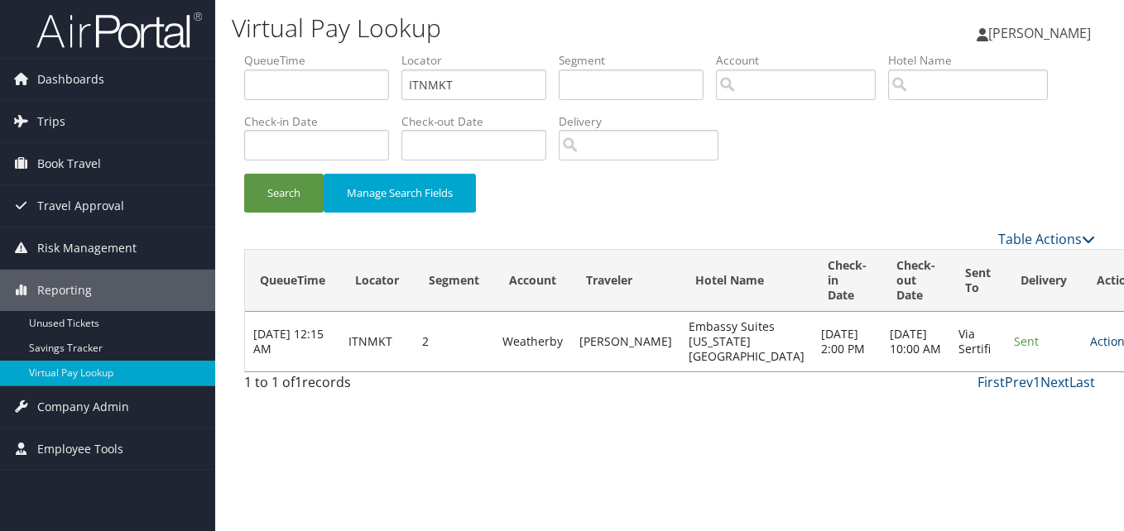
click at [1090, 349] on link "Actions" at bounding box center [1116, 341] width 52 height 16
click at [1020, 390] on link "Logs" at bounding box center [1024, 401] width 104 height 28
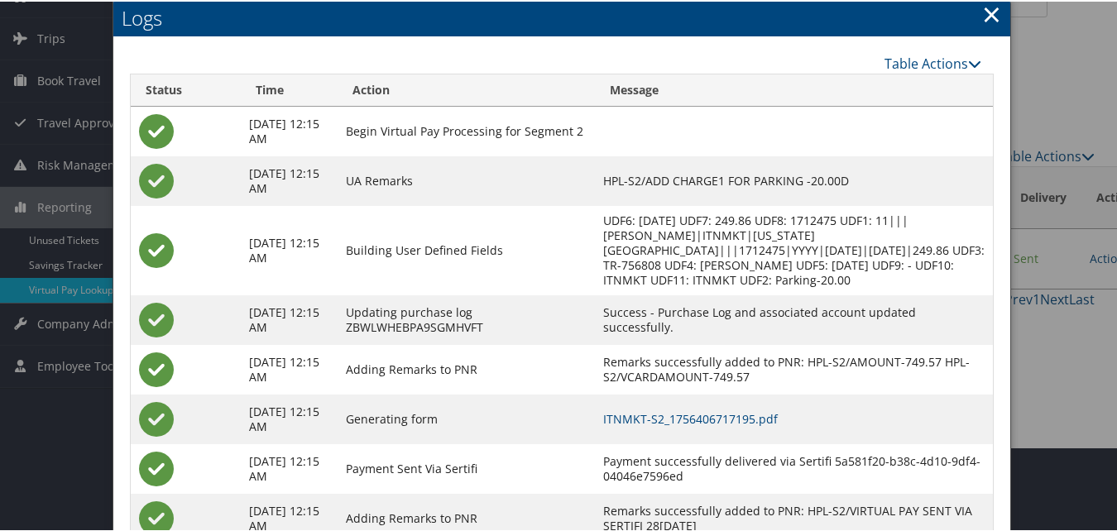
scroll to position [142, 0]
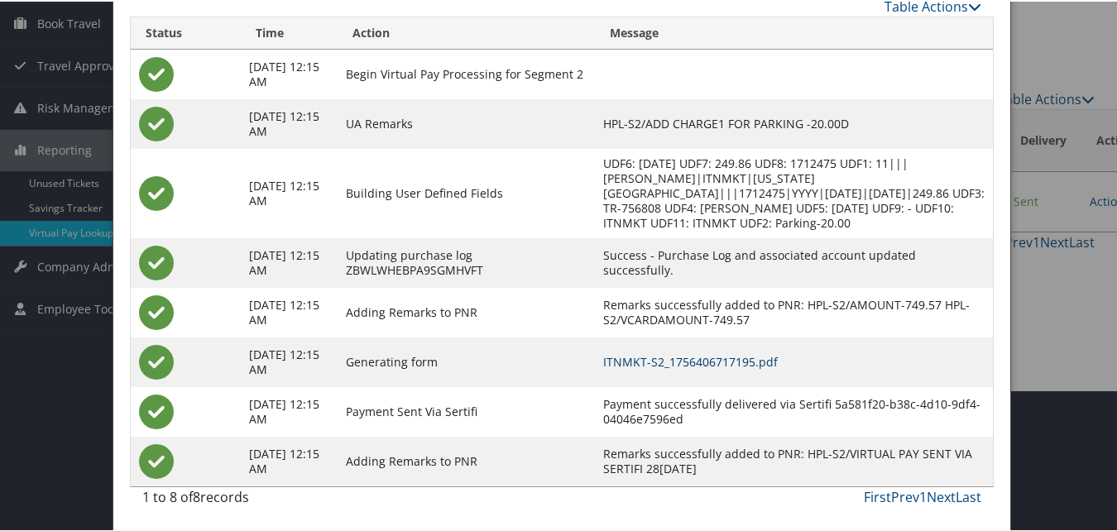
click at [763, 362] on link "ITNMKT-S2_1756406717195.pdf" at bounding box center [690, 361] width 175 height 16
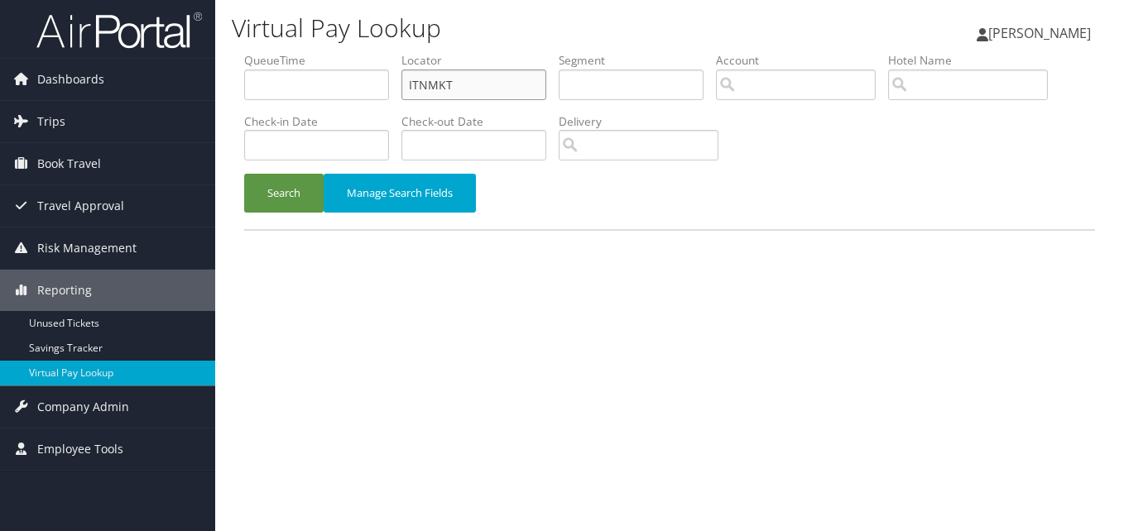
drag, startPoint x: 455, startPoint y: 85, endPoint x: 323, endPoint y: 70, distance: 133.2
click at [323, 52] on ul "QueueTime Locator ITNMKT Segment Account Traveler Hotel Name Check-in Date Chec…" at bounding box center [669, 52] width 851 height 0
paste input "HWJLRV"
type input "HWJLRV"
click at [292, 190] on button "Search" at bounding box center [283, 193] width 79 height 39
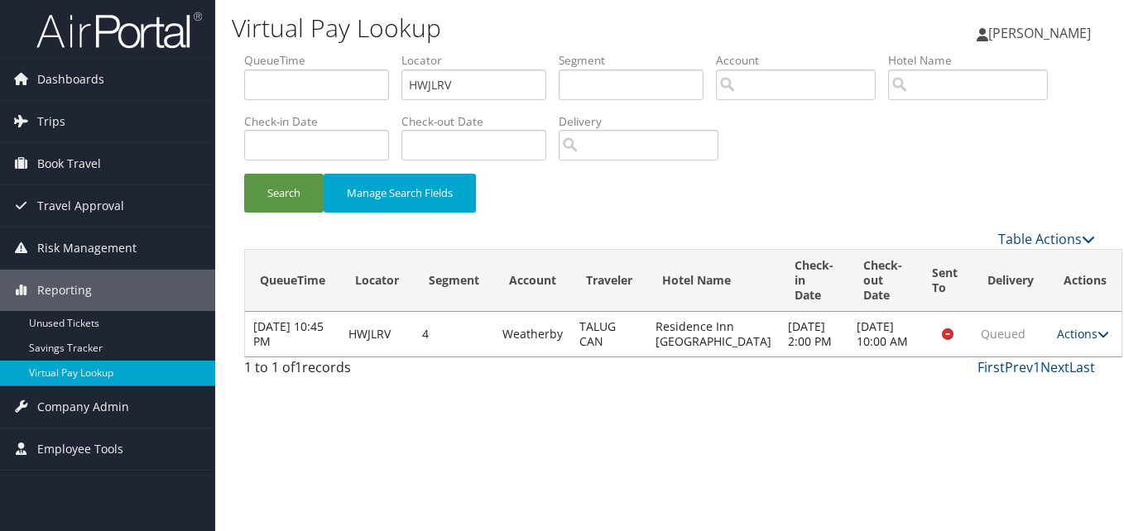
click at [1057, 339] on link "Actions" at bounding box center [1083, 334] width 52 height 16
click at [1031, 389] on link "Logs" at bounding box center [1024, 394] width 104 height 28
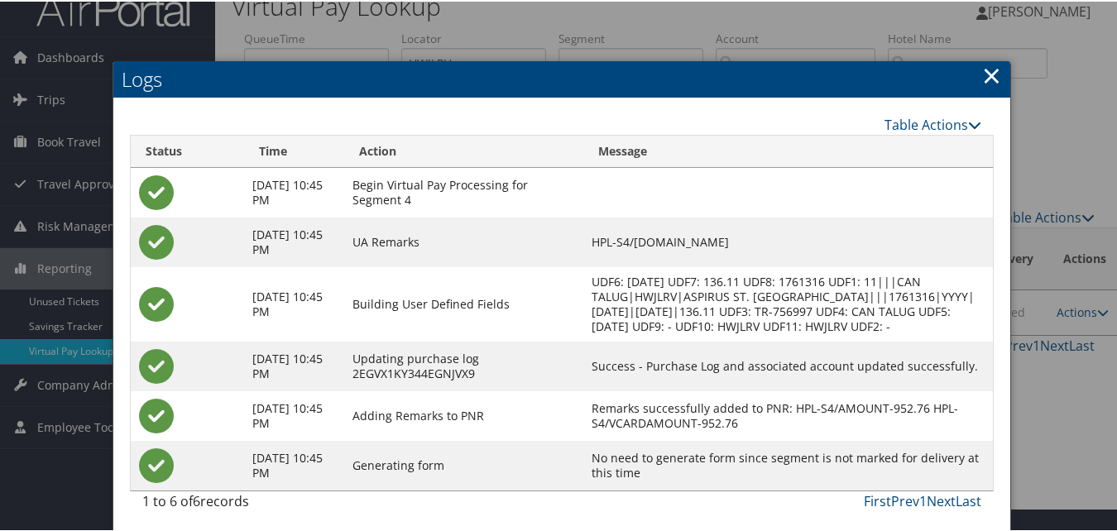
scroll to position [42, 0]
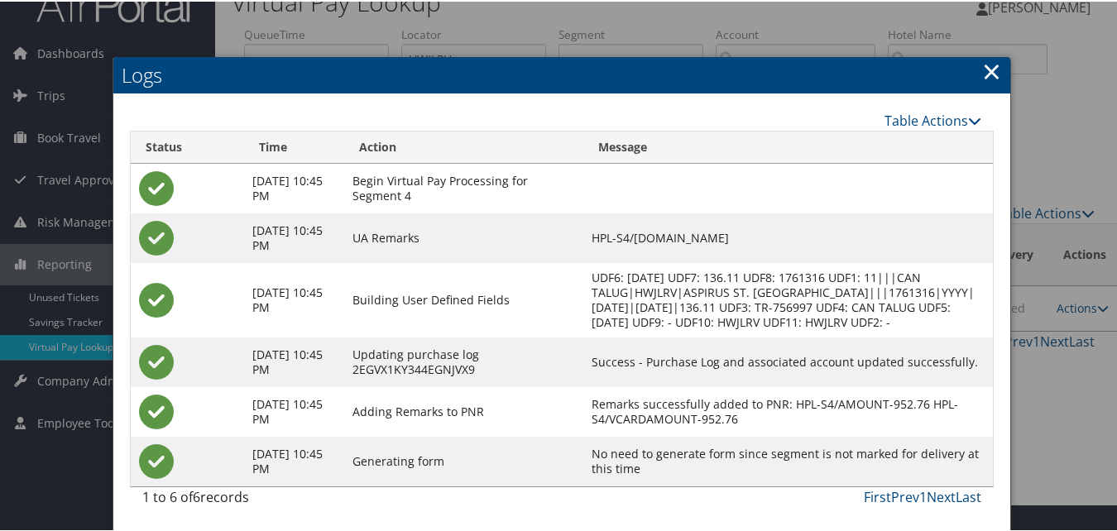
click at [996, 55] on h2 "Logs" at bounding box center [561, 73] width 897 height 36
